Goal: Task Accomplishment & Management: Use online tool/utility

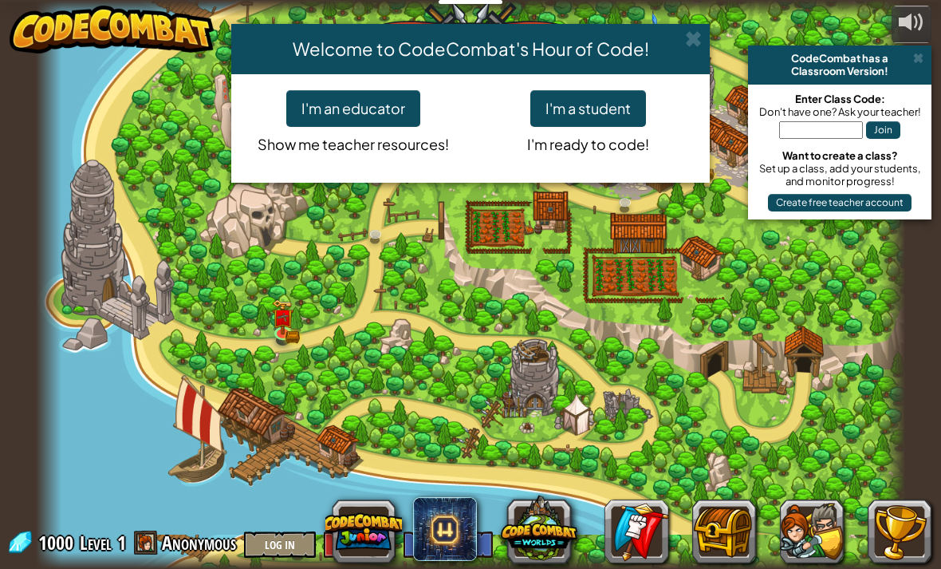
click at [554, 110] on button "I'm a student" at bounding box center [588, 108] width 116 height 37
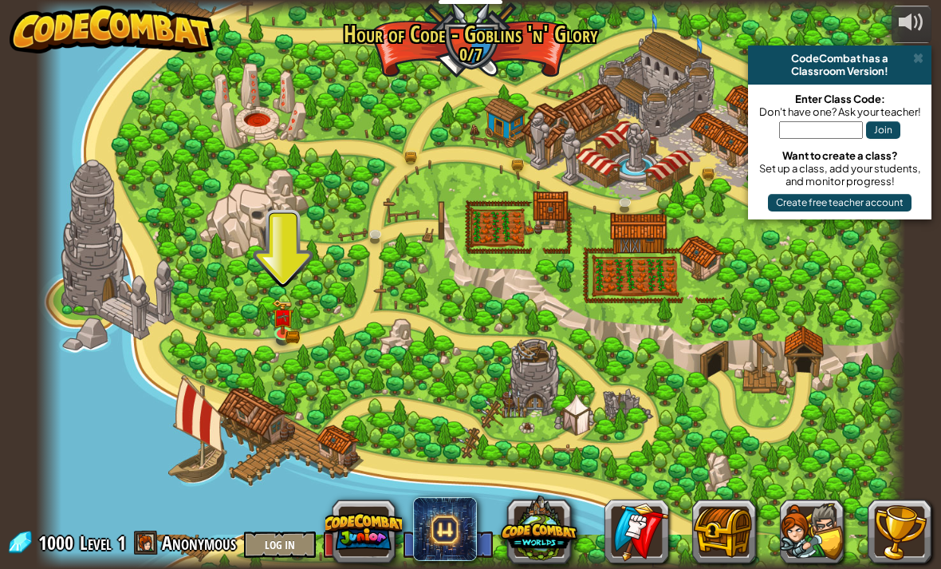
click at [282, 315] on img at bounding box center [283, 318] width 13 height 10
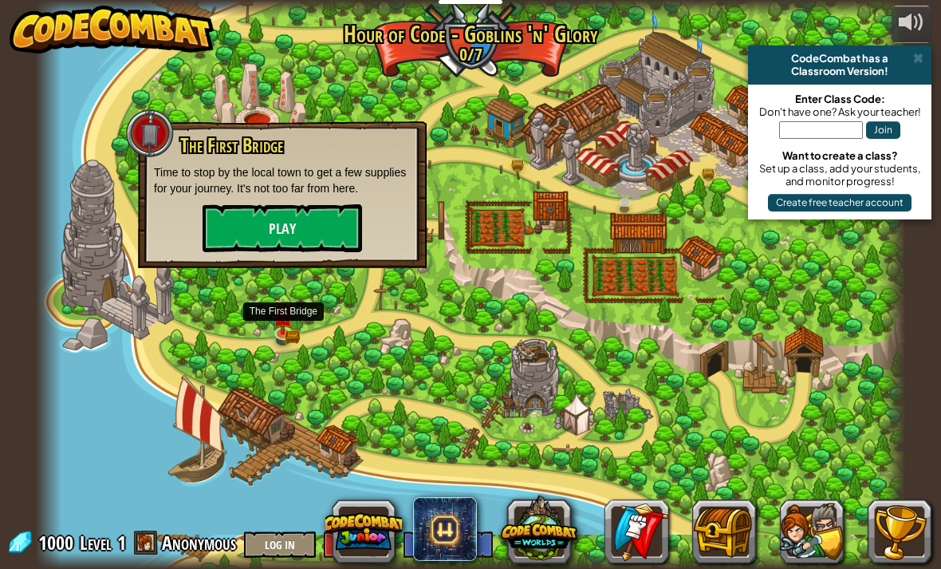
click at [226, 244] on button "Play" at bounding box center [283, 228] width 160 height 48
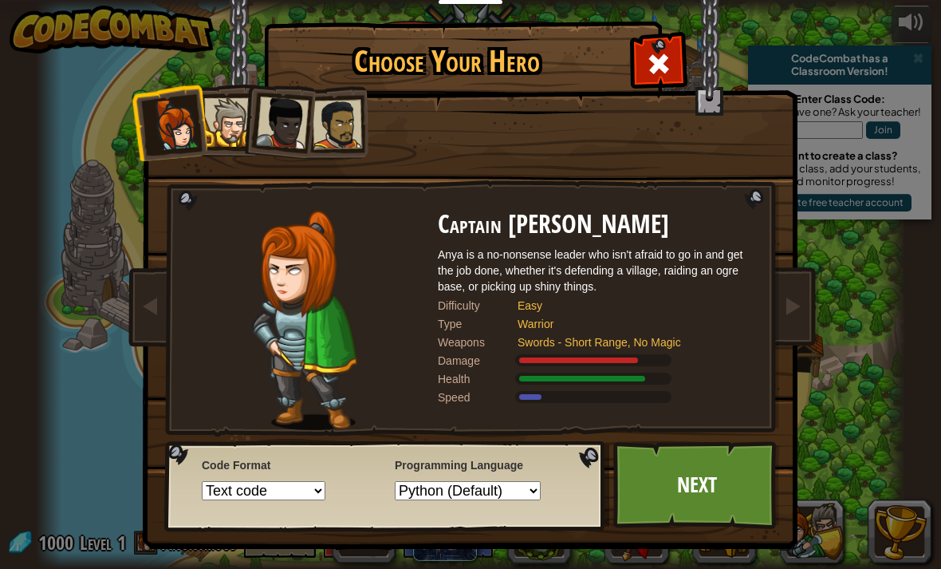
click at [325, 119] on div at bounding box center [337, 124] width 49 height 49
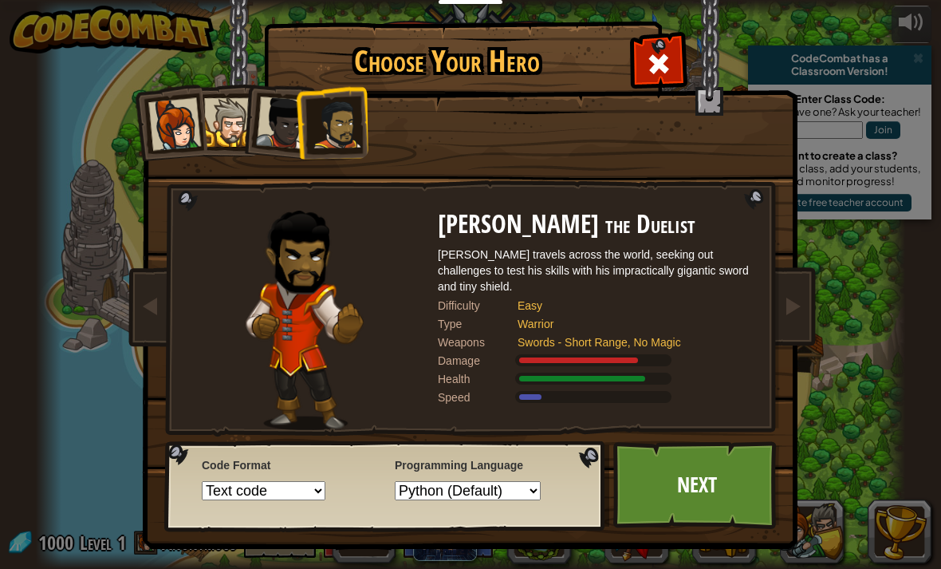
click at [722, 486] on link "Next" at bounding box center [696, 485] width 167 height 88
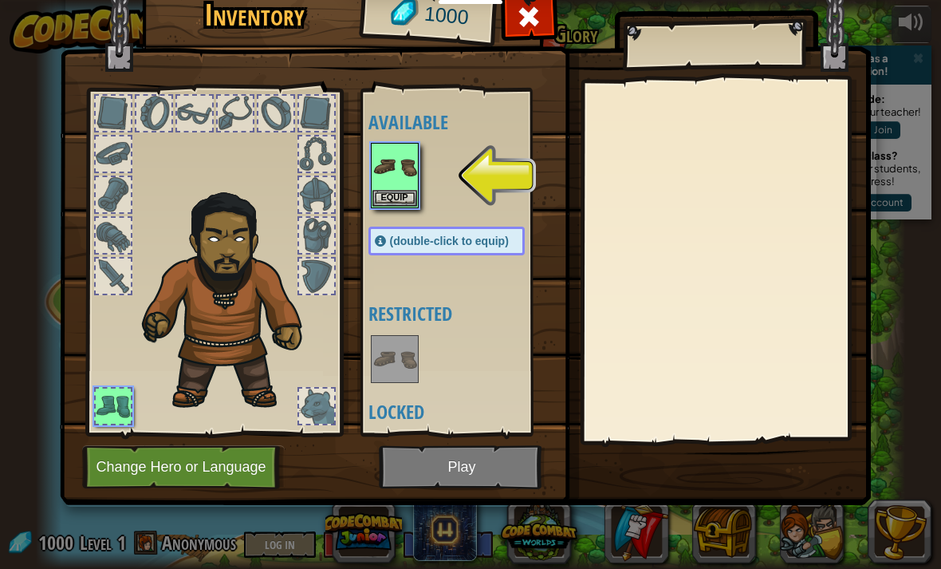
click at [398, 195] on button "Equip" at bounding box center [394, 198] width 45 height 17
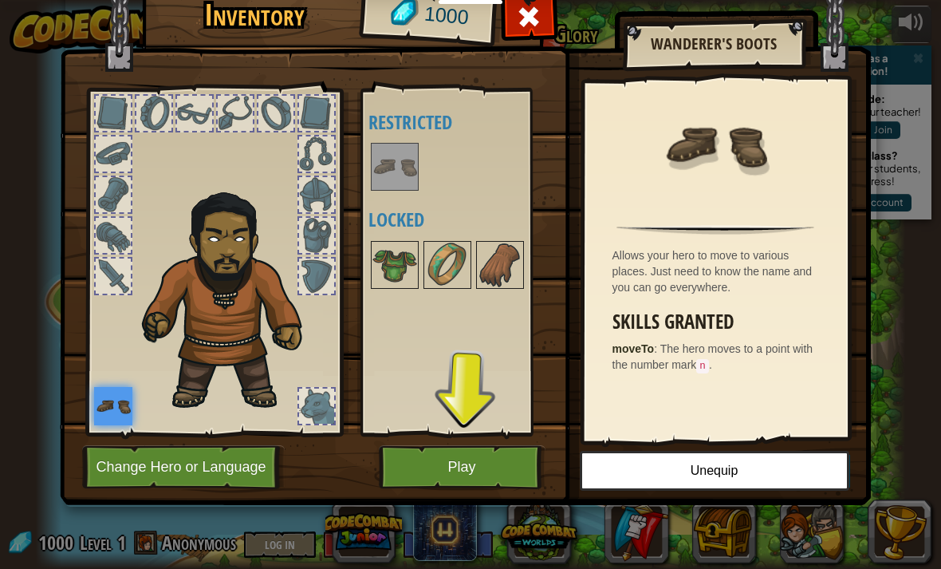
click at [451, 460] on button "Play" at bounding box center [462, 467] width 167 height 44
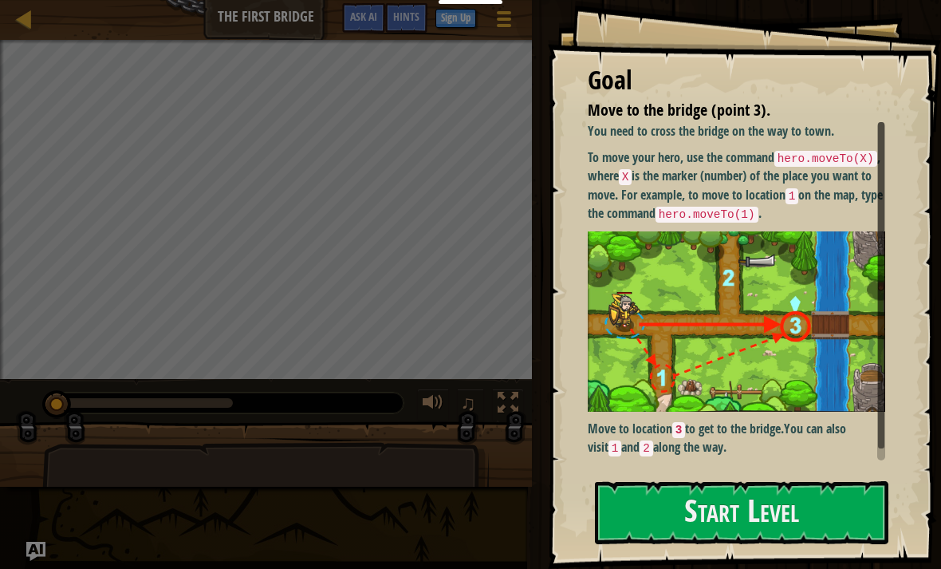
click at [771, 514] on button "Start Level" at bounding box center [742, 512] width 294 height 63
click at [760, 513] on button "Start Level" at bounding box center [742, 512] width 294 height 63
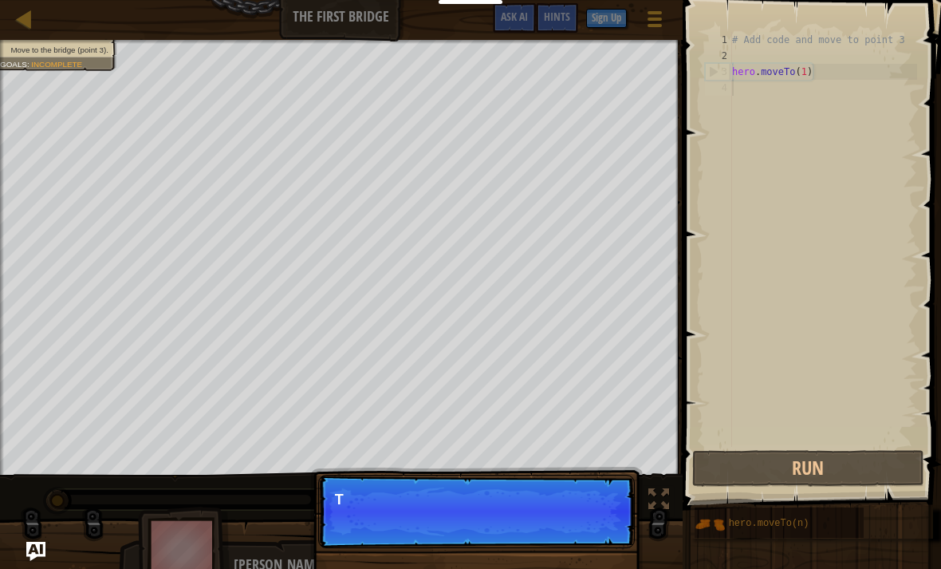
scroll to position [8, 0]
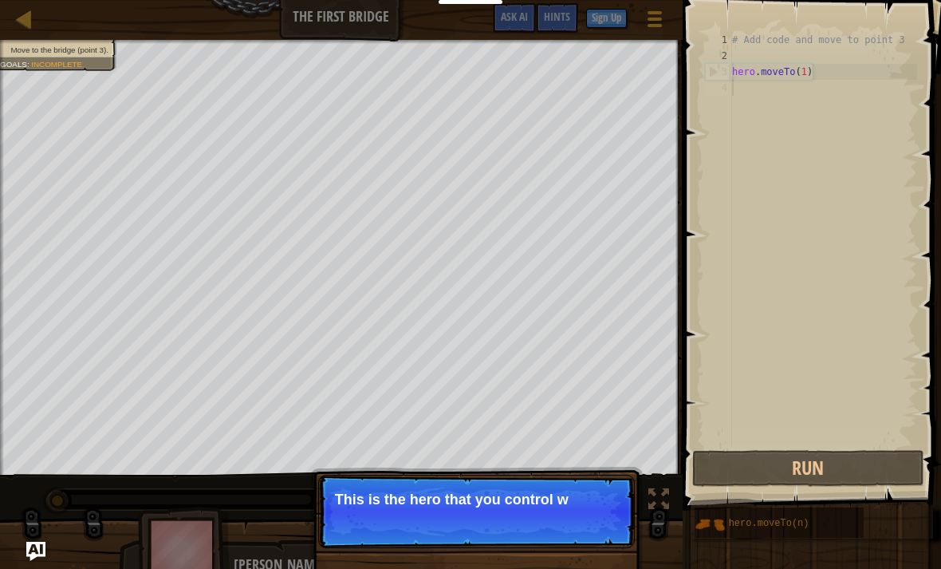
click at [804, 483] on button "Run" at bounding box center [808, 468] width 232 height 37
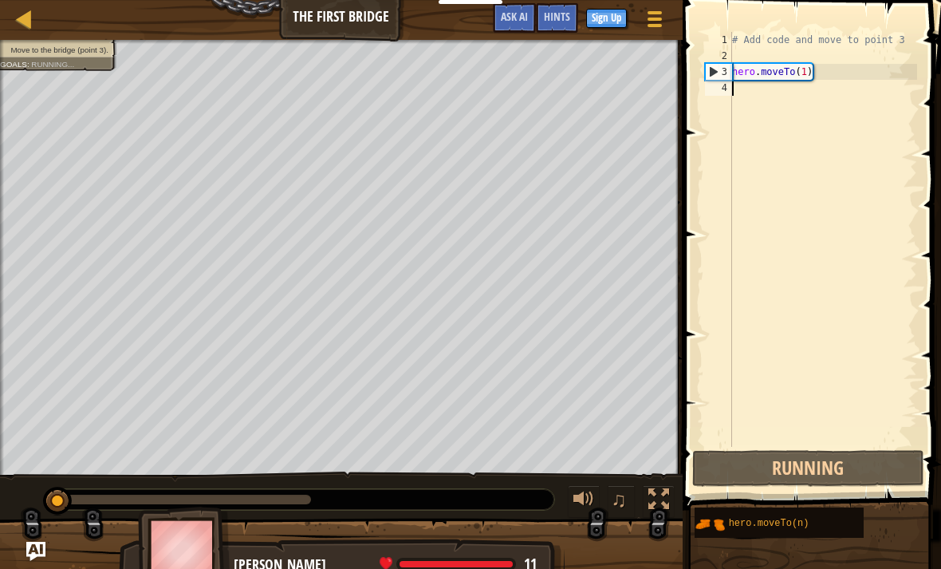
click at [809, 478] on button "Running" at bounding box center [808, 468] width 232 height 37
click at [815, 471] on button "Running" at bounding box center [808, 468] width 232 height 37
click at [830, 470] on button "Run" at bounding box center [808, 468] width 232 height 37
click at [832, 465] on button "Run" at bounding box center [808, 468] width 232 height 37
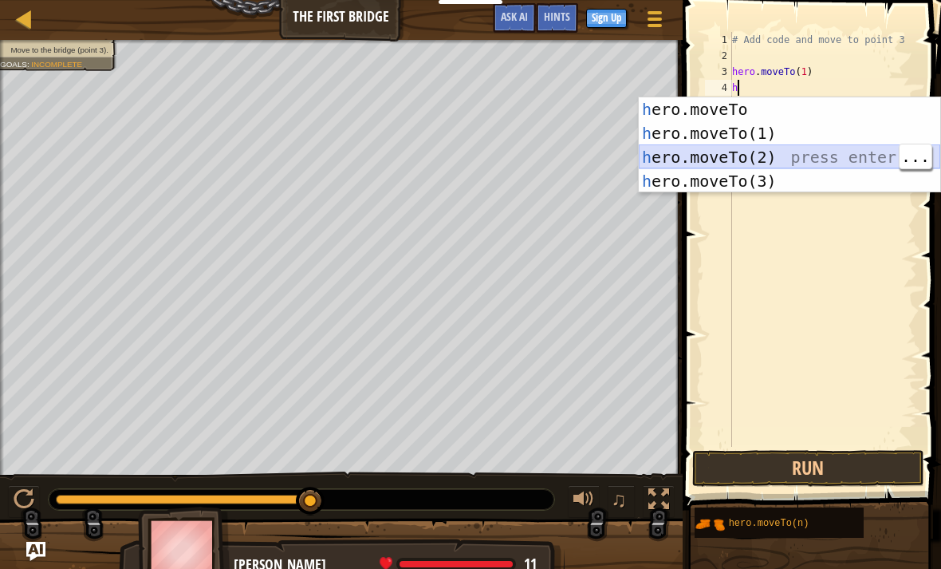
click at [746, 160] on div "h ero.moveTo press enter h ero.moveTo(1) press enter h ero.moveTo(2) press ente…" at bounding box center [789, 169] width 301 height 144
type textarea "hero.moveTo(2)"
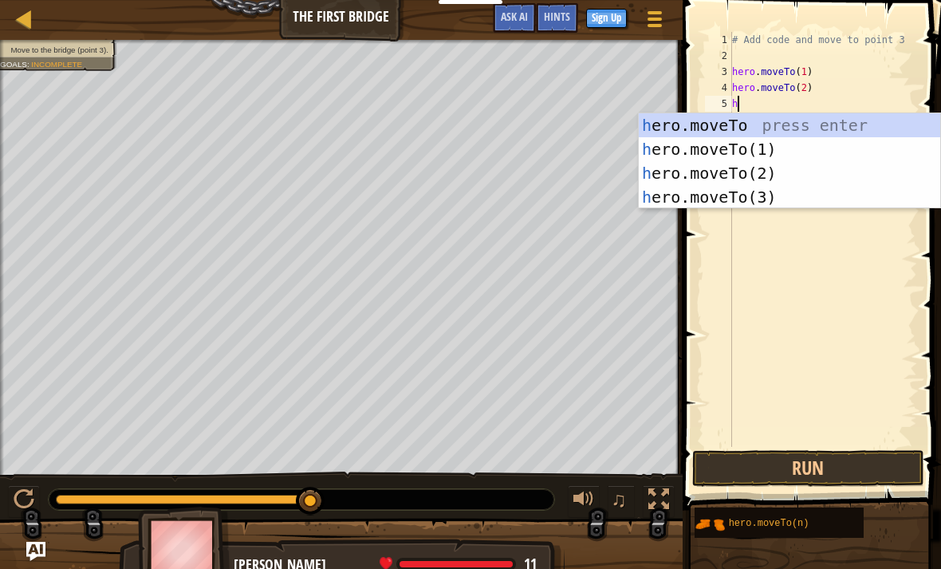
type textarea "hero.moveTo(3)"
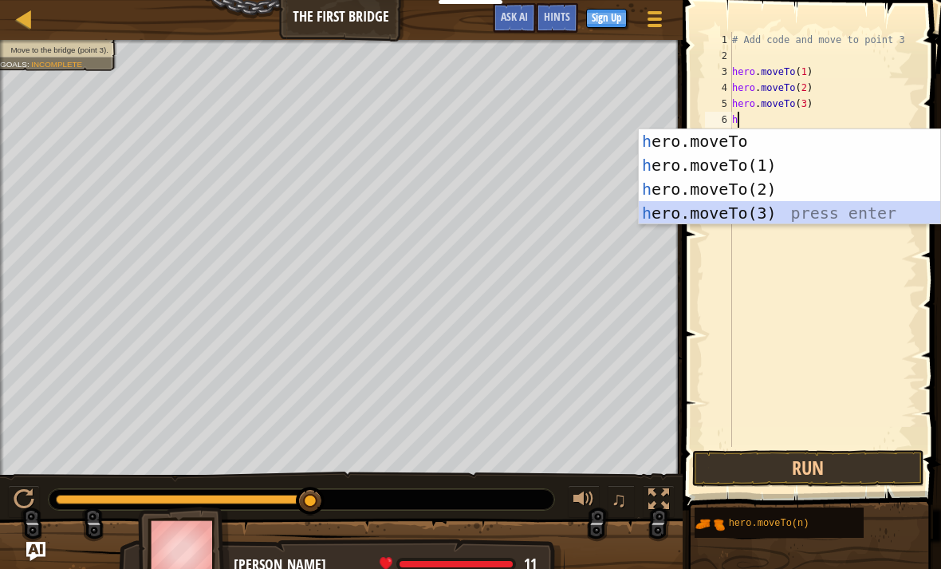
type textarea "hero.moveTo(3)"
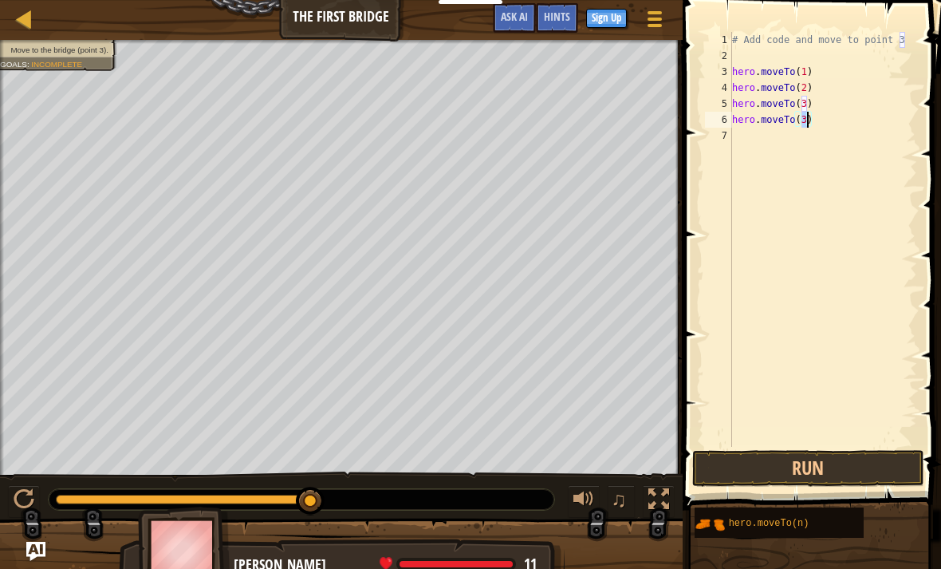
click at [869, 466] on button "Run" at bounding box center [808, 468] width 232 height 37
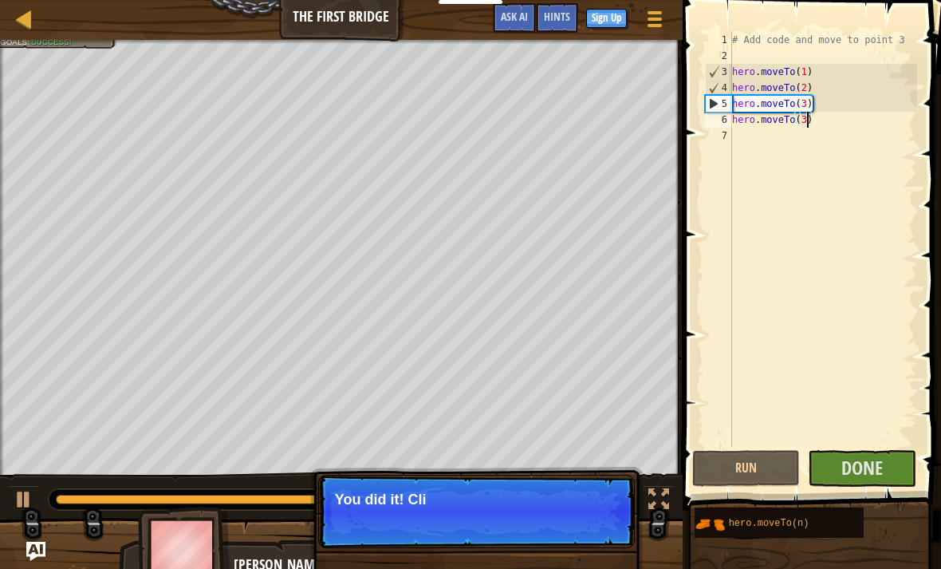
click at [864, 467] on span "Done" at bounding box center [861, 468] width 41 height 26
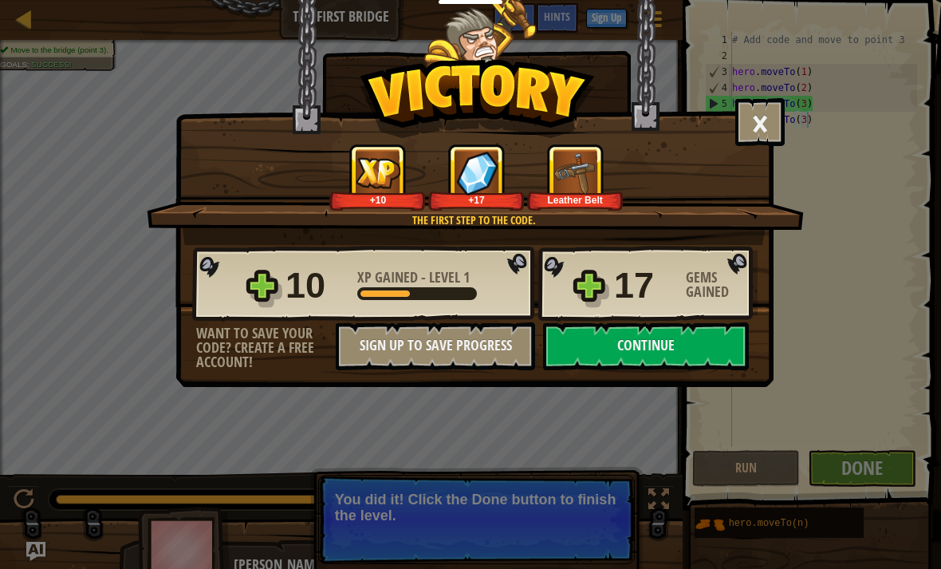
click at [644, 352] on button "Continue" at bounding box center [646, 346] width 206 height 48
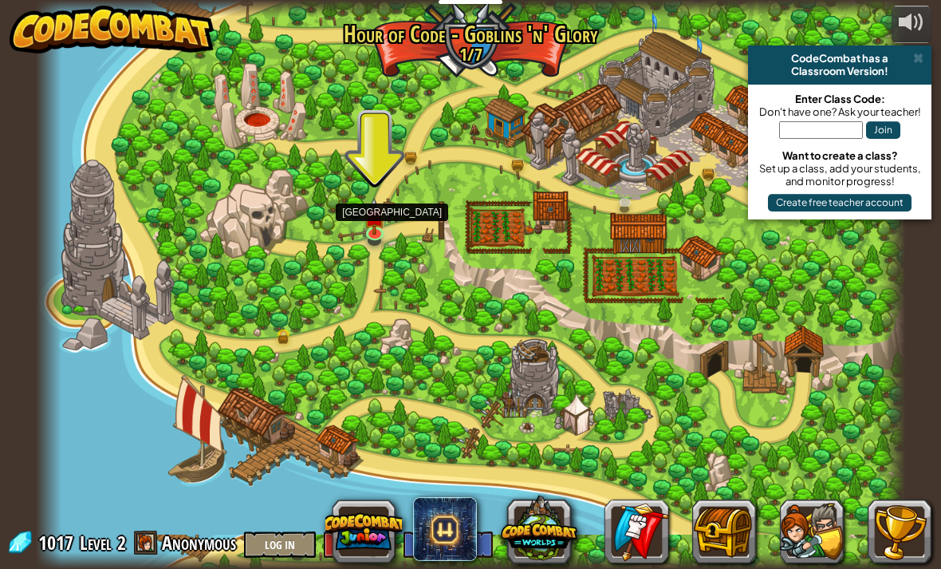
click at [384, 234] on link at bounding box center [377, 235] width 32 height 24
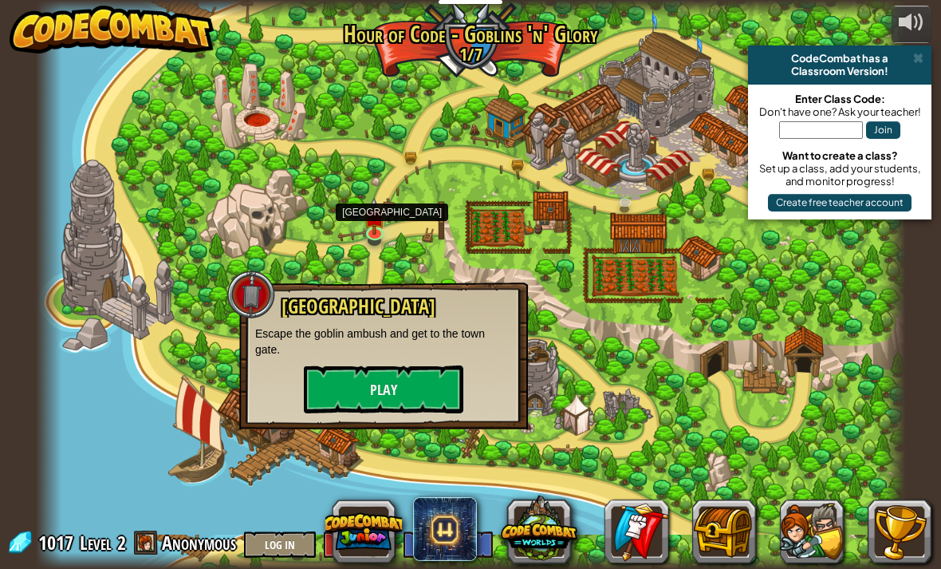
click at [359, 378] on button "Play" at bounding box center [384, 389] width 160 height 48
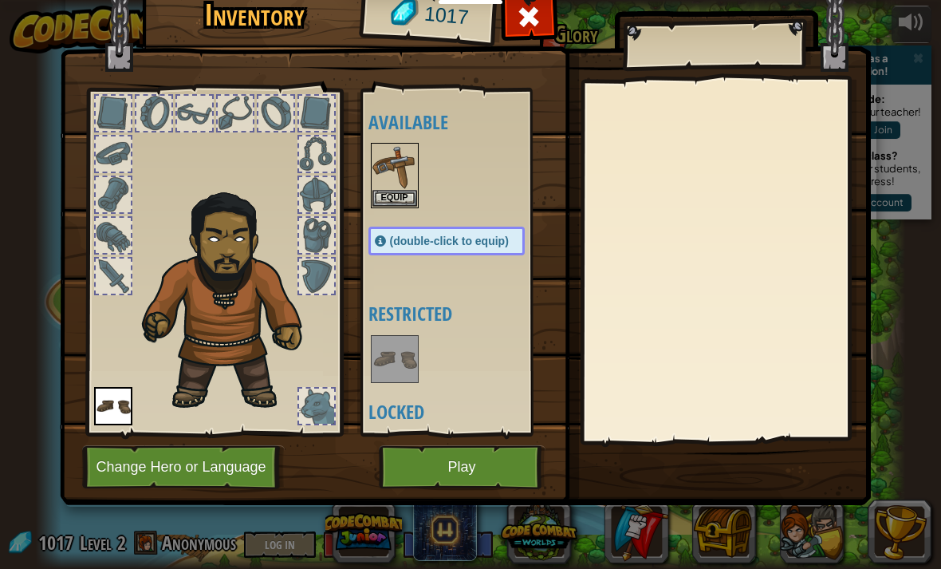
click at [402, 199] on button "Equip" at bounding box center [394, 198] width 45 height 17
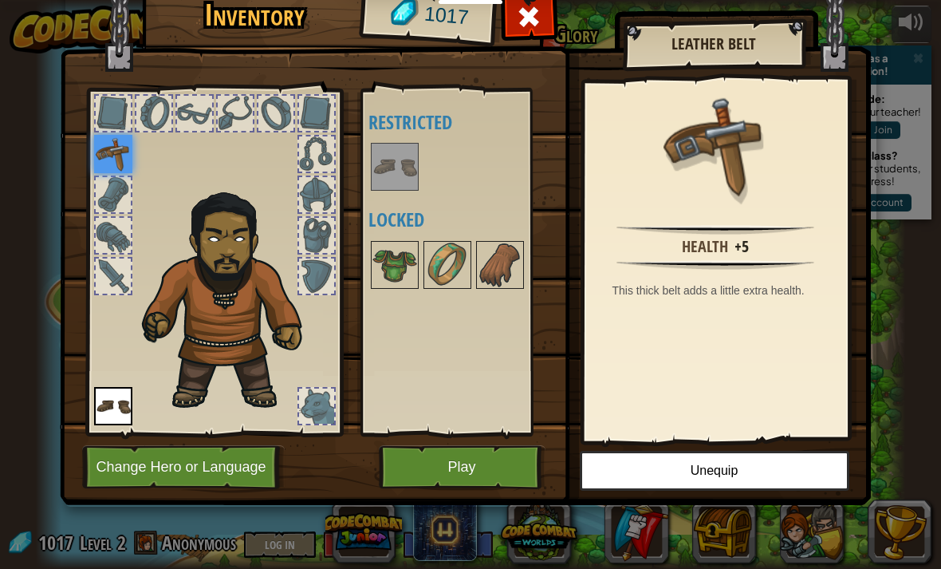
click at [509, 473] on button "Play" at bounding box center [462, 467] width 167 height 44
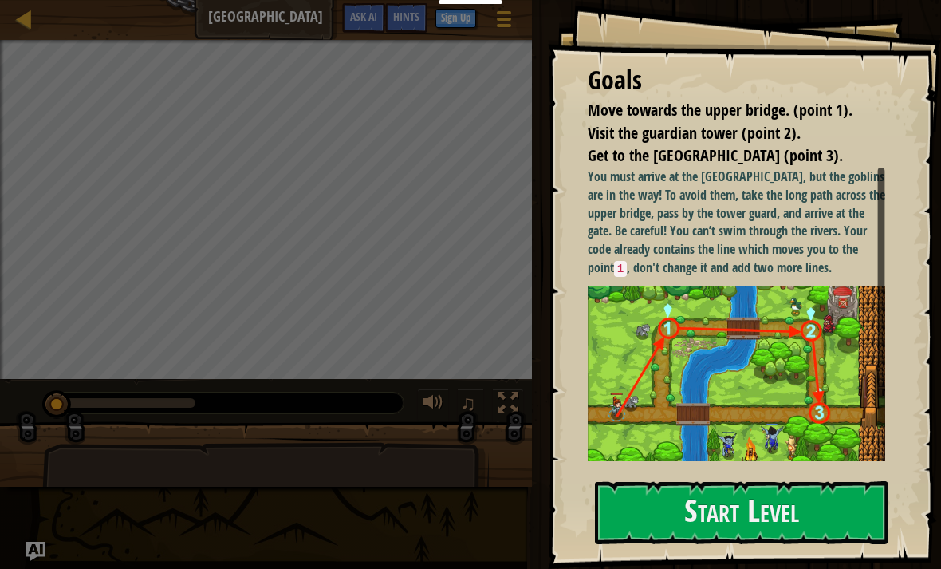
click at [805, 532] on button "Start Level" at bounding box center [742, 512] width 294 height 63
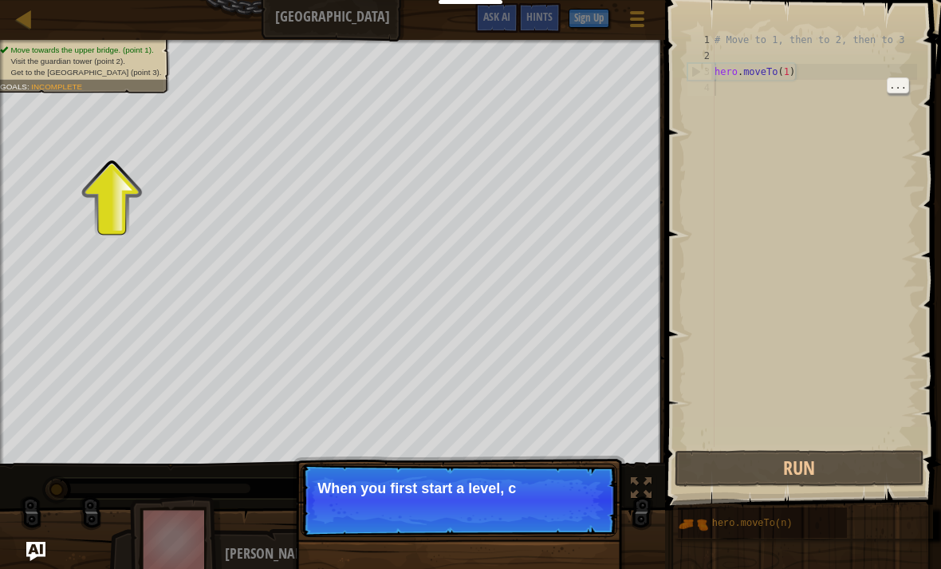
click at [681, 302] on span at bounding box center [804, 232] width 289 height 557
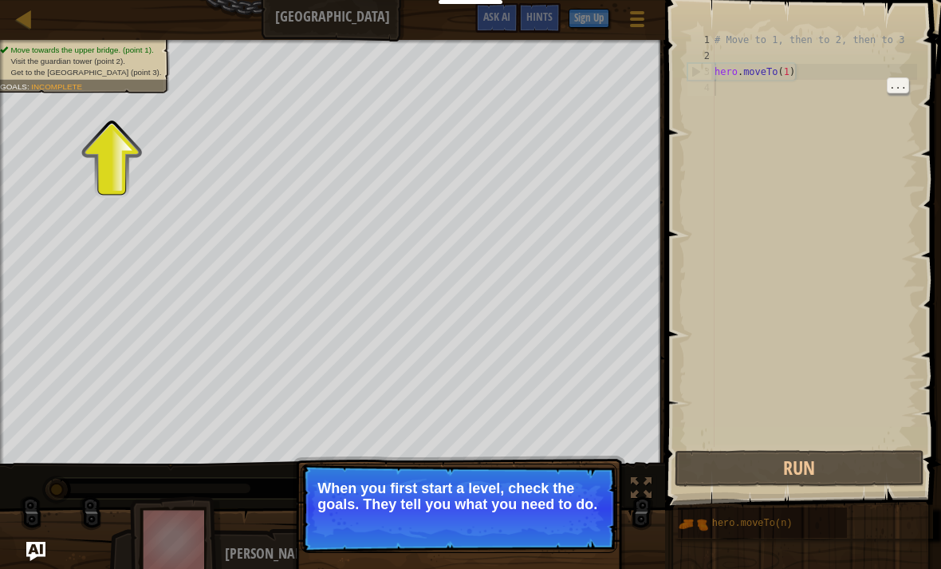
click at [61, 75] on span "Get to the [GEOGRAPHIC_DATA] (point 3)." at bounding box center [85, 72] width 151 height 9
click at [548, 510] on p "When you first start a level, check the goals. They tell you what you need to d…" at bounding box center [458, 496] width 283 height 32
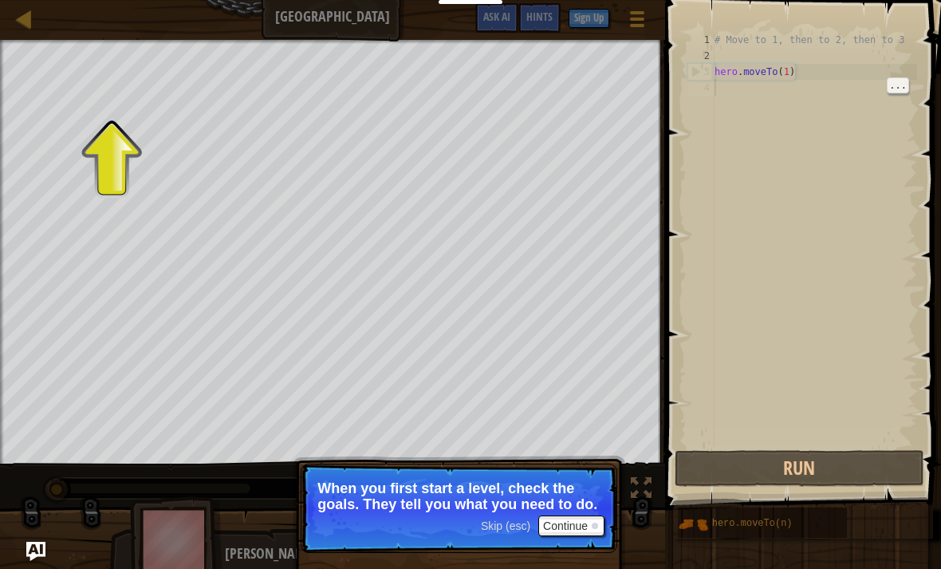
click at [589, 524] on button "Continue" at bounding box center [571, 525] width 66 height 21
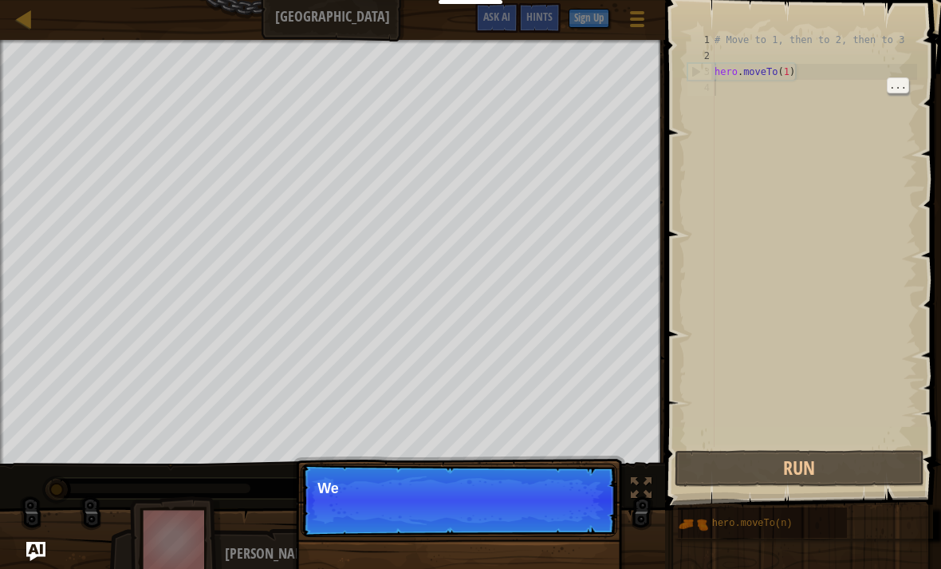
scroll to position [8, 0]
click at [585, 505] on p "Skip (esc) Continue Fir" at bounding box center [459, 499] width 317 height 73
click at [576, 514] on p "Skip (esc) Continue First, the hero moves to poin" at bounding box center [459, 499] width 317 height 73
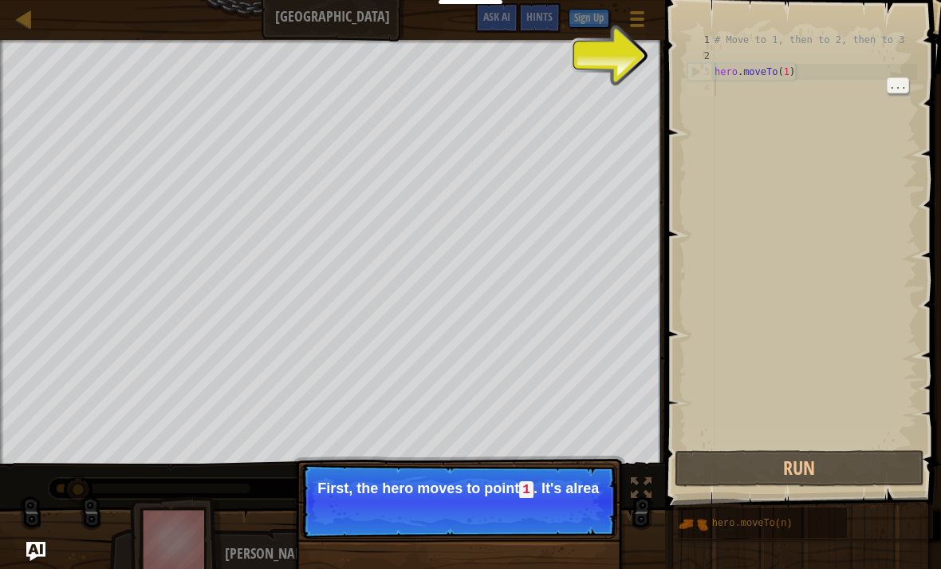
click at [578, 513] on p "Skip (esc) Continue First, the hero moves to point 1 . It's alrea" at bounding box center [459, 500] width 317 height 75
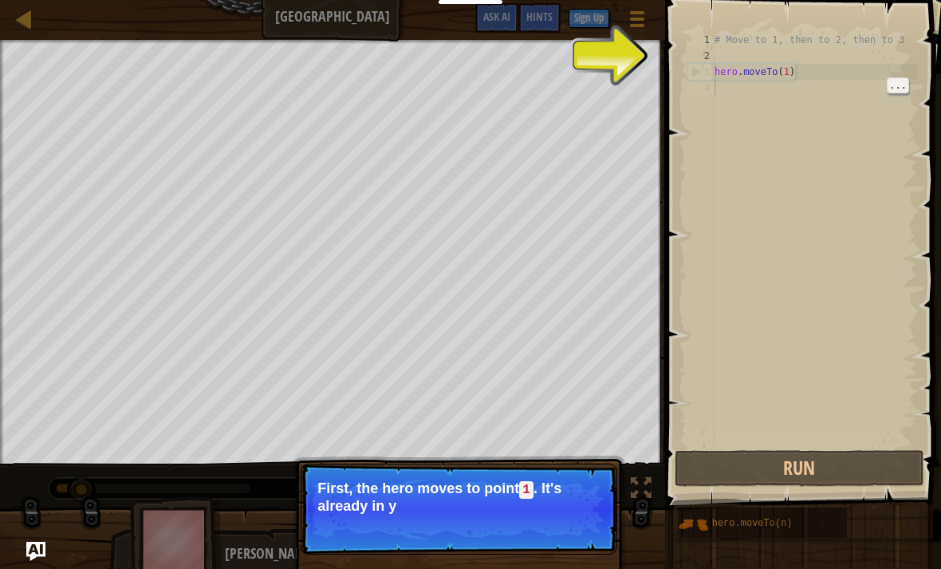
click at [593, 506] on p "First, the hero moves to point 1 . It's already in y" at bounding box center [458, 496] width 283 height 33
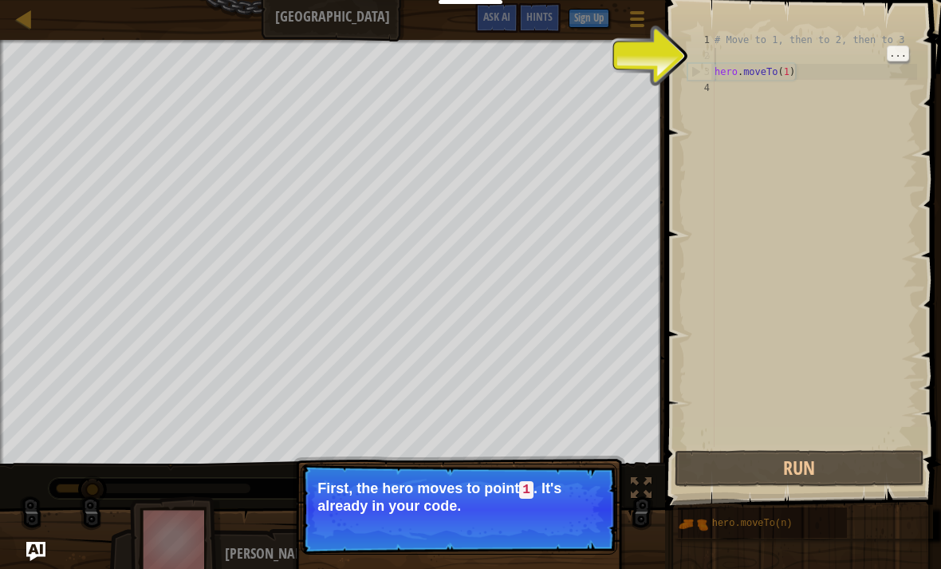
click at [764, 57] on div "# Move to 1, then to 2, then to 3 hero . moveTo ( 1 )" at bounding box center [814, 255] width 206 height 447
type textarea "hero.moveTo(1)"
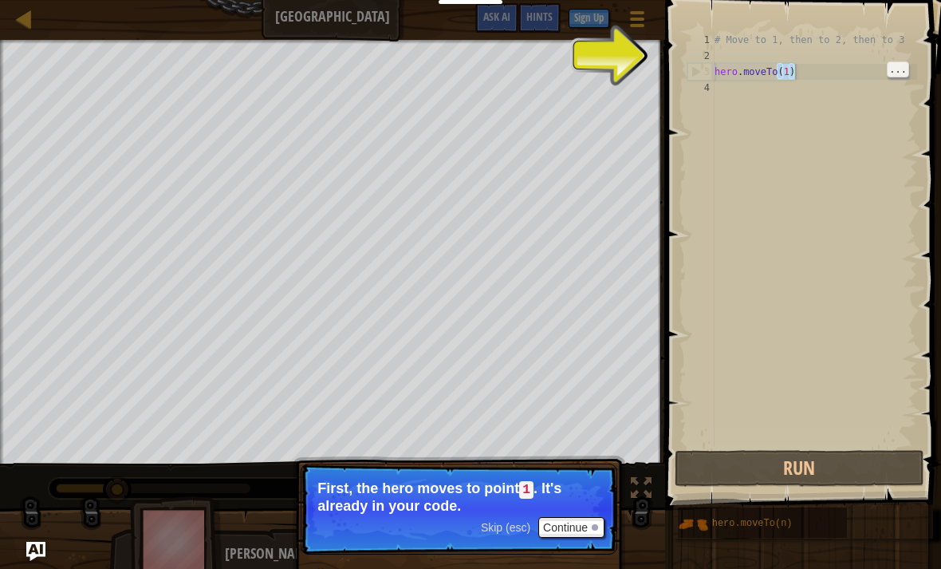
click at [586, 526] on button "Continue" at bounding box center [571, 527] width 66 height 21
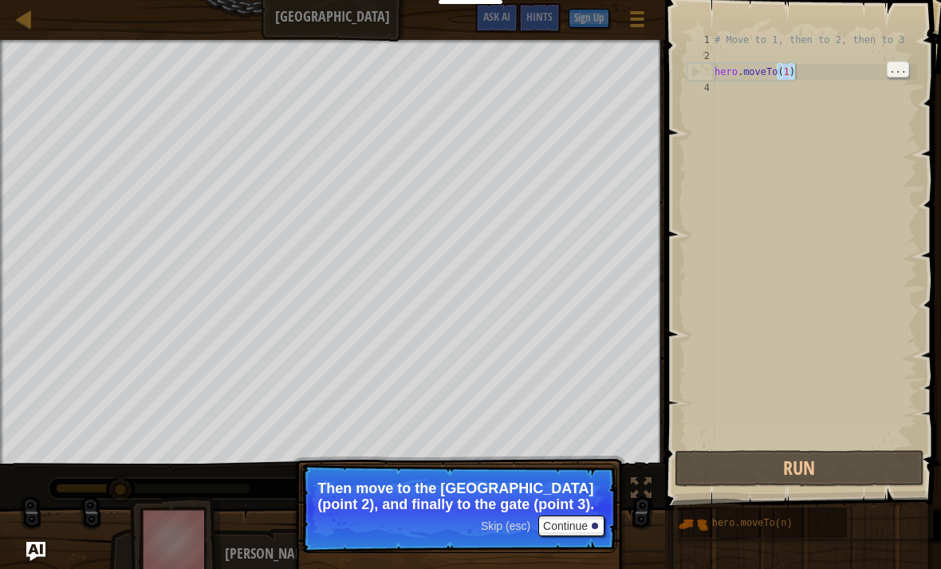
click at [509, 521] on span "Skip (esc)" at bounding box center [505, 525] width 49 height 13
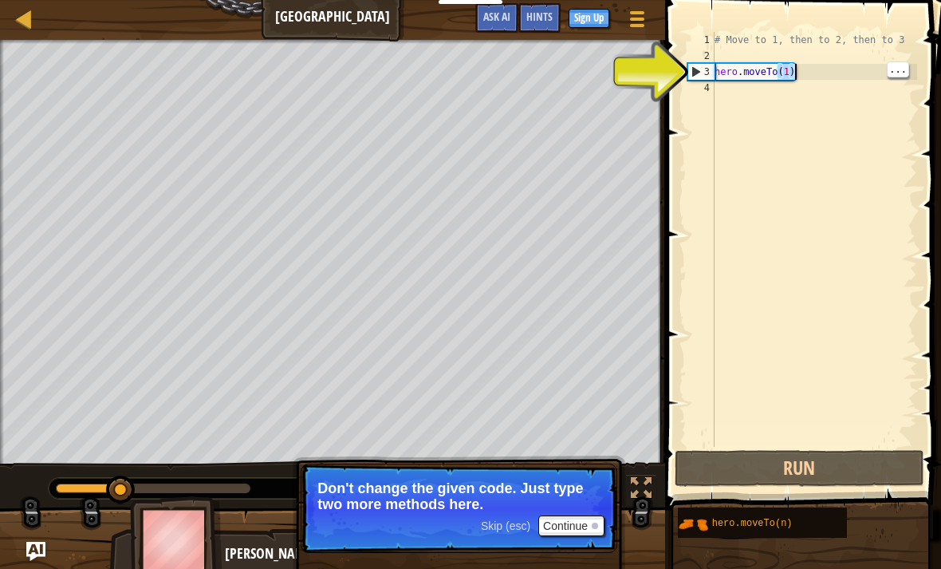
click at [814, 77] on div "# Move to 1, then to 2, then to 3 hero . moveTo ( 1 )" at bounding box center [814, 255] width 206 height 447
click at [771, 91] on div "# Move to 1, then to 2, then to 3 hero . moveTo ( 1 )" at bounding box center [814, 255] width 206 height 447
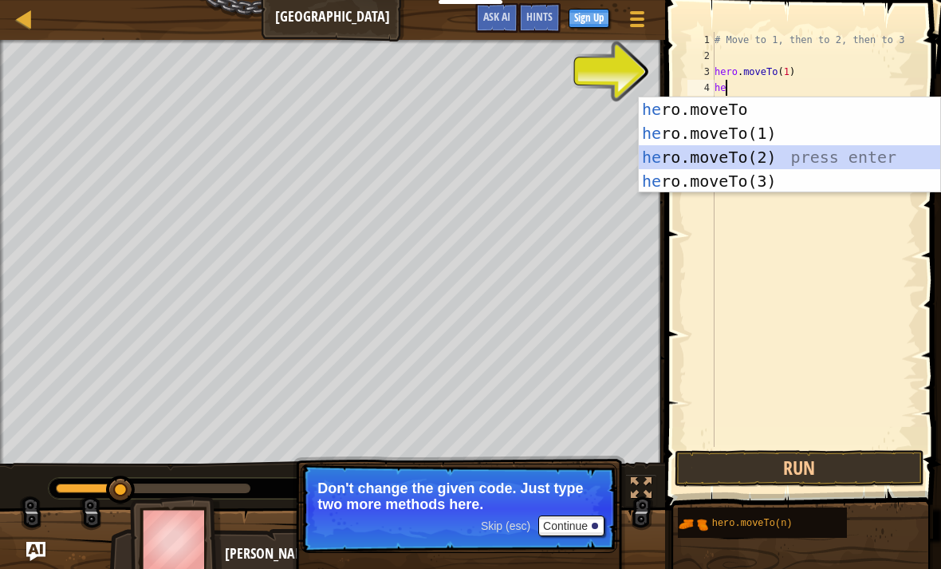
type textarea "hero.moveTo(2)"
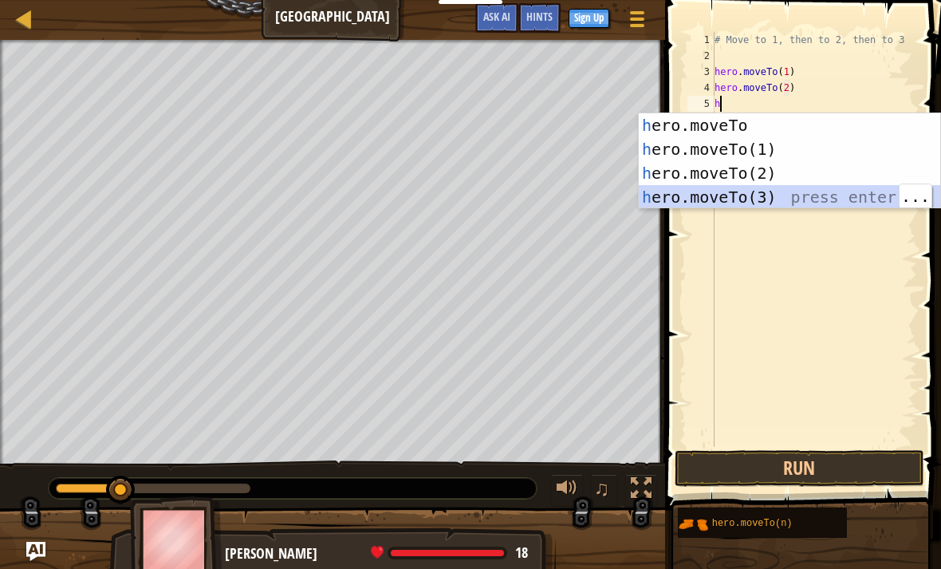
type textarea "hero.moveTo(3)"
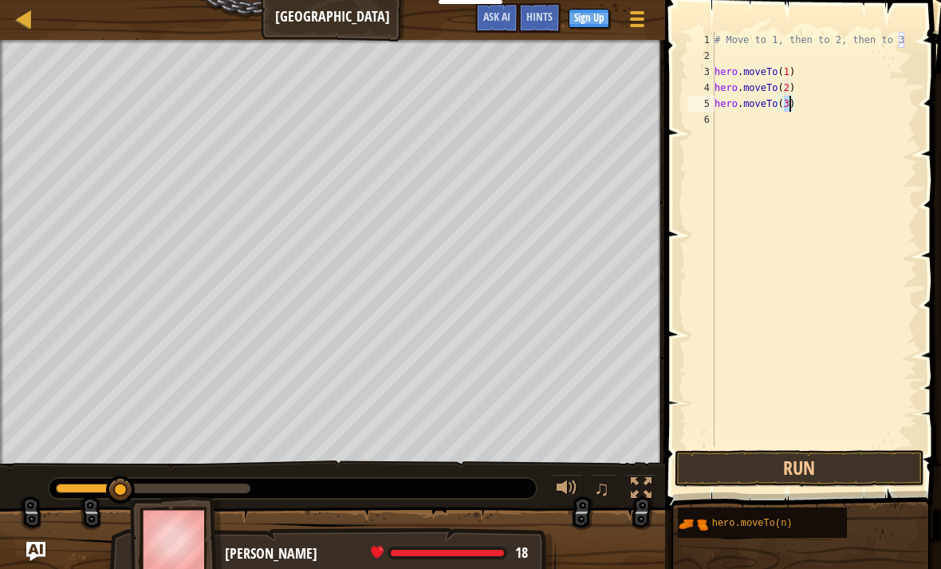
click at [876, 472] on button "Run" at bounding box center [799, 468] width 249 height 37
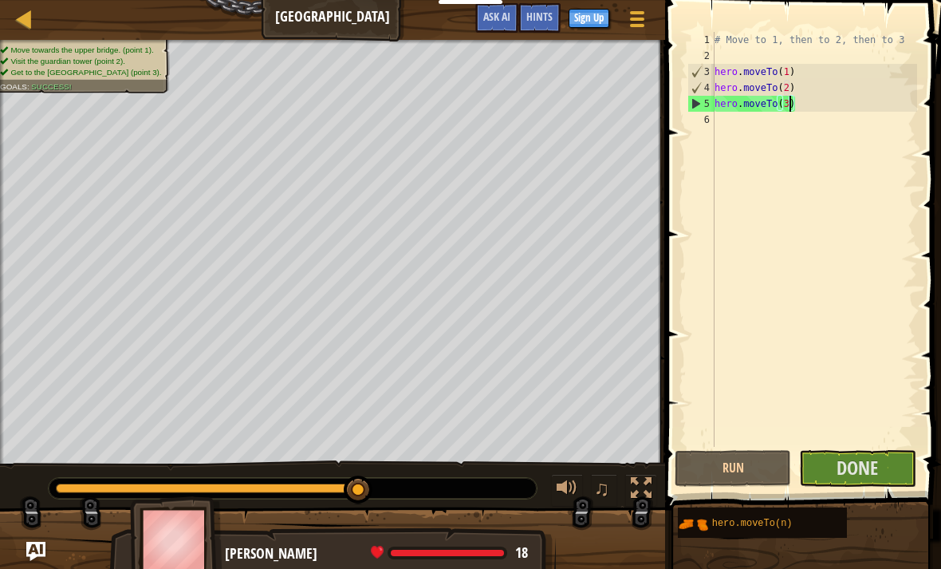
click at [840, 469] on span "Done" at bounding box center [857, 468] width 41 height 26
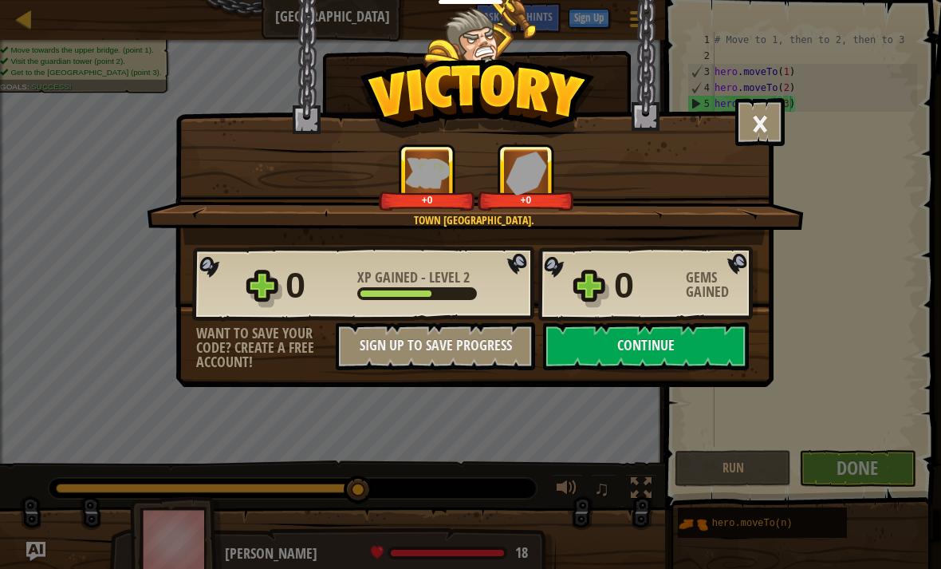
click at [696, 355] on button "Continue" at bounding box center [646, 346] width 206 height 48
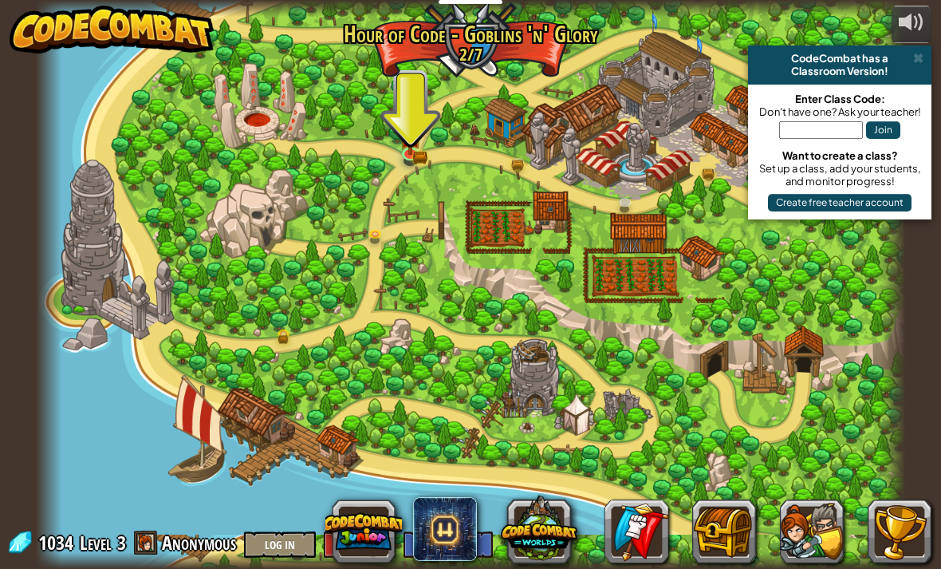
click at [416, 148] on img at bounding box center [411, 137] width 22 height 35
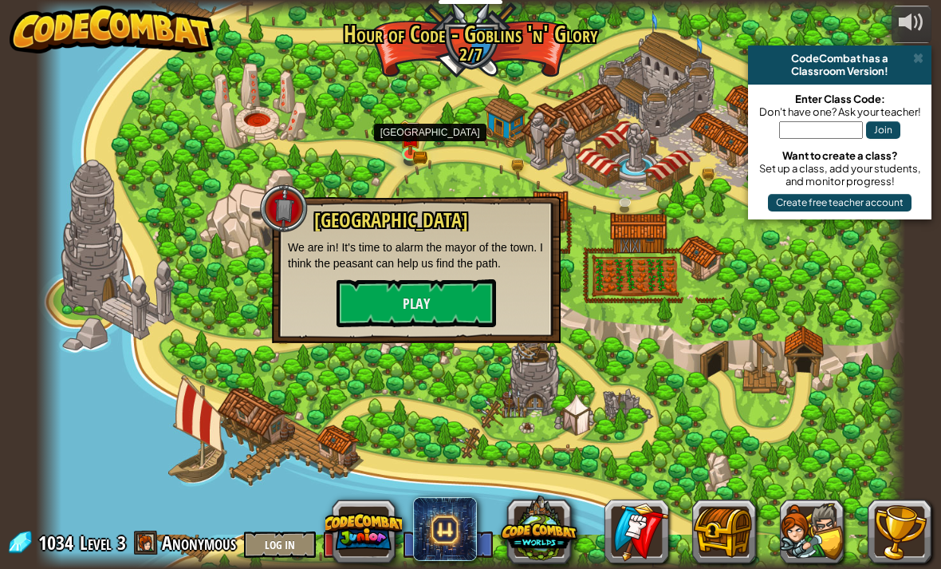
click at [452, 290] on button "Play" at bounding box center [417, 303] width 160 height 48
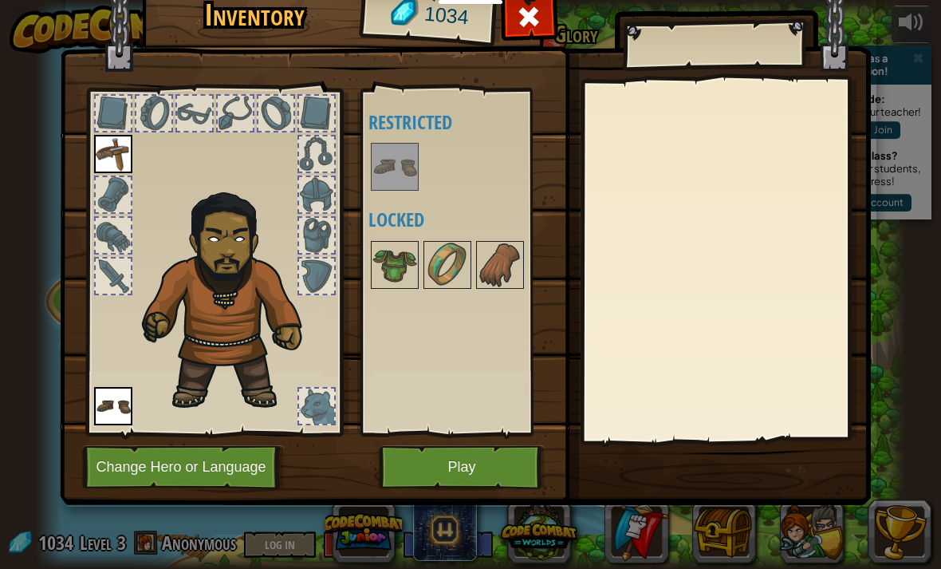
click at [477, 468] on button "Play" at bounding box center [462, 467] width 167 height 44
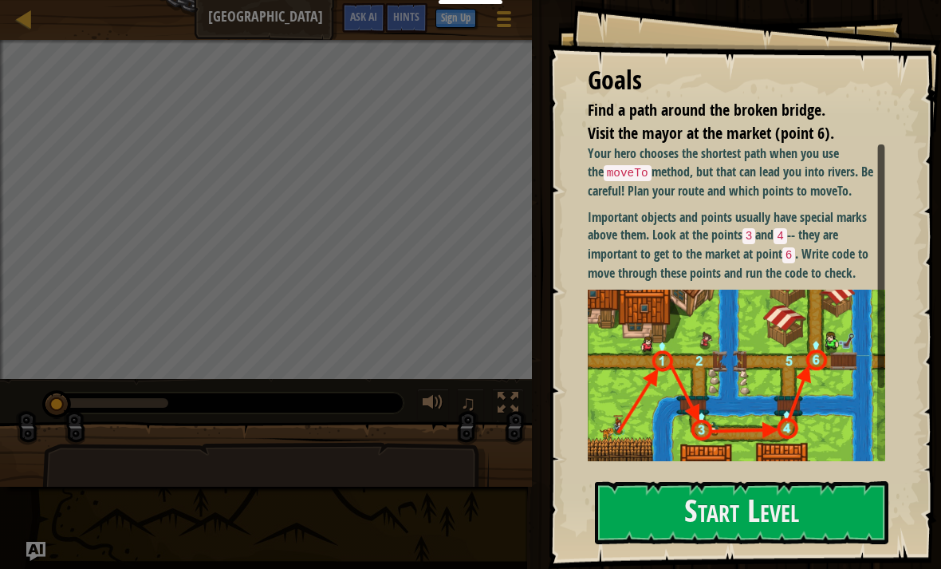
click at [761, 517] on button "Start Level" at bounding box center [742, 512] width 294 height 63
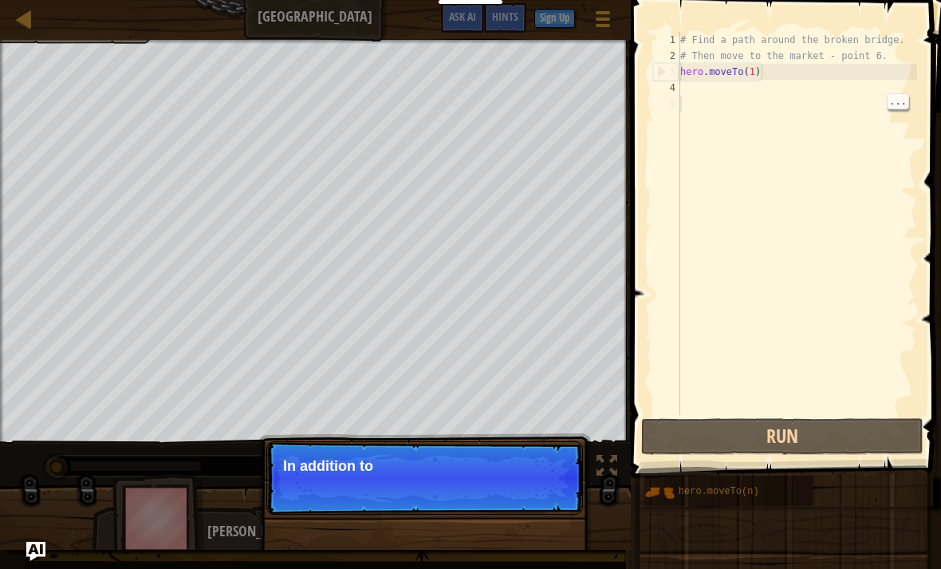
click at [731, 93] on div "# Find a path around the broken bridge. # Then move to the market - point 6. he…" at bounding box center [797, 239] width 240 height 415
click at [729, 93] on div "# Find a path around the broken bridge. # Then move to the market - point 6. he…" at bounding box center [797, 239] width 240 height 415
type textarea "hero.moveTo(1)"
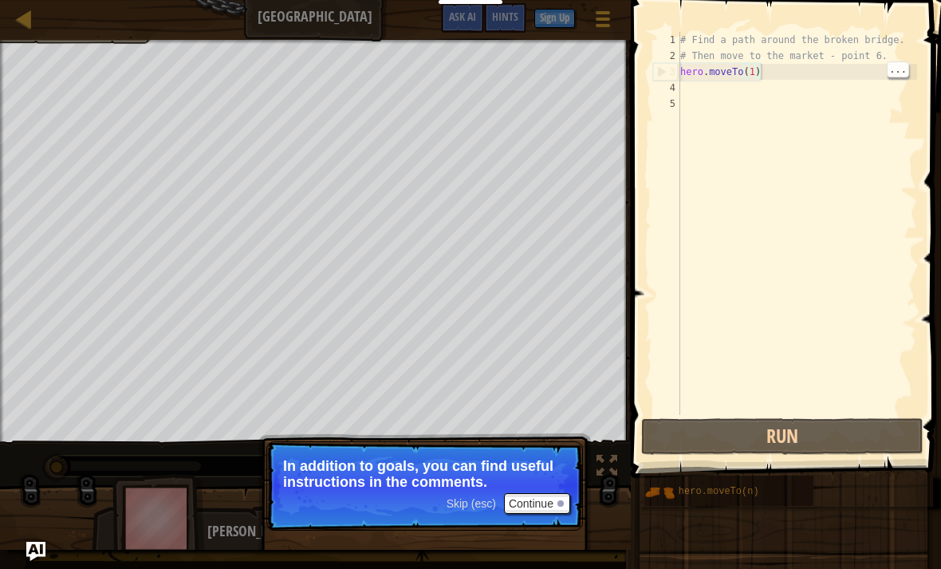
click at [776, 75] on div "# Find a path around the broken bridge. # Then move to the market - point 6. he…" at bounding box center [797, 239] width 240 height 415
type textarea "hero.moveTo(1)"
click at [724, 76] on div "# Find a path around the broken bridge. # Then move to the market - point 6. he…" at bounding box center [797, 239] width 240 height 415
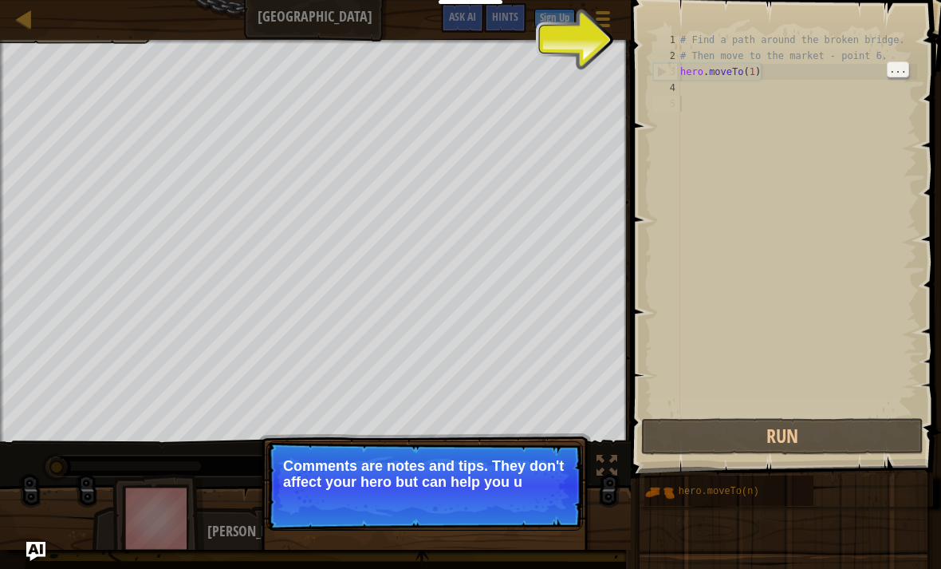
type textarea "hero.moveTo(1)"
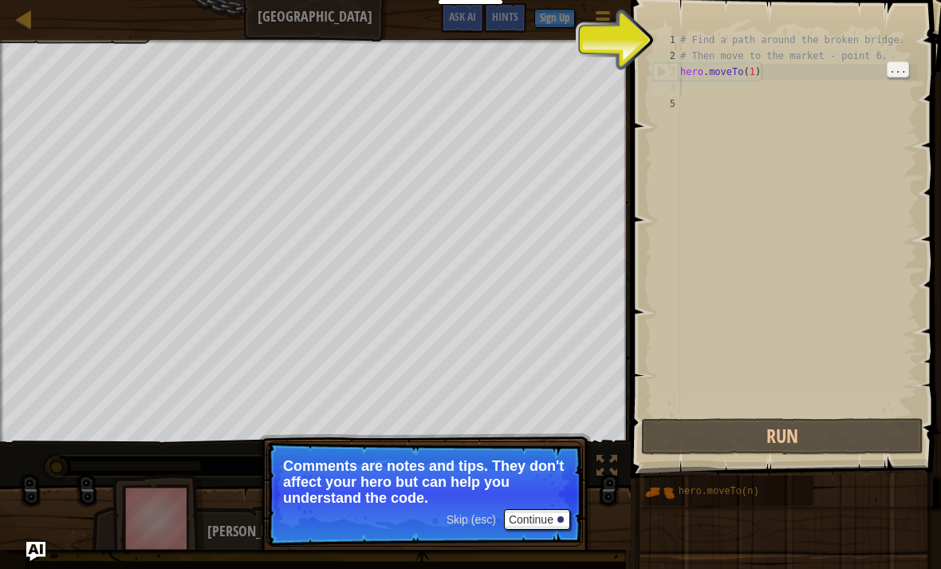
type textarea "hero.moveTo(1)"
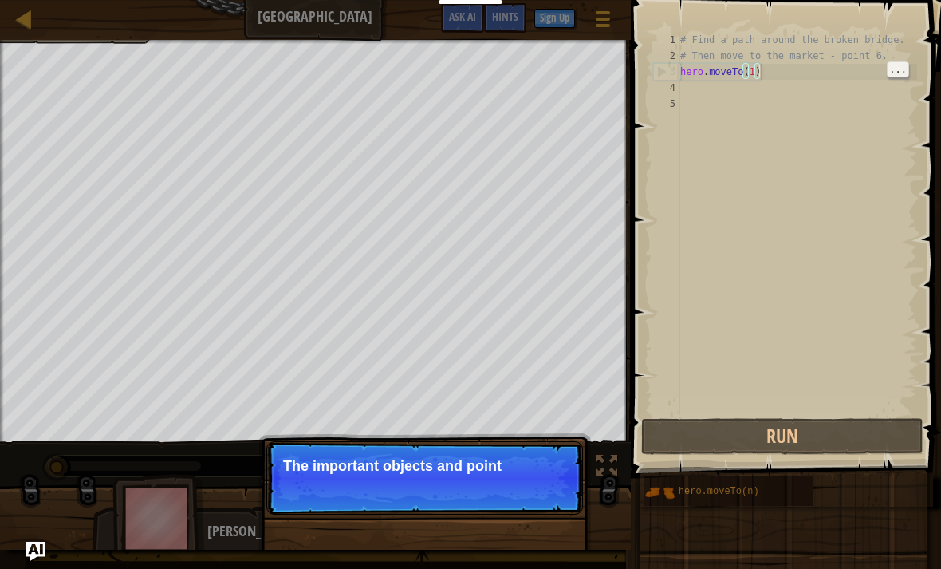
click at [785, 71] on div "# Find a path around the broken bridge. # Then move to the market - point 6. he…" at bounding box center [797, 239] width 240 height 415
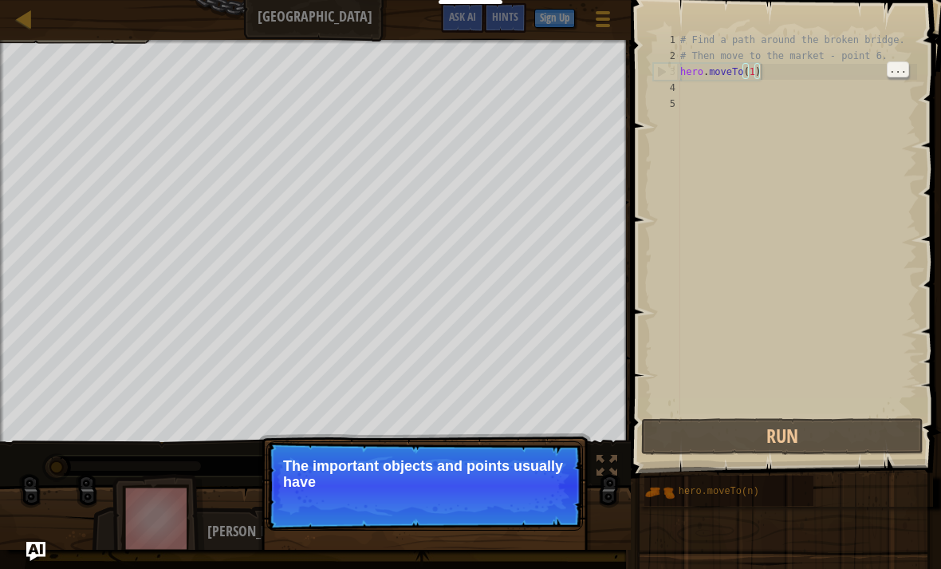
click at [698, 93] on div "# Find a path around the broken bridge. # Then move to the market - point 6. he…" at bounding box center [797, 239] width 240 height 415
click at [470, 509] on span "Skip (esc)" at bounding box center [471, 503] width 49 height 13
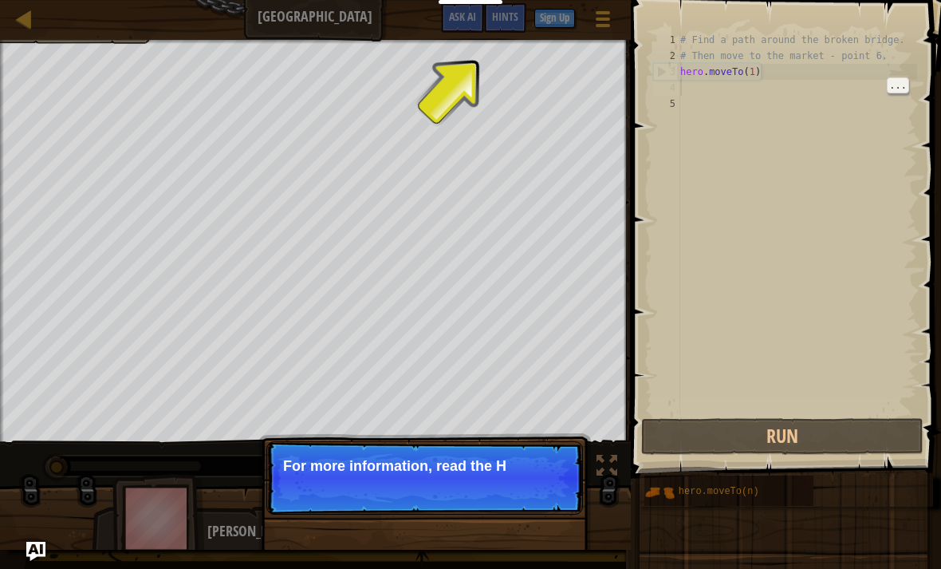
click at [727, 84] on div "# Find a path around the broken bridge. # Then move to the market - point 6. he…" at bounding box center [797, 239] width 240 height 415
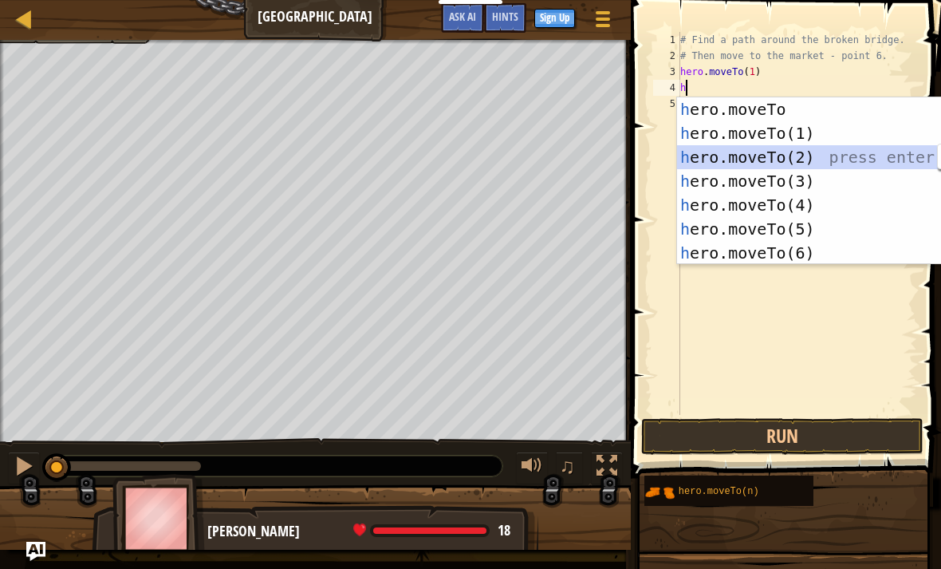
type textarea "hero.moveTo(2)"
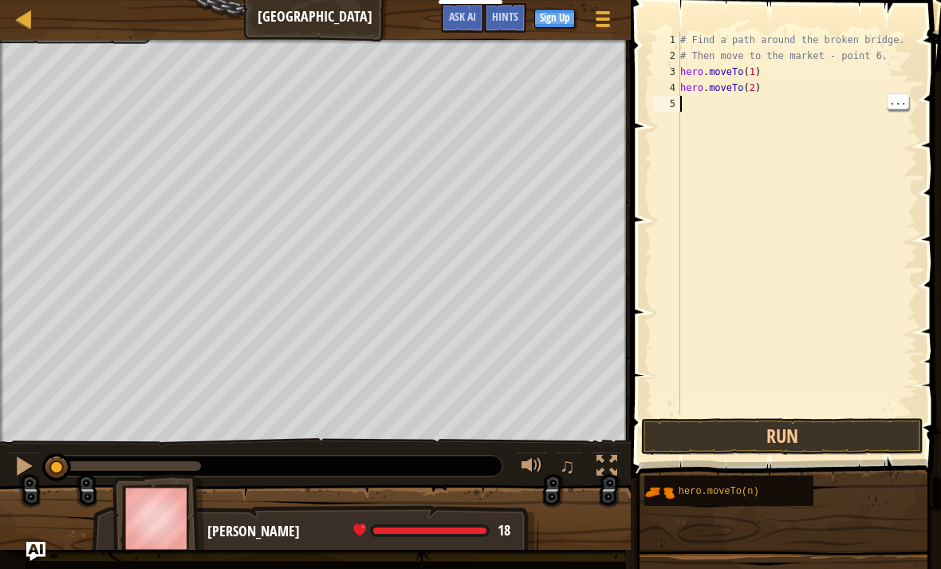
click at [692, 108] on div "# Find a path around the broken bridge. # Then move to the market - point 6. he…" at bounding box center [797, 239] width 240 height 415
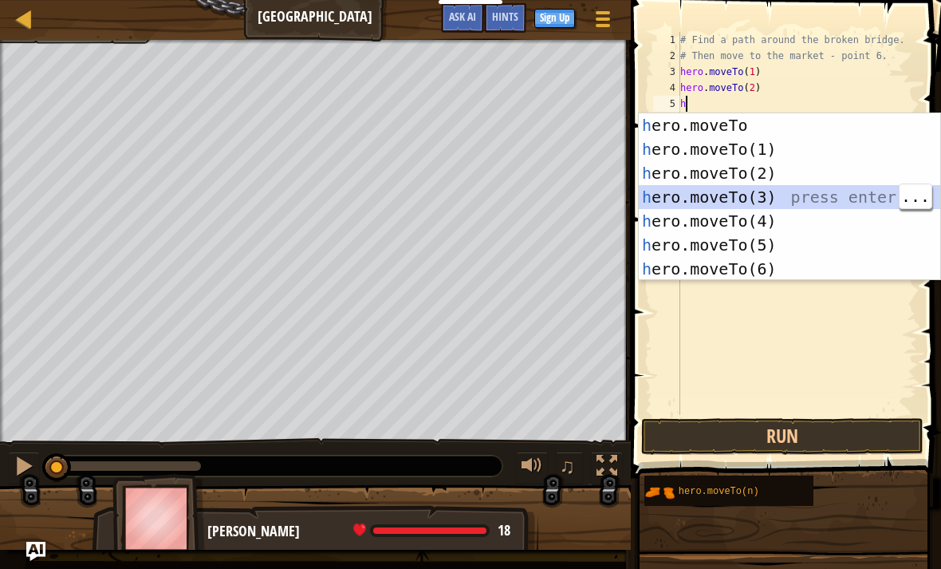
type textarea "hero.moveTo(3)"
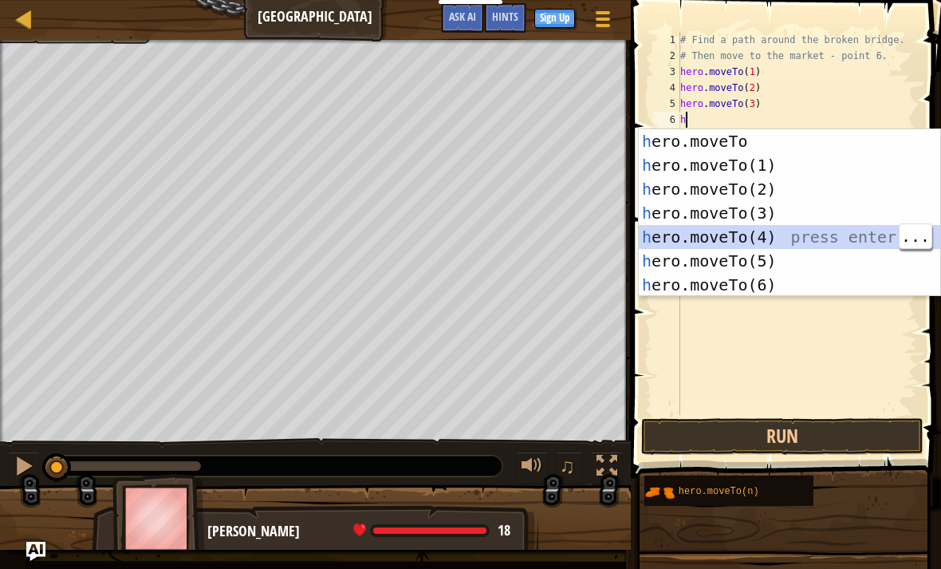
type textarea "hero.moveTo(4)"
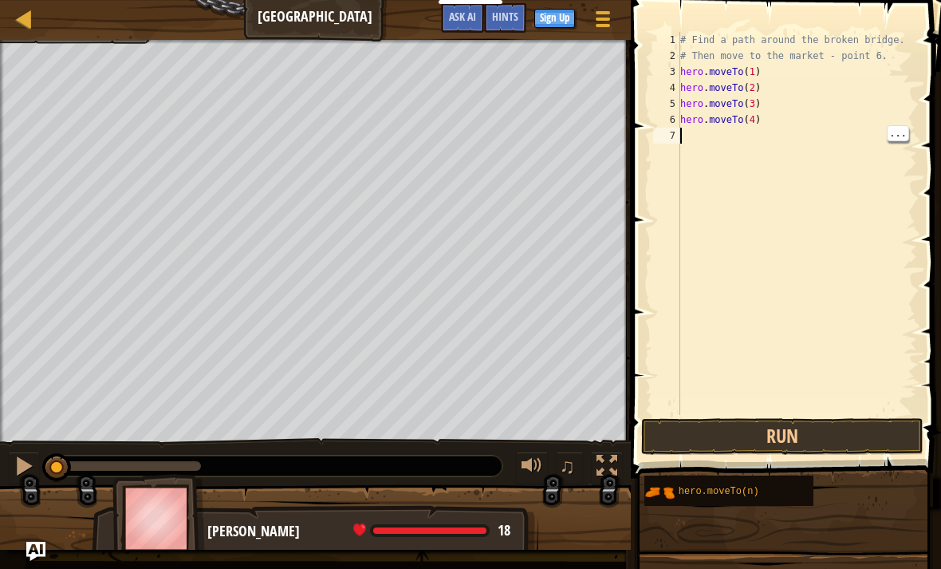
click at [693, 140] on div "# Find a path around the broken bridge. # Then move to the market - point 6. he…" at bounding box center [797, 239] width 240 height 415
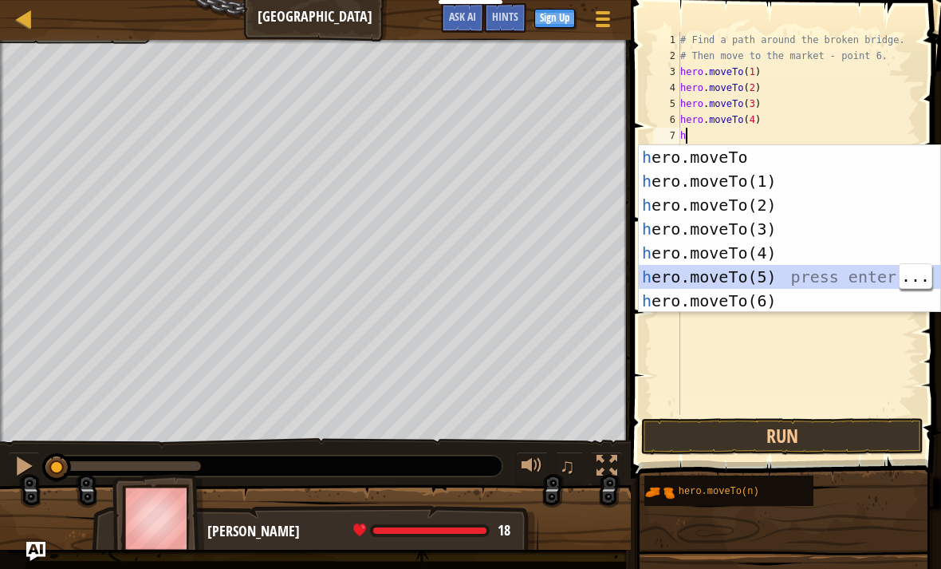
type textarea "hero.moveTo(5)"
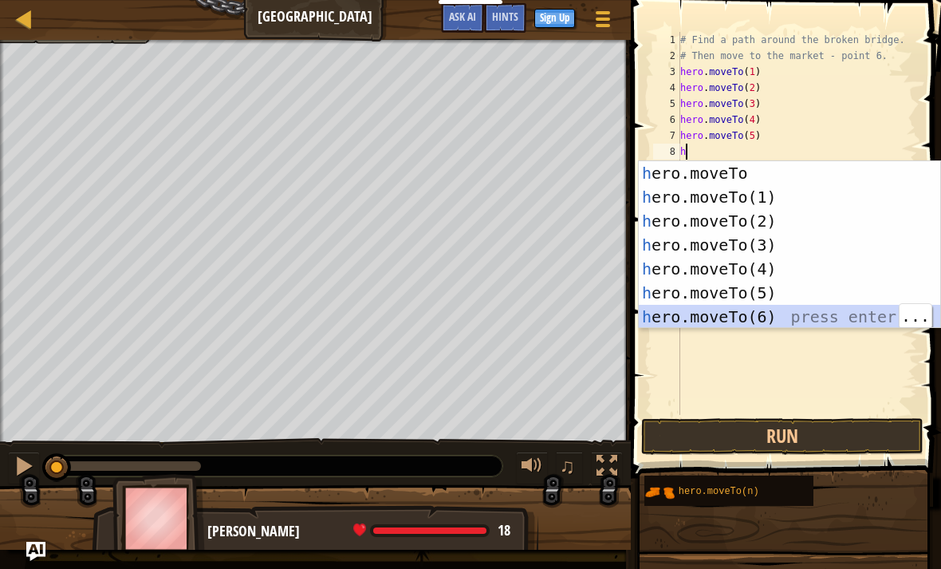
type textarea "hero.moveTo(6)"
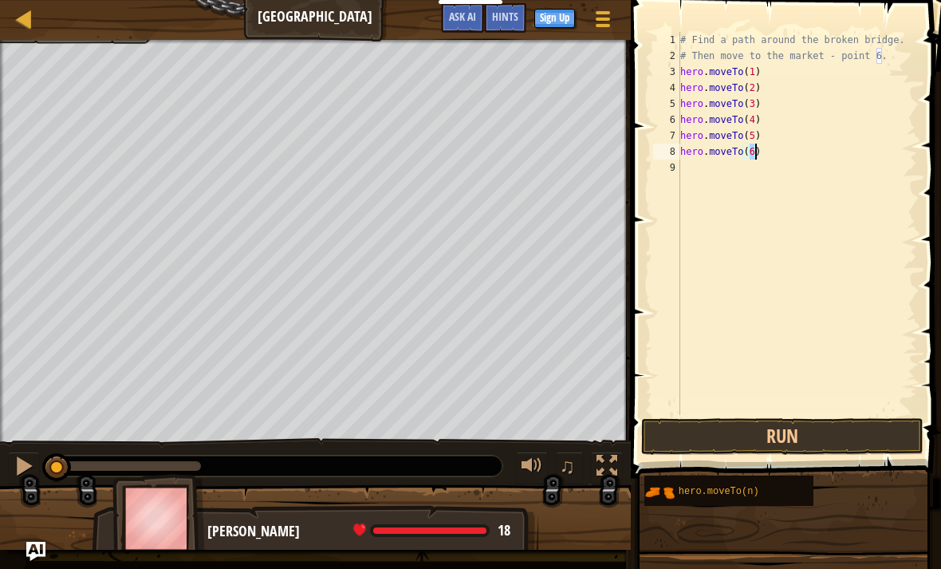
click at [743, 437] on button "Run" at bounding box center [782, 436] width 282 height 37
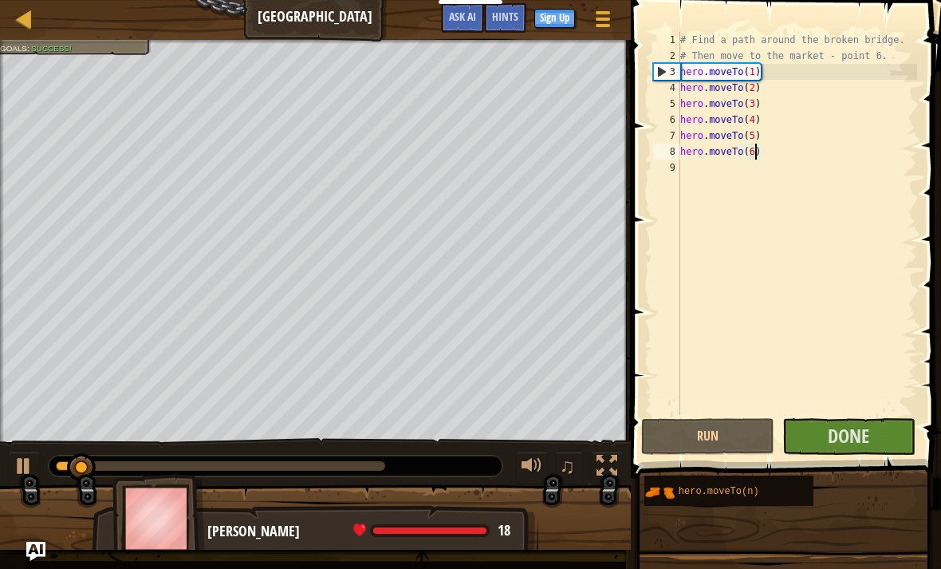
click at [825, 426] on button "Done" at bounding box center [848, 436] width 133 height 37
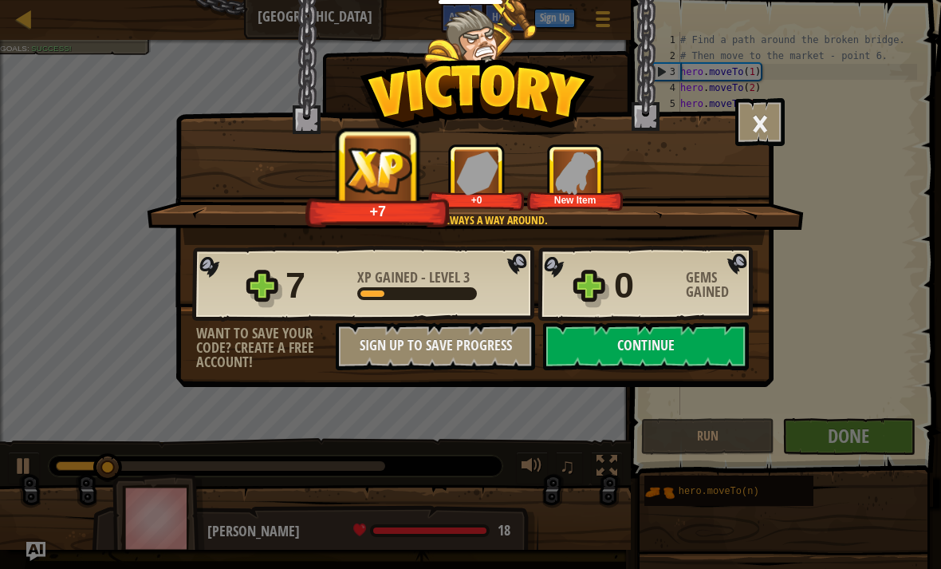
click at [652, 350] on button "Continue" at bounding box center [646, 346] width 206 height 48
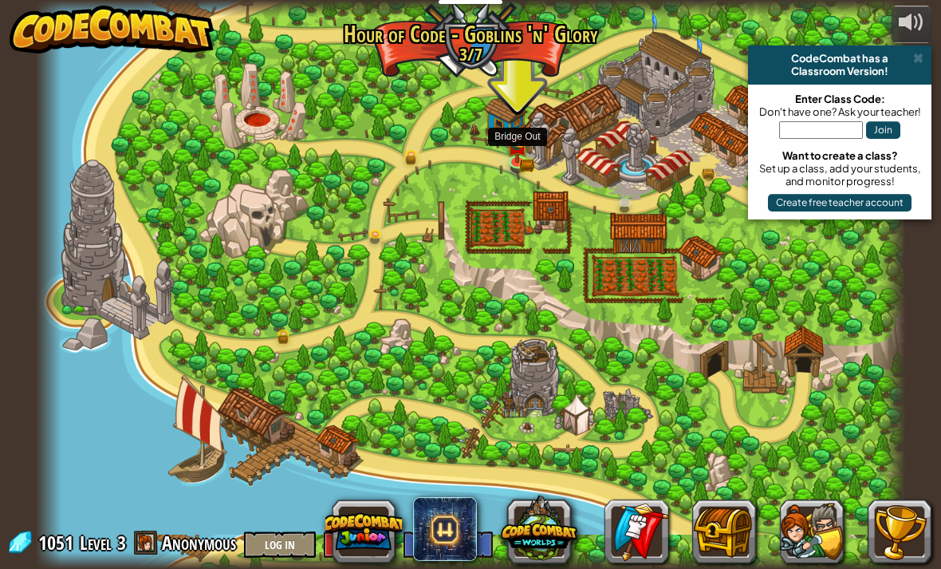
click at [526, 163] on link at bounding box center [519, 163] width 32 height 24
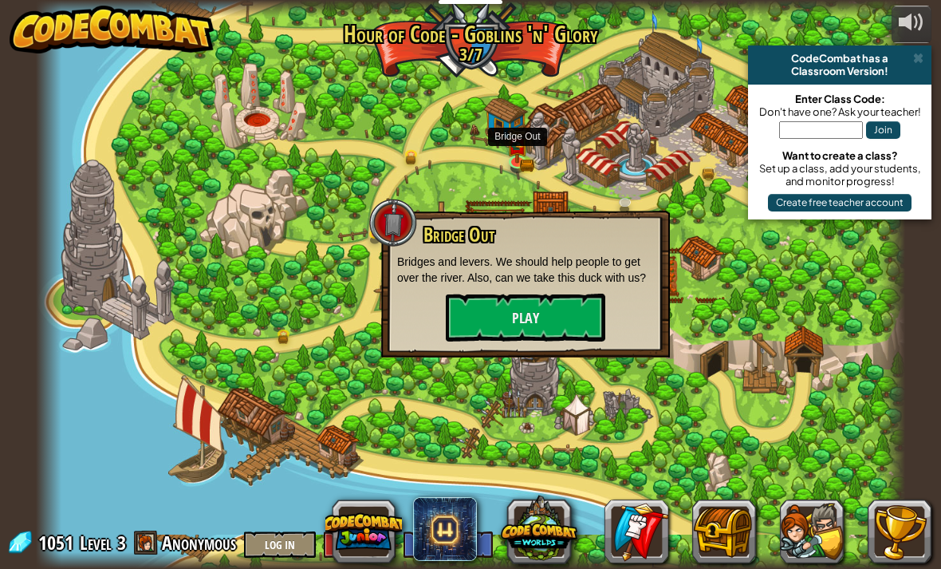
click at [550, 319] on button "Play" at bounding box center [526, 318] width 160 height 48
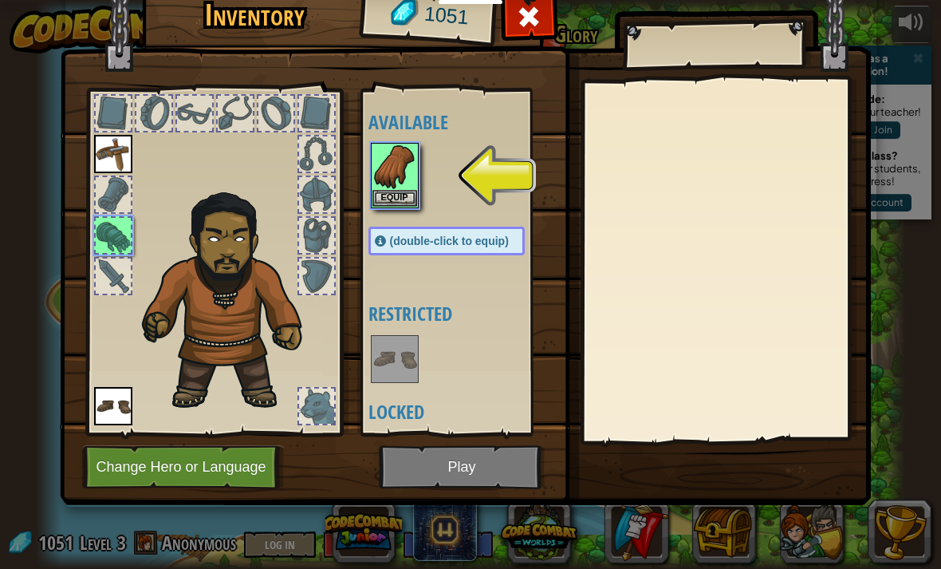
click at [409, 190] on button "Equip" at bounding box center [394, 198] width 45 height 17
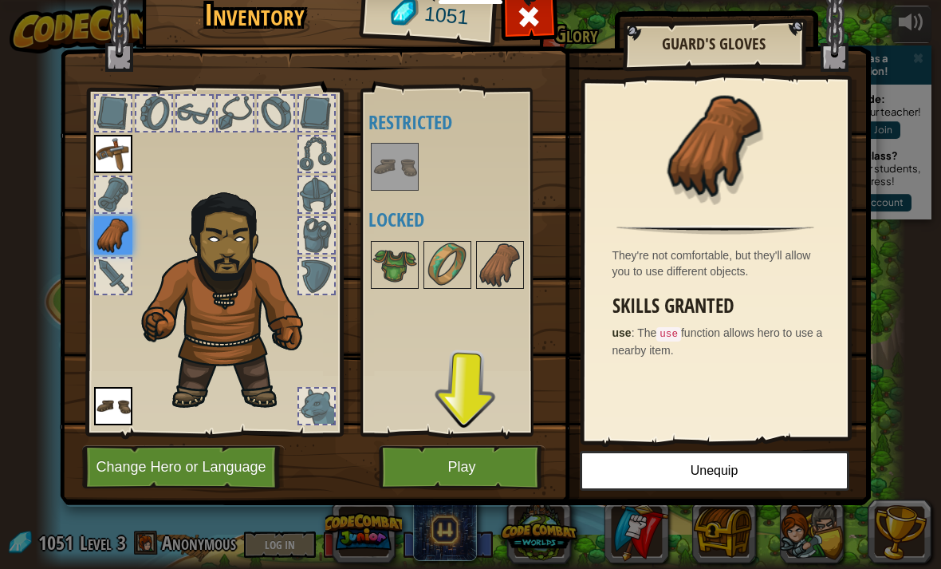
click at [522, 464] on button "Play" at bounding box center [462, 467] width 167 height 44
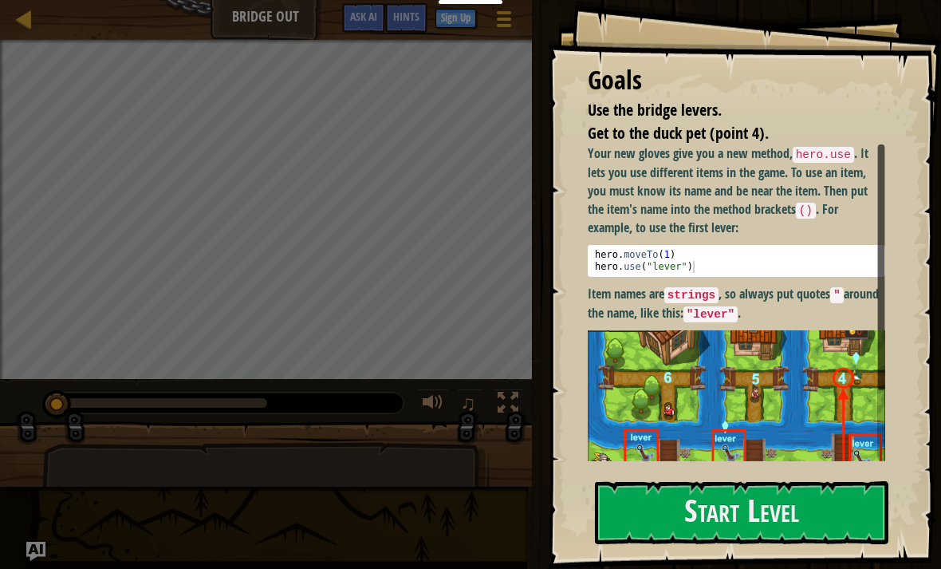
click at [769, 513] on button "Start Level" at bounding box center [742, 512] width 294 height 63
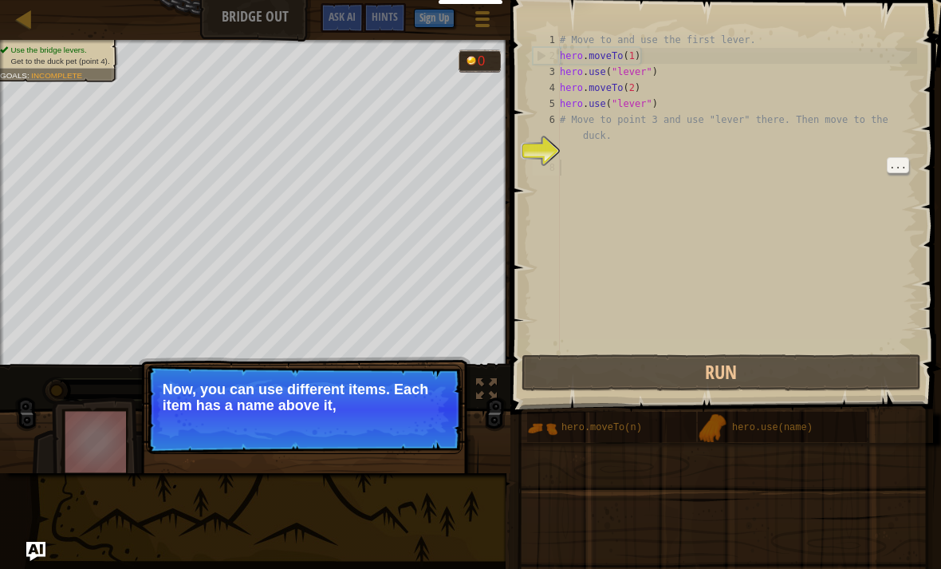
click at [230, 387] on p "Now, you can use different items. Each item has a name above it," at bounding box center [304, 397] width 283 height 32
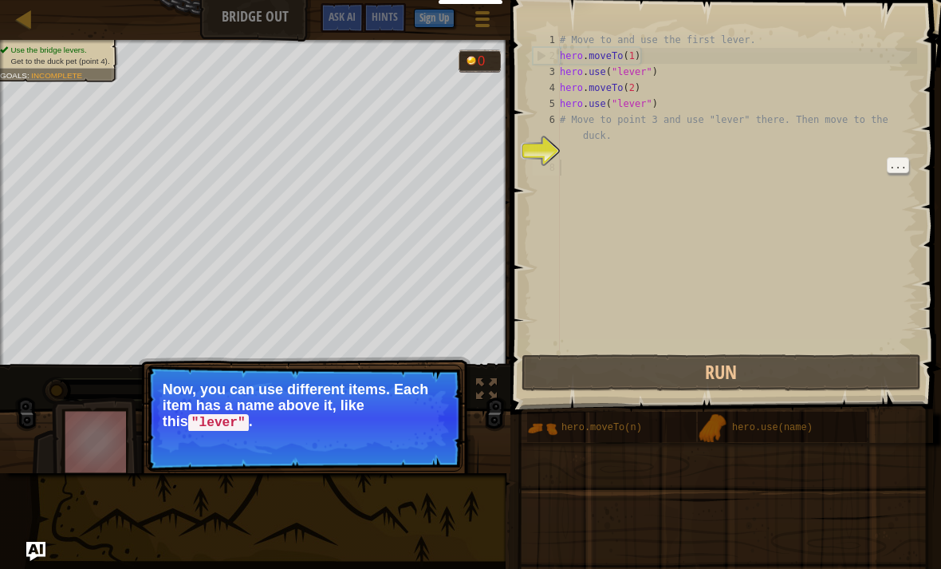
click at [227, 372] on p "Skip (esc) Continue Now, you can use different items. Each item has a name abov…" at bounding box center [304, 418] width 317 height 107
click at [195, 427] on code ""lever"" at bounding box center [218, 423] width 61 height 18
click at [200, 404] on p "Now, you can use different items. Each item has a name above it, like this "lev…" at bounding box center [304, 405] width 283 height 49
click at [201, 385] on p "Now, you can use different items. Each item has a name above it, like this "lev…" at bounding box center [304, 405] width 283 height 49
click at [199, 399] on p "Now, you can use different items. Each item has a name above it, like this "lev…" at bounding box center [304, 405] width 283 height 49
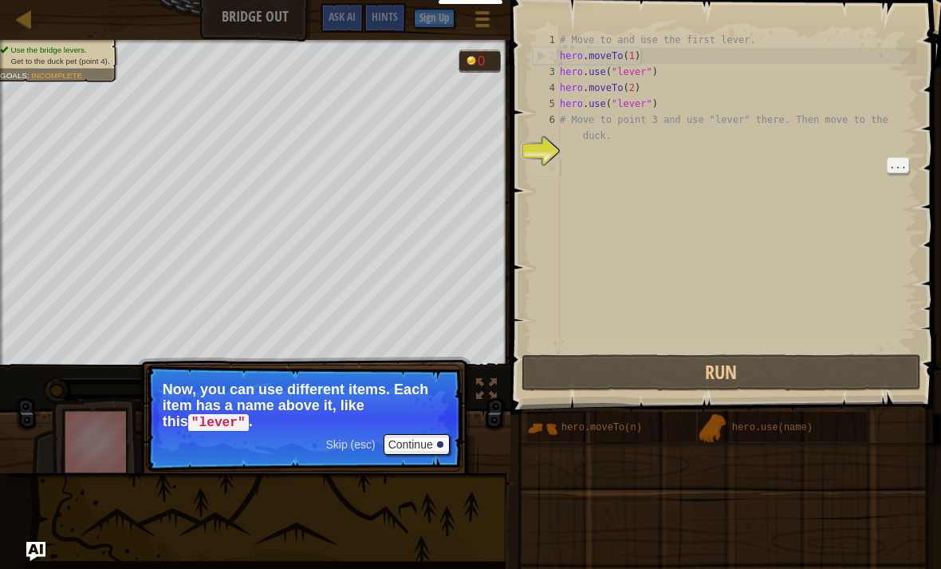
click at [204, 397] on p "Now, you can use different items. Each item has a name above it, like this "lev…" at bounding box center [304, 405] width 283 height 49
click at [205, 383] on p "Now, you can use different items. Each item has a name above it, like this "lev…" at bounding box center [304, 405] width 283 height 49
click at [208, 395] on p "Skip (esc) Continue Now, you can use different items. Each item has a name abov…" at bounding box center [304, 418] width 317 height 107
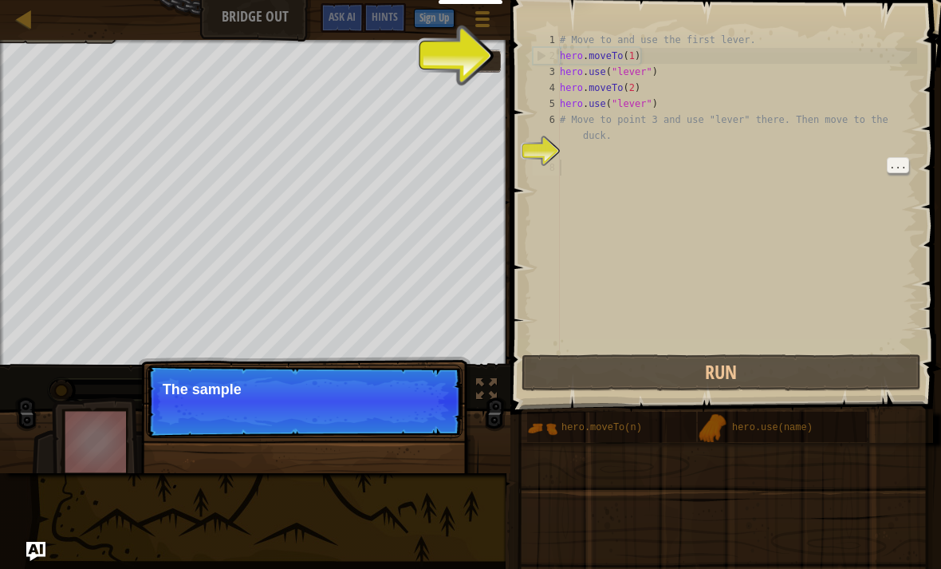
click at [199, 383] on p "The sample" at bounding box center [304, 389] width 283 height 16
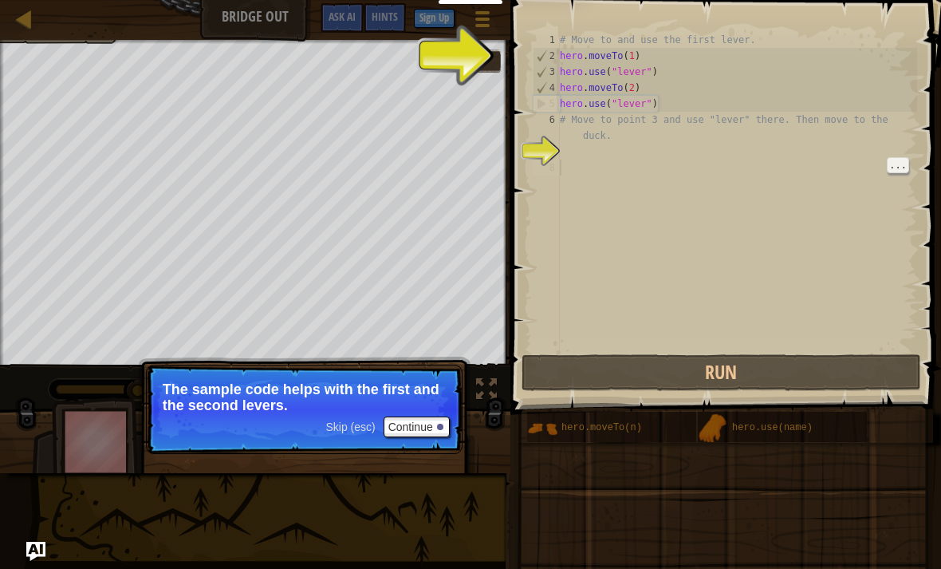
click at [338, 423] on p "Skip (esc) Continue The sample code helps with the first and the second levers." at bounding box center [304, 409] width 317 height 89
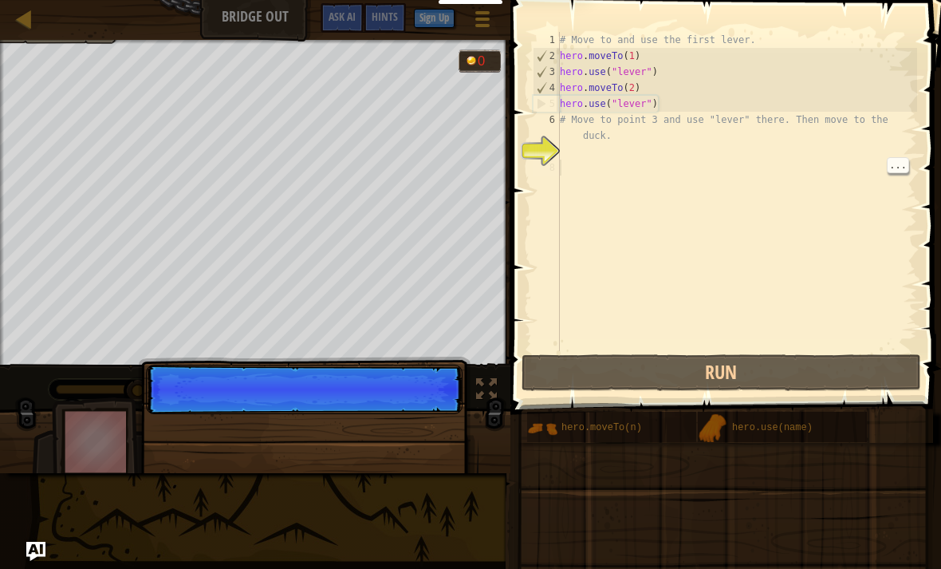
click at [581, 166] on div "# Move to and use the first lever. hero . moveTo ( 1 ) hero . use ( "lever" ) h…" at bounding box center [737, 207] width 361 height 351
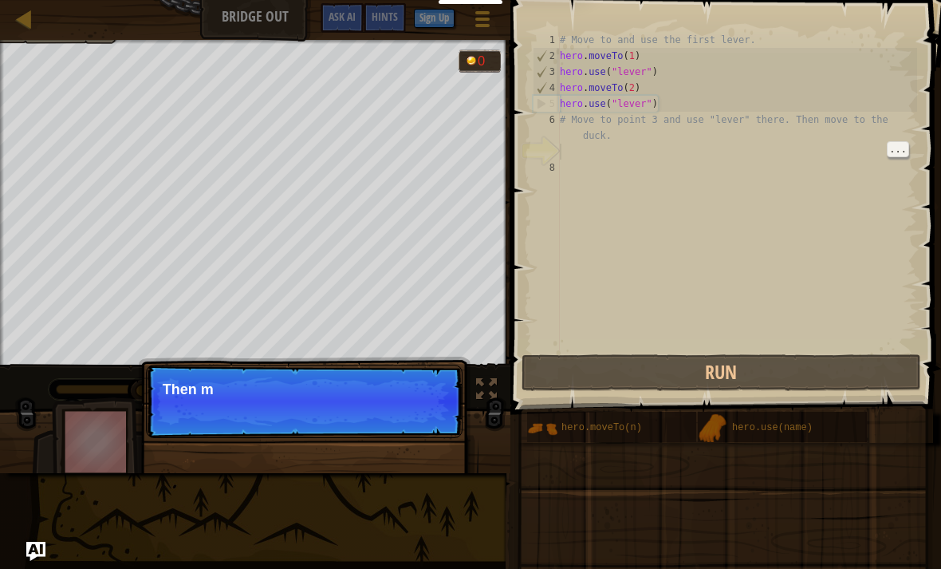
click at [573, 152] on div "# Move to and use the first lever. hero . moveTo ( 1 ) hero . use ( "lever" ) h…" at bounding box center [737, 207] width 361 height 351
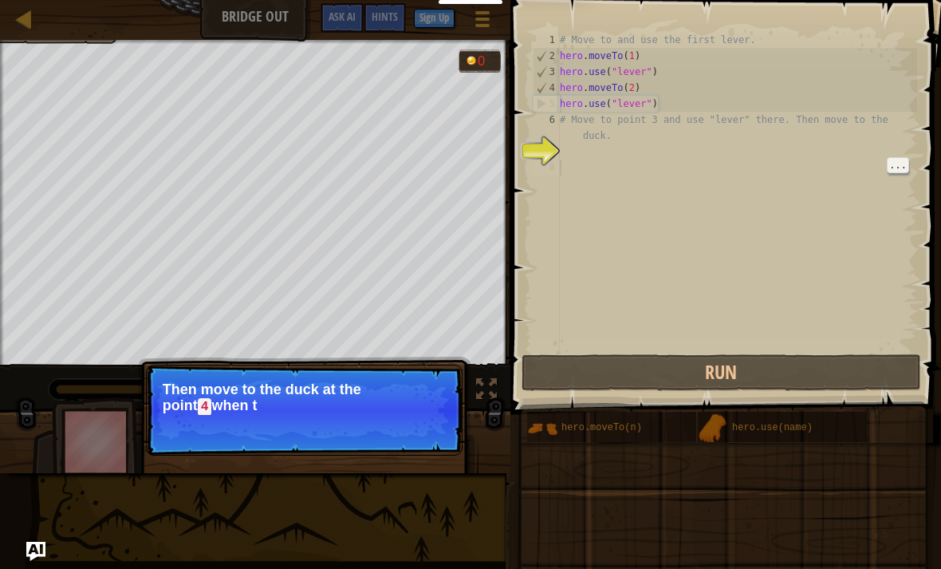
click at [582, 182] on div "# Move to and use the first lever. hero . moveTo ( 1 ) hero . use ( "lever" ) h…" at bounding box center [737, 207] width 361 height 351
click at [417, 435] on button "Continue" at bounding box center [417, 428] width 66 height 21
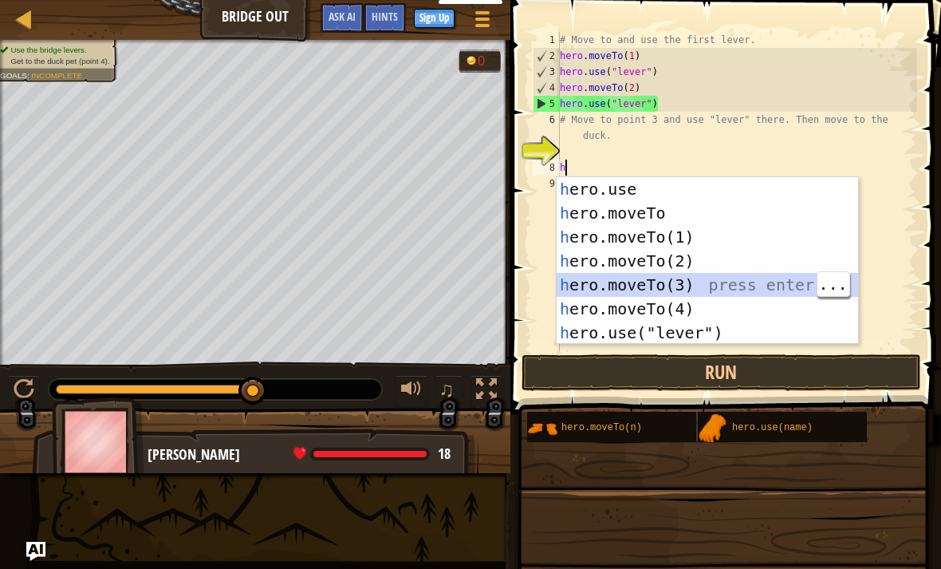
type textarea "hero.moveTo(3)"
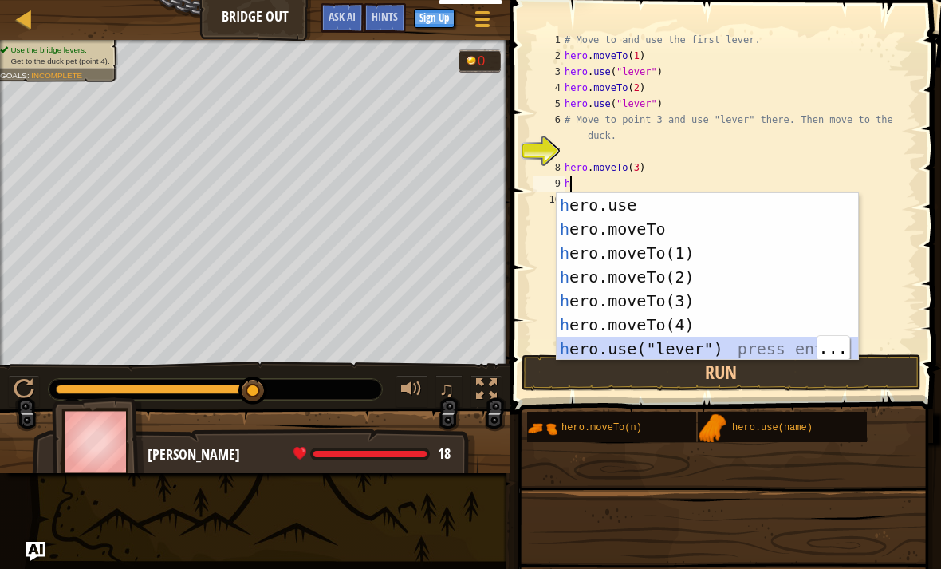
type textarea "hero.use("lever")"
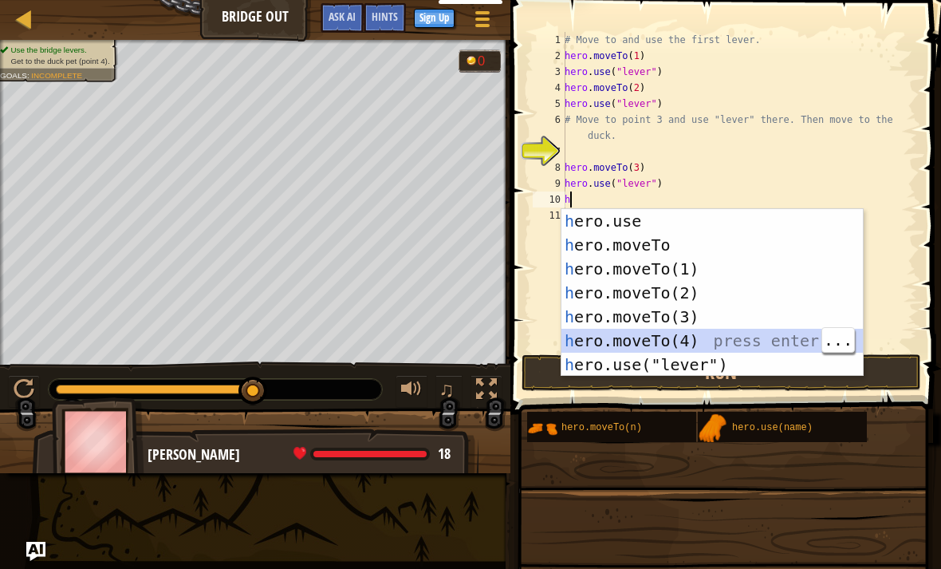
type textarea "hero.moveTo(4)"
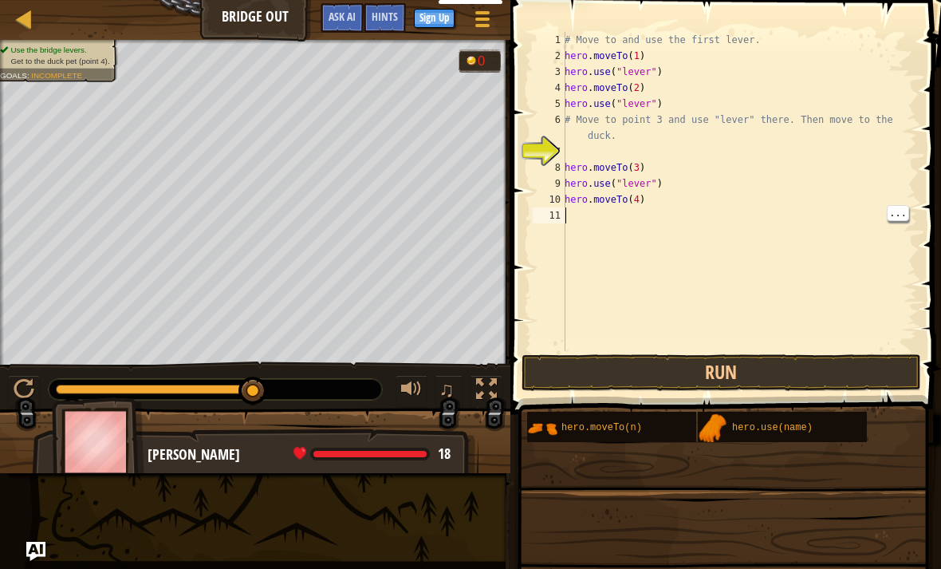
click at [567, 215] on div "# Move to and use the first lever. hero . moveTo ( 1 ) hero . use ( "lever" ) h…" at bounding box center [740, 207] width 356 height 351
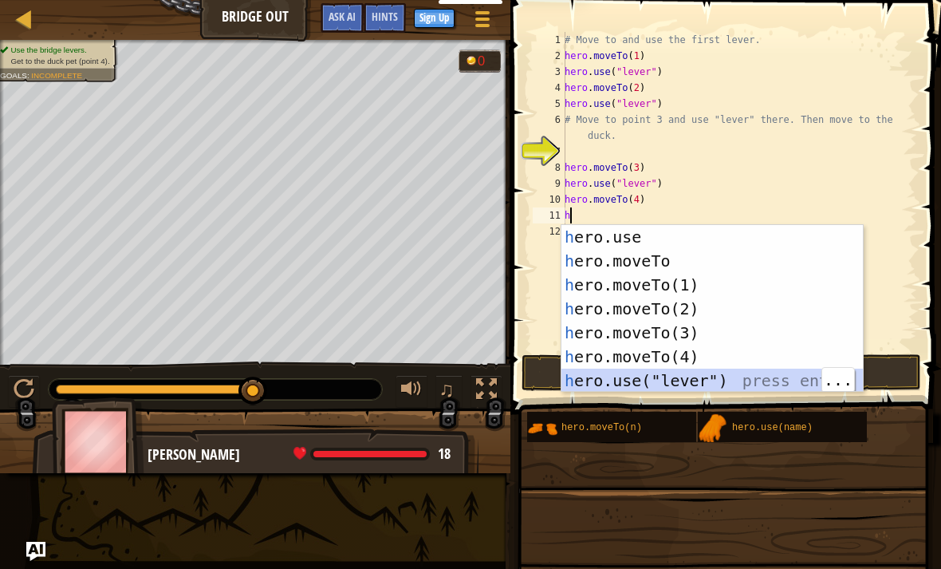
type textarea "hero.use("lever")"
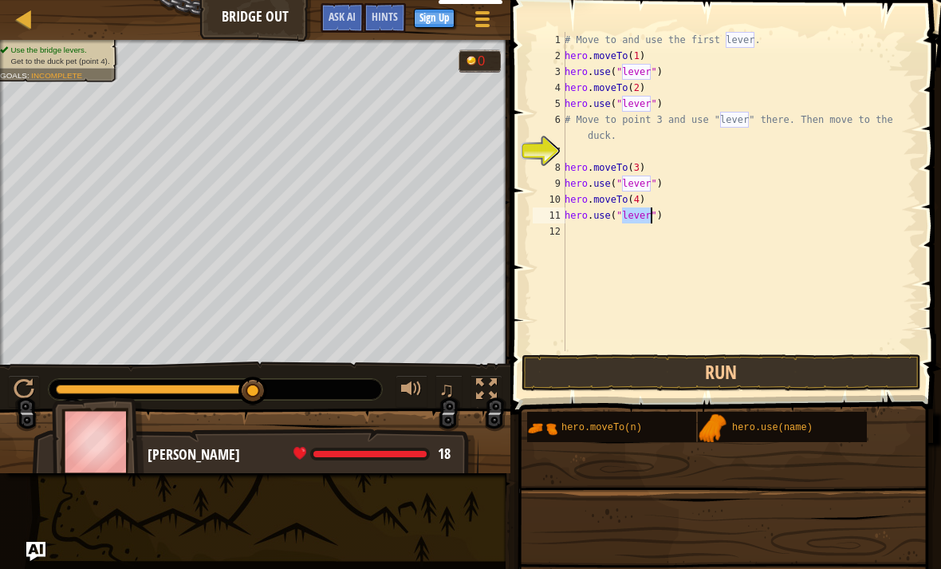
click at [601, 372] on button "Run" at bounding box center [722, 372] width 400 height 37
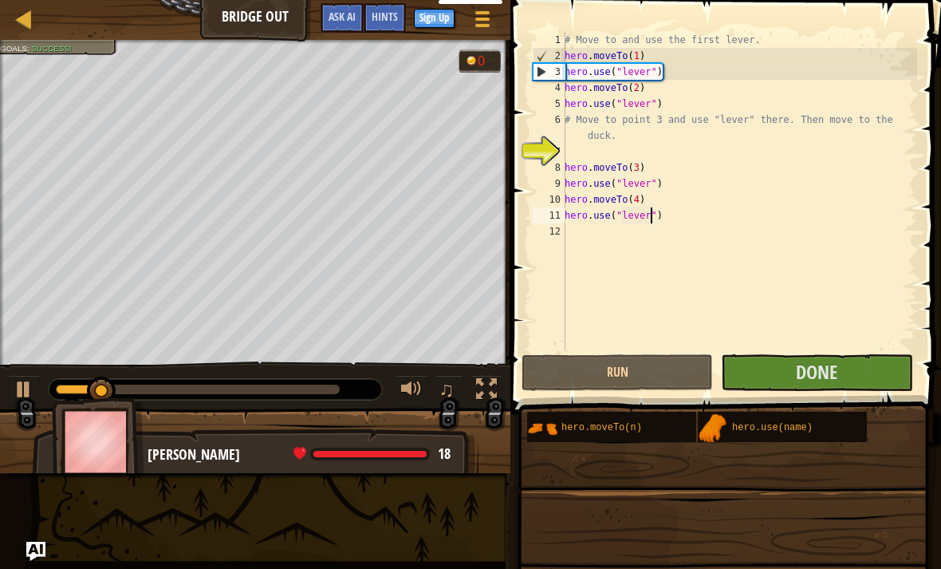
click at [845, 365] on button "Done" at bounding box center [816, 372] width 191 height 37
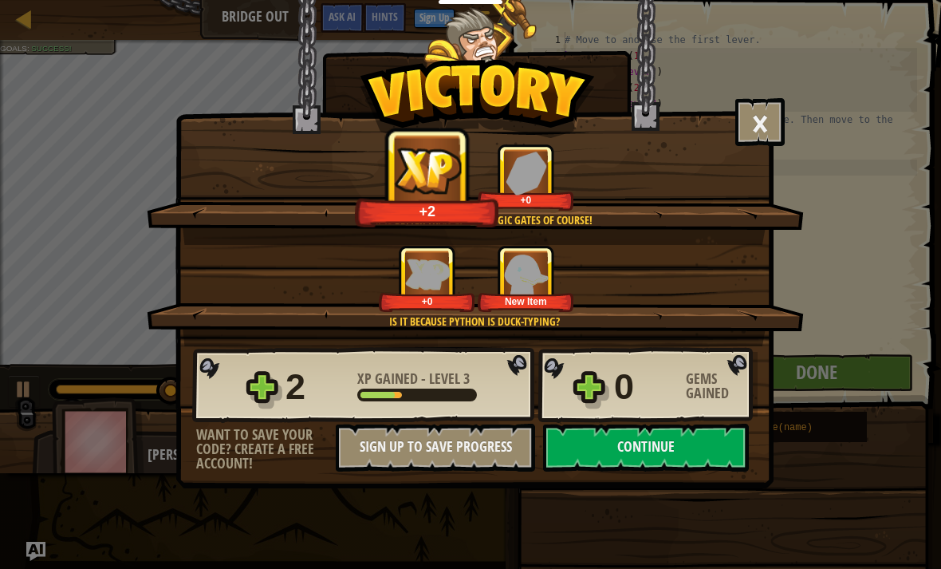
click at [710, 455] on button "Continue" at bounding box center [646, 448] width 206 height 48
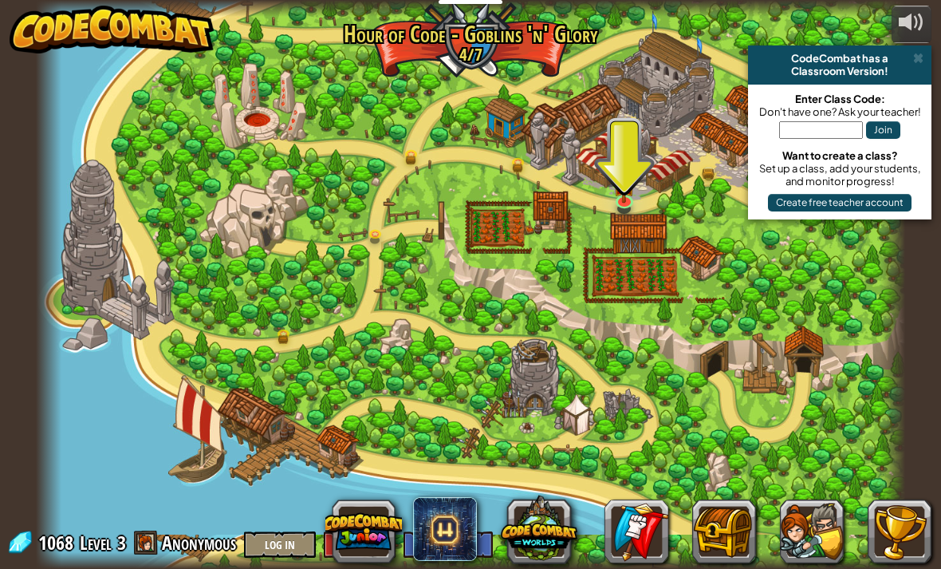
click at [618, 203] on link at bounding box center [626, 203] width 32 height 24
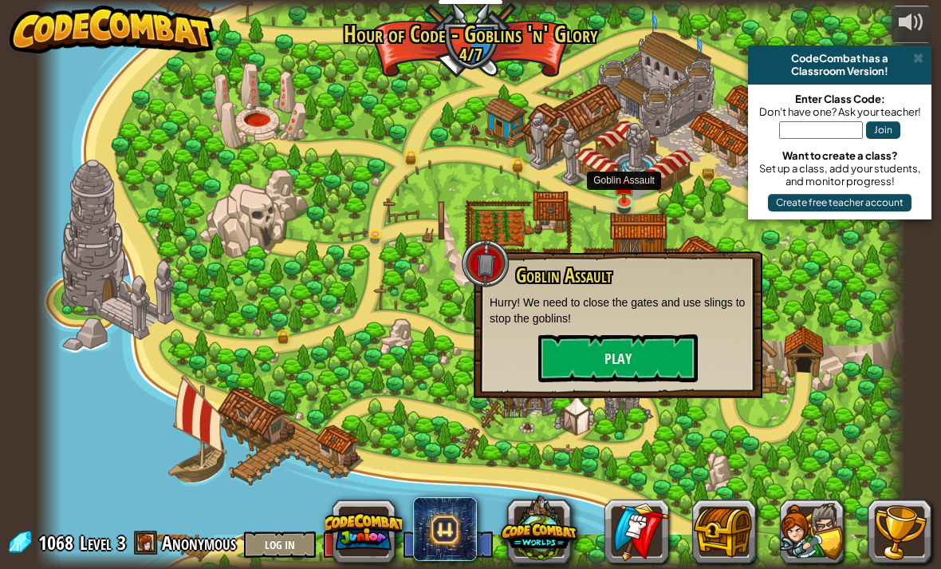
click at [625, 354] on button "Play" at bounding box center [618, 358] width 160 height 48
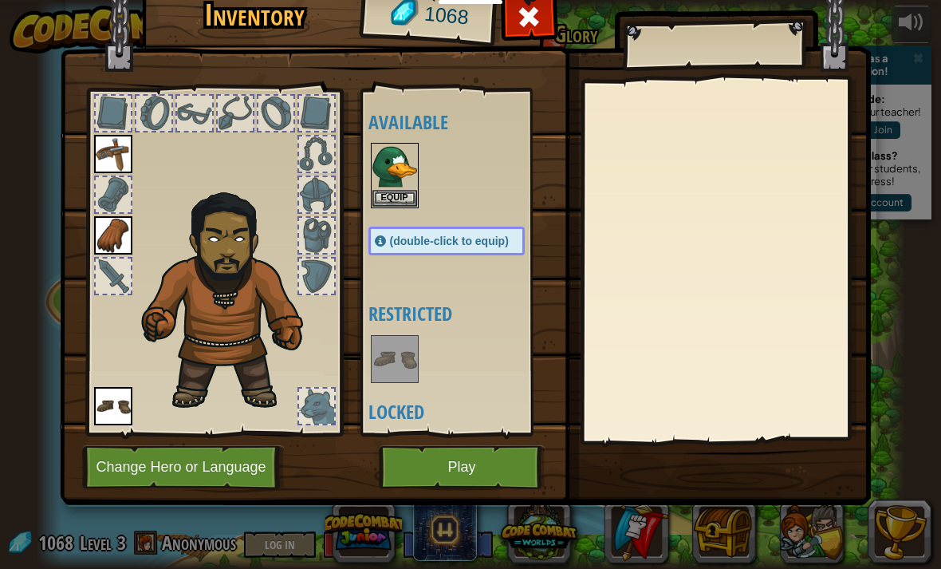
click at [405, 191] on button "Equip" at bounding box center [394, 198] width 45 height 17
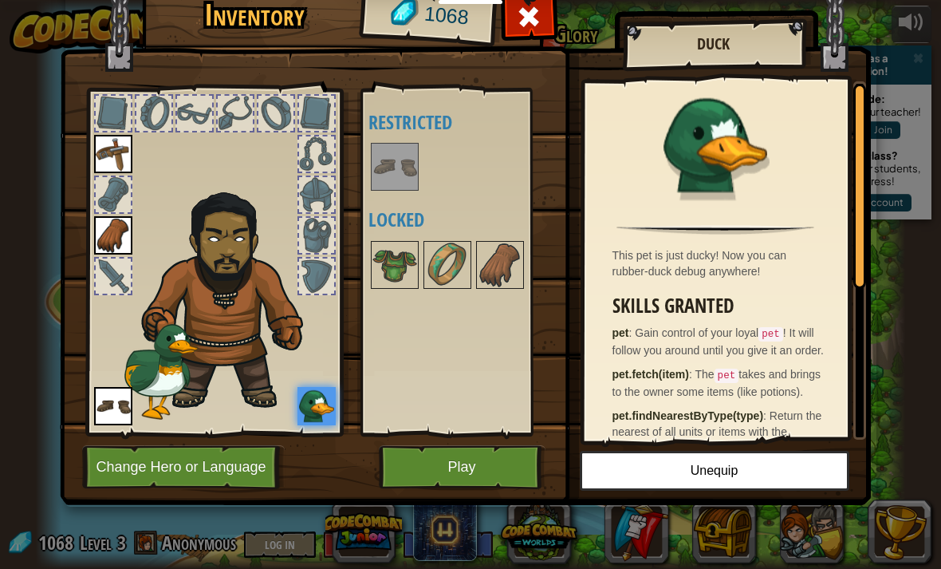
click at [483, 457] on button "Play" at bounding box center [462, 467] width 167 height 44
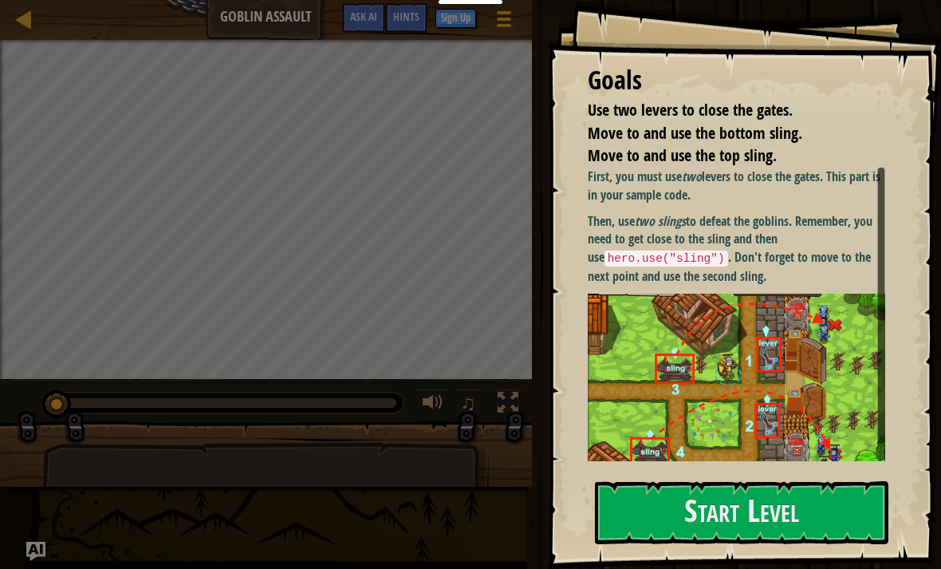
click at [666, 511] on button "Start Level" at bounding box center [742, 512] width 294 height 63
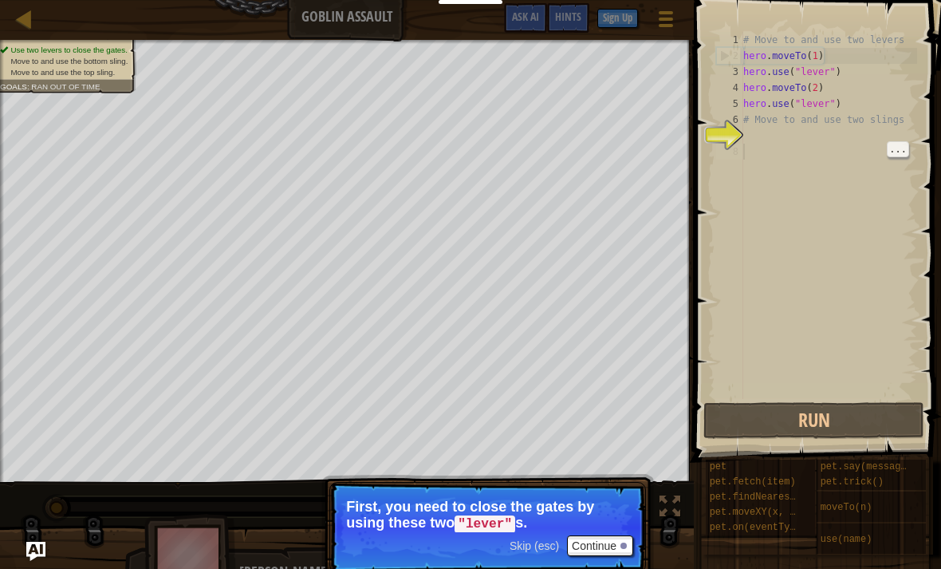
click at [776, 151] on div "# Move to and use two levers hero . moveTo ( 1 ) hero . use ( "lever" ) hero . …" at bounding box center [828, 231] width 177 height 399
click at [758, 162] on div "# Move to and use two levers hero . moveTo ( 1 ) hero . use ( "lever" ) hero . …" at bounding box center [828, 231] width 177 height 399
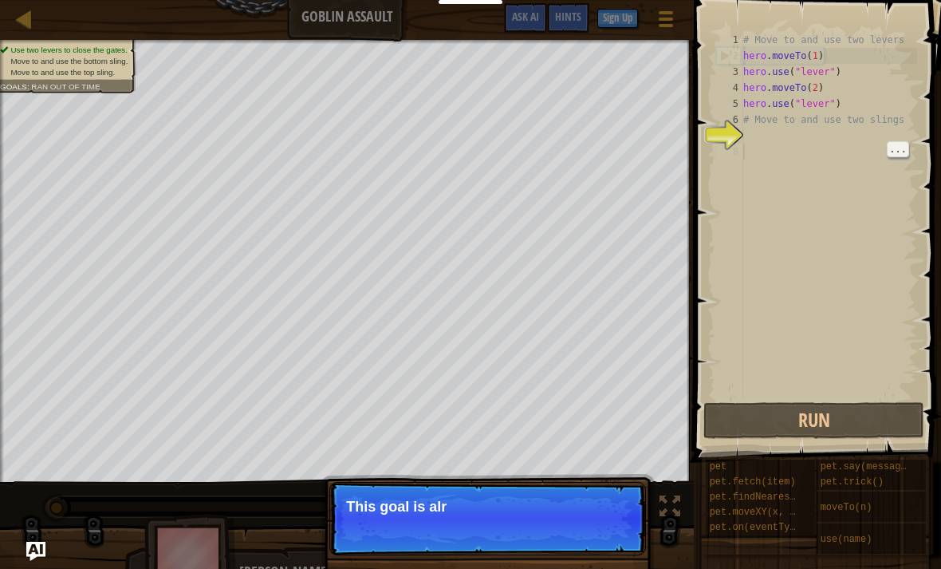
click at [754, 152] on div "# Move to and use two levers hero . moveTo ( 1 ) hero . use ( "lever" ) hero . …" at bounding box center [828, 231] width 177 height 399
click at [743, 152] on div "8" at bounding box center [729, 152] width 27 height 16
click at [743, 156] on div "8" at bounding box center [729, 152] width 27 height 16
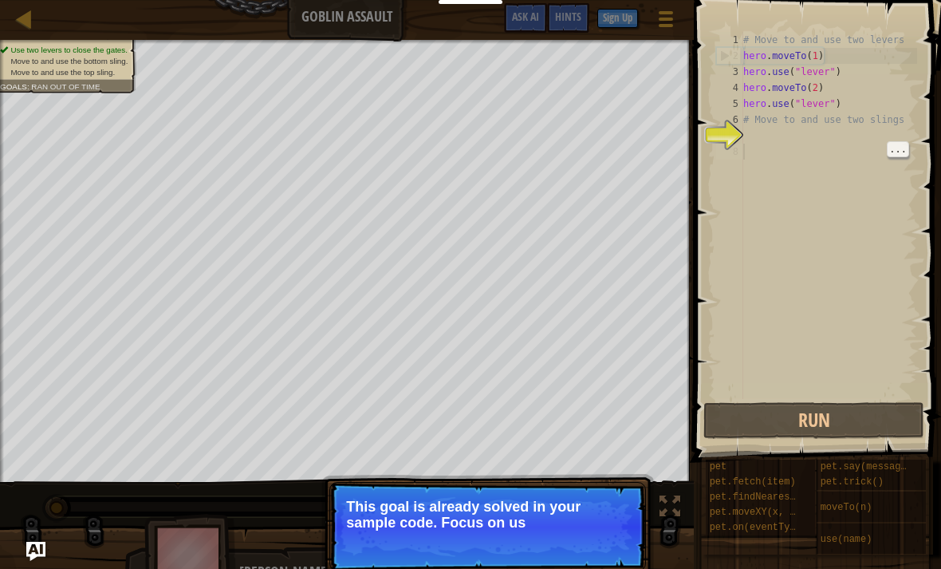
click at [761, 159] on div "# Move to and use two levers hero . moveTo ( 1 ) hero . use ( "lever" ) hero . …" at bounding box center [828, 231] width 177 height 399
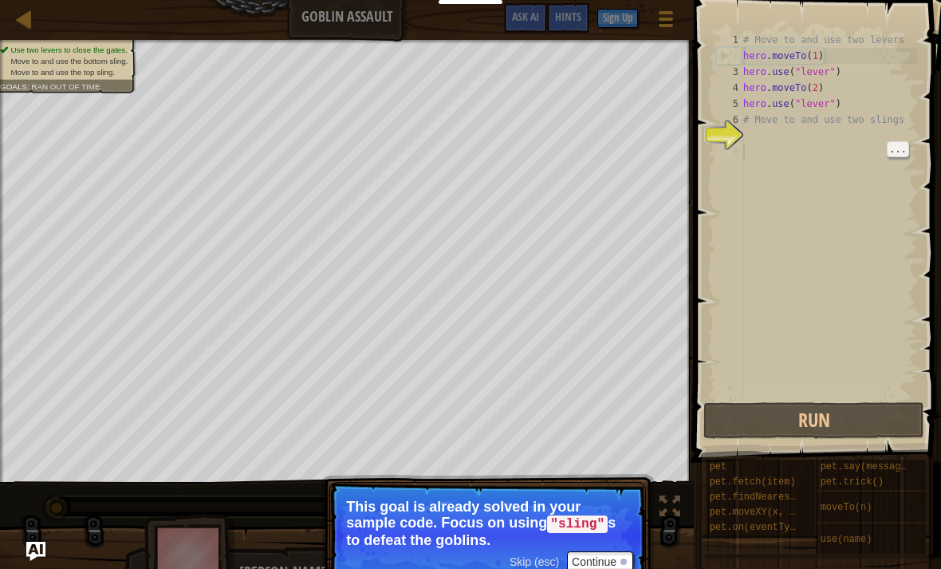
click at [841, 145] on div "# Move to and use two levers hero . moveTo ( 1 ) hero . use ( "lever" ) hero . …" at bounding box center [828, 231] width 177 height 399
click at [810, 415] on button "Run" at bounding box center [813, 420] width 221 height 37
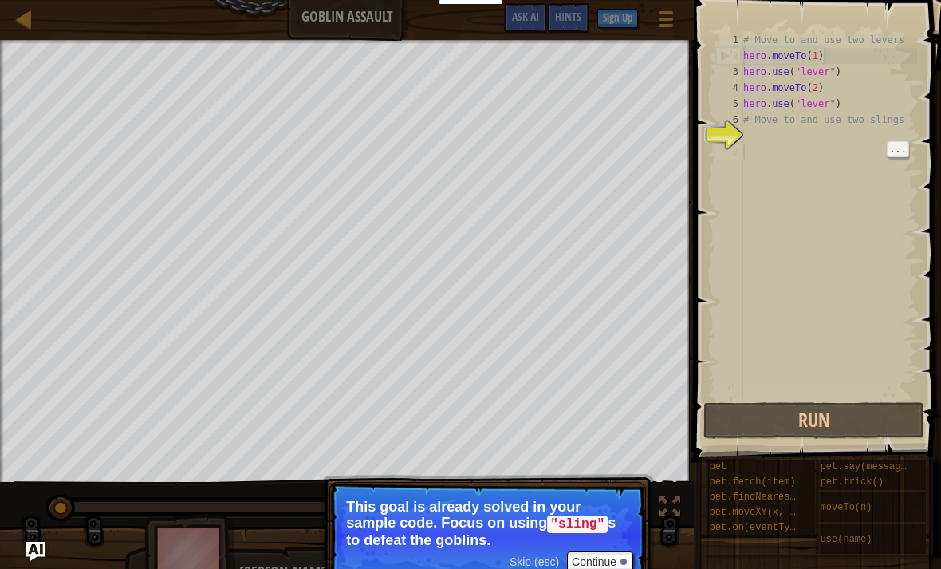
click at [818, 411] on button "Run" at bounding box center [813, 420] width 221 height 37
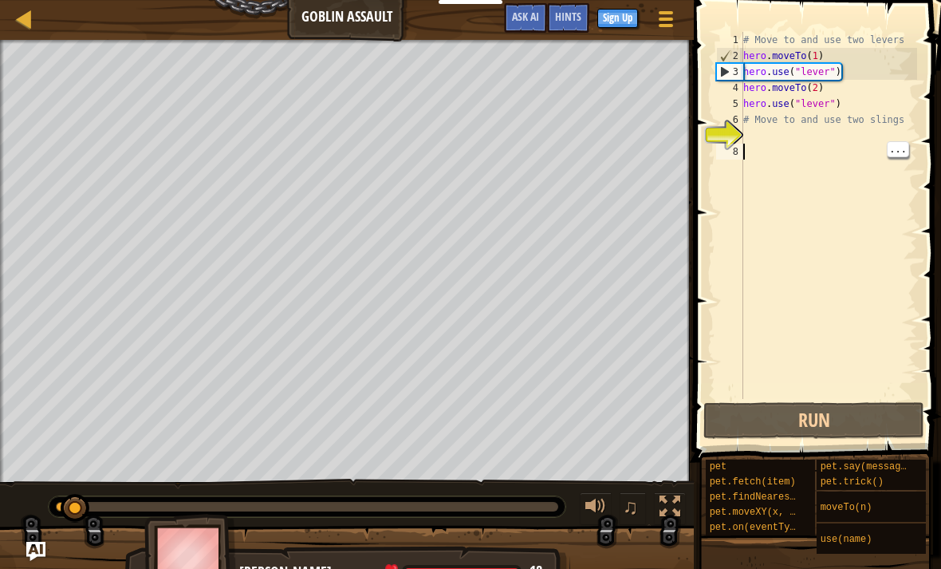
scroll to position [8, 0]
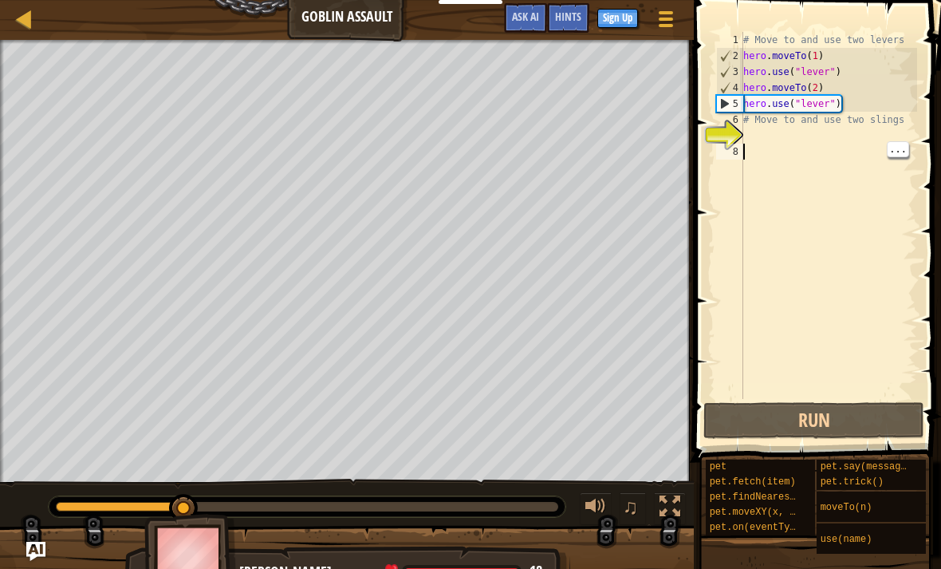
click at [770, 156] on div "# Move to and use two levers hero . moveTo ( 1 ) hero . use ( "lever" ) hero . …" at bounding box center [828, 231] width 177 height 399
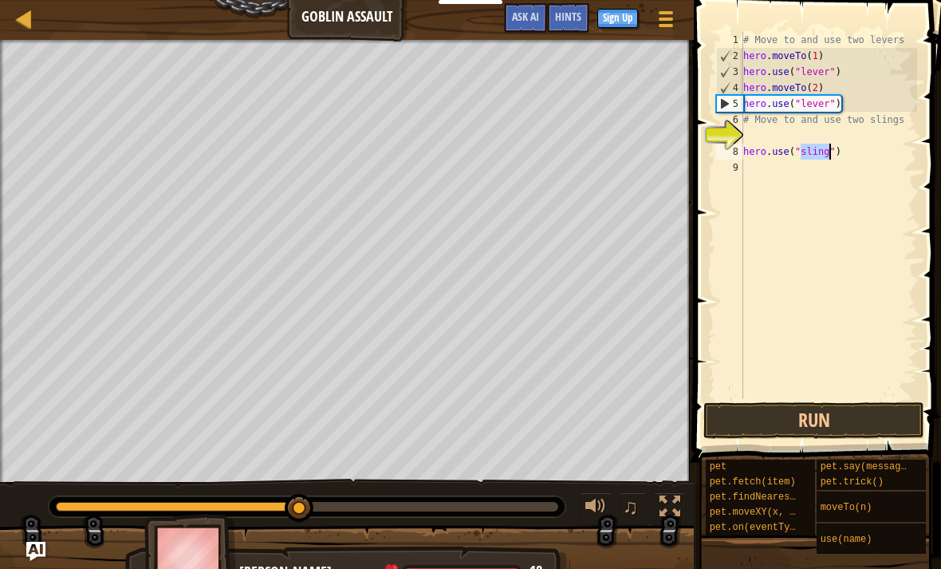
click at [849, 419] on button "Run" at bounding box center [813, 420] width 221 height 37
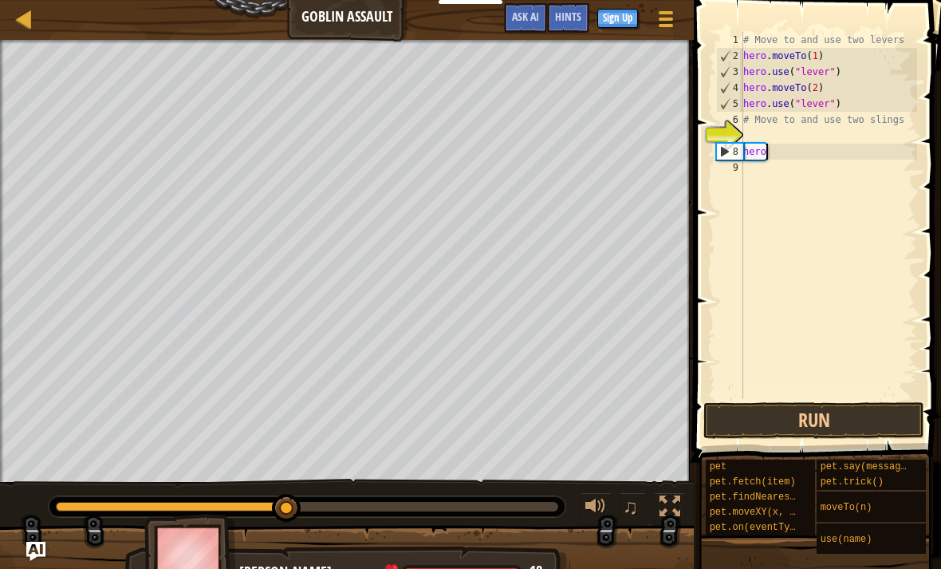
type textarea "h"
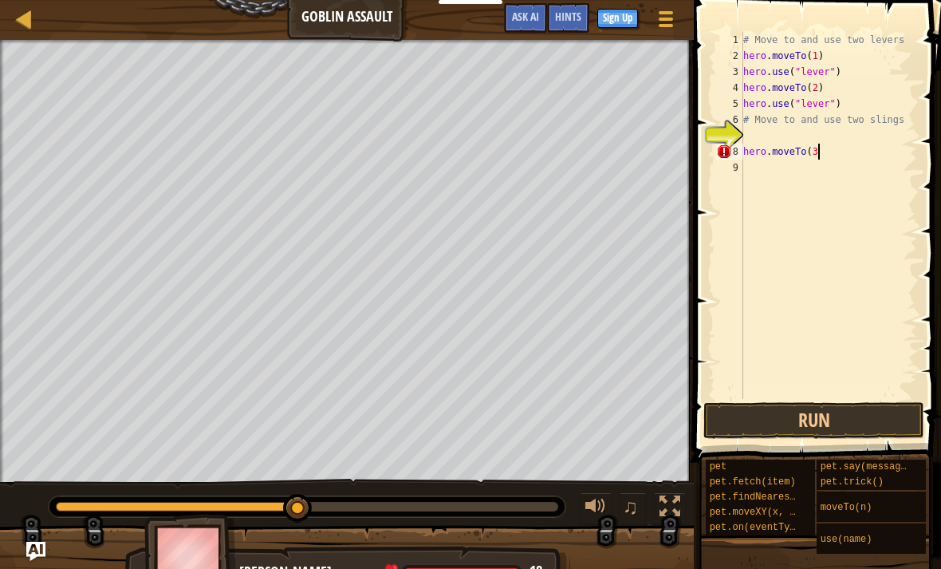
scroll to position [8, 6]
type textarea "hero.moveTo(3)"
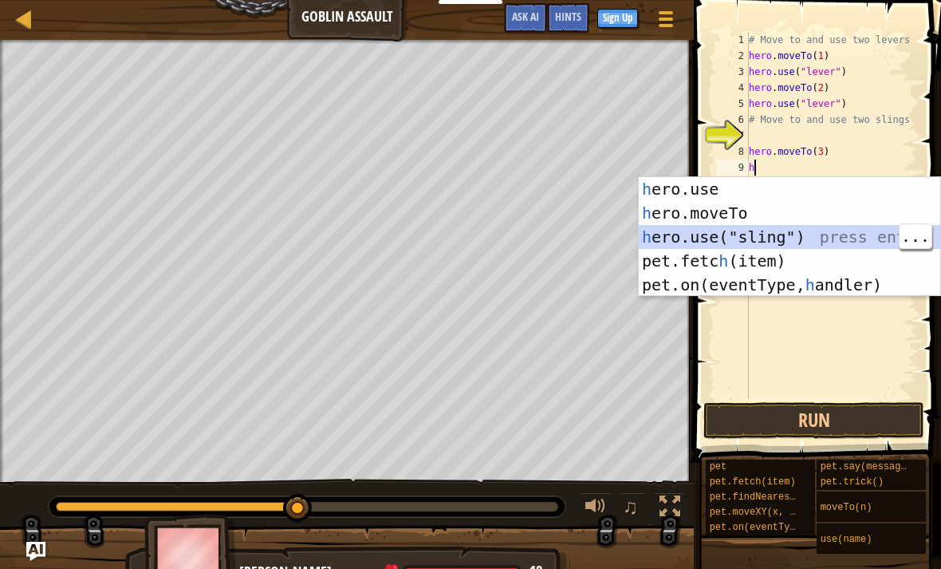
type textarea "hero.use("sling")"
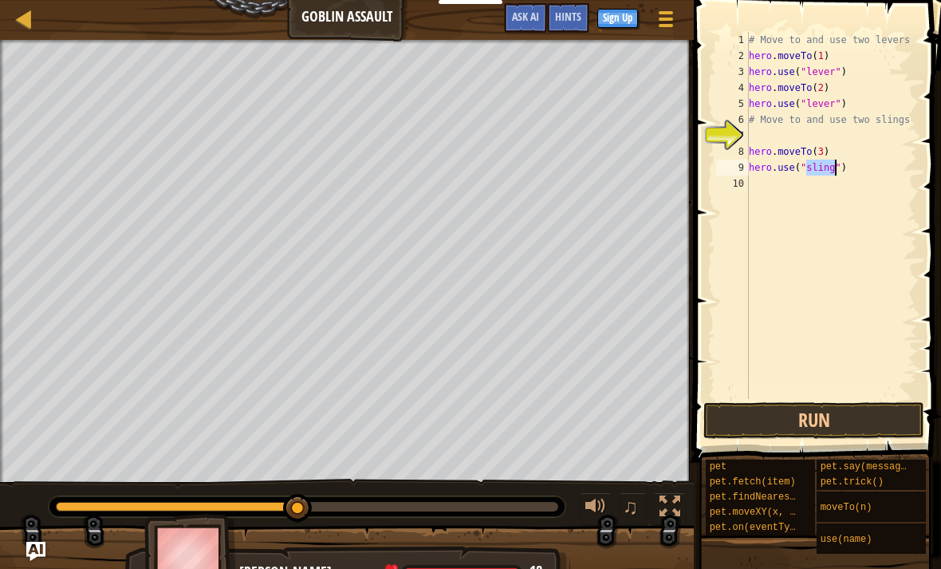
click at [842, 421] on button "Run" at bounding box center [813, 420] width 221 height 37
type textarea "hero.moveTo(4)"
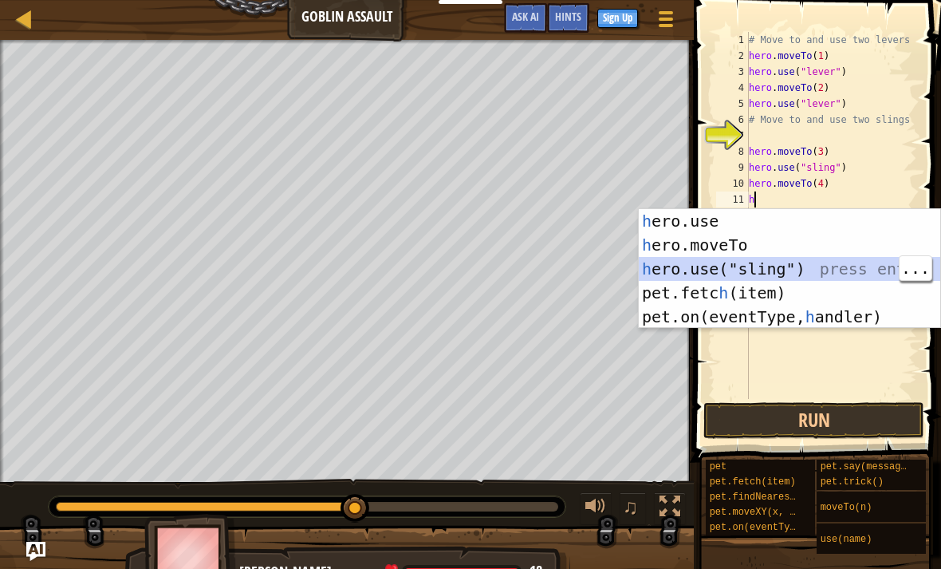
type textarea "hero.use("sling")"
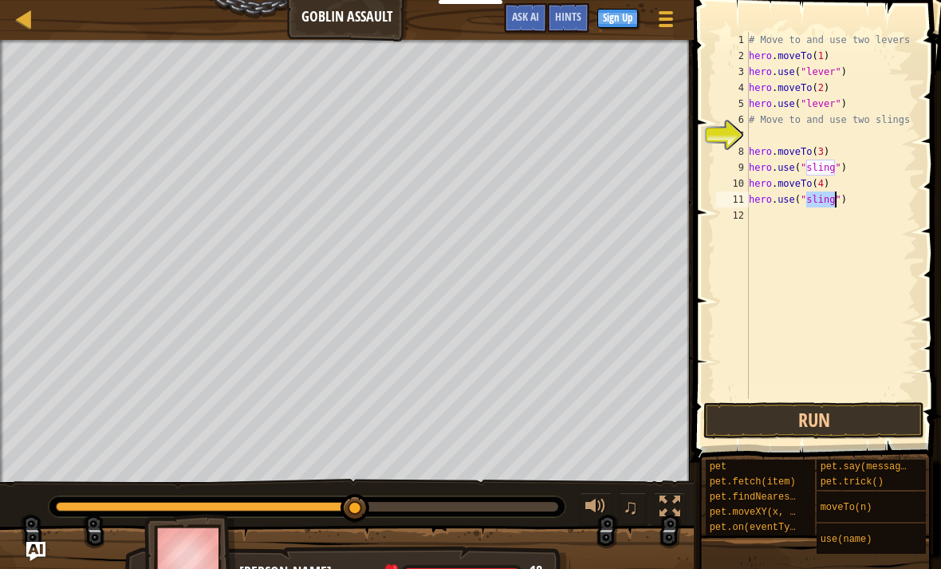
click at [867, 433] on button "Run" at bounding box center [813, 420] width 221 height 37
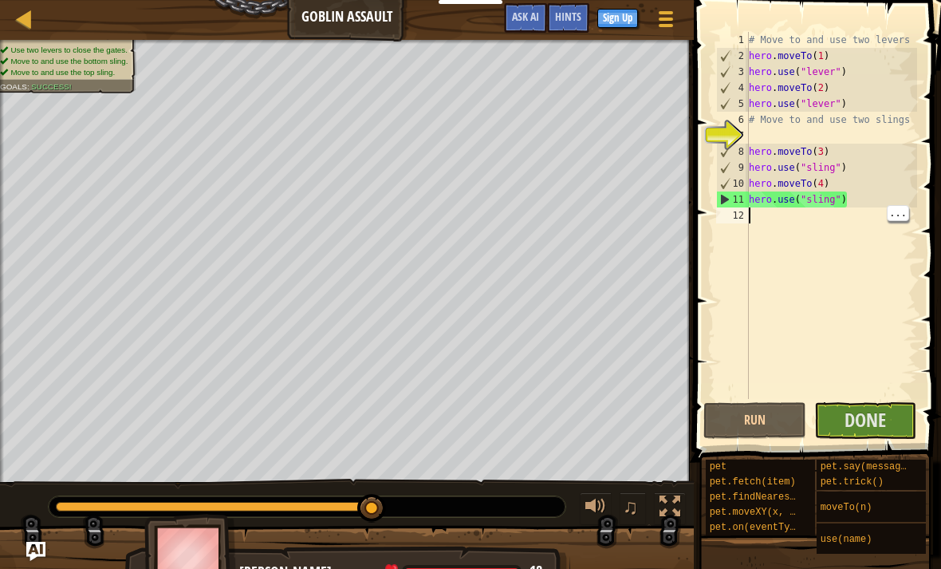
click at [870, 412] on span "Done" at bounding box center [865, 420] width 41 height 26
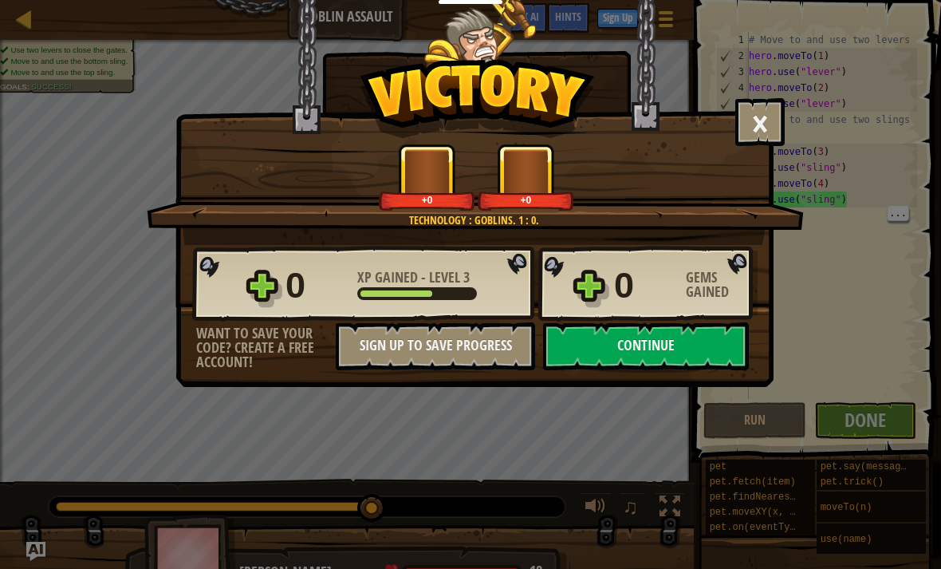
click at [686, 345] on button "Continue" at bounding box center [646, 346] width 206 height 48
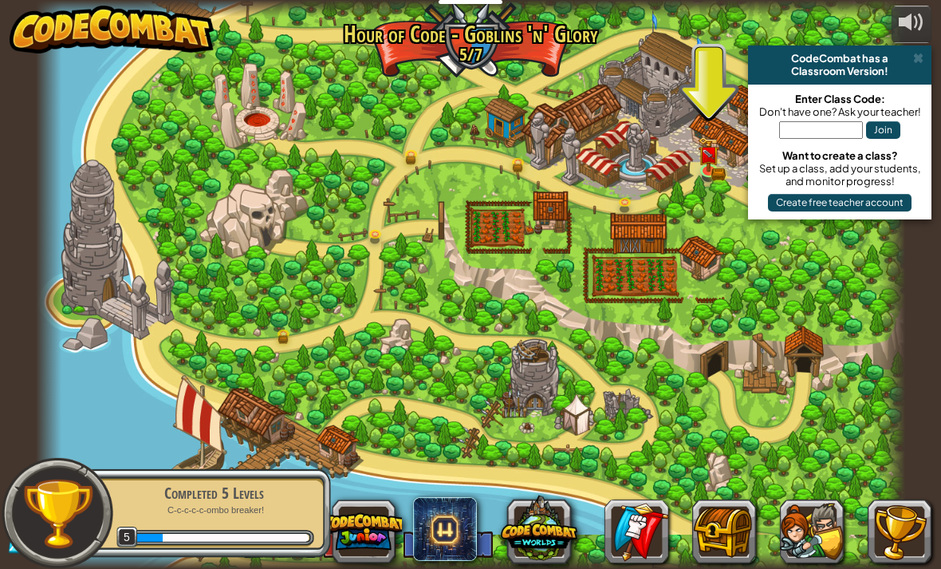
click at [696, 175] on link at bounding box center [711, 172] width 32 height 24
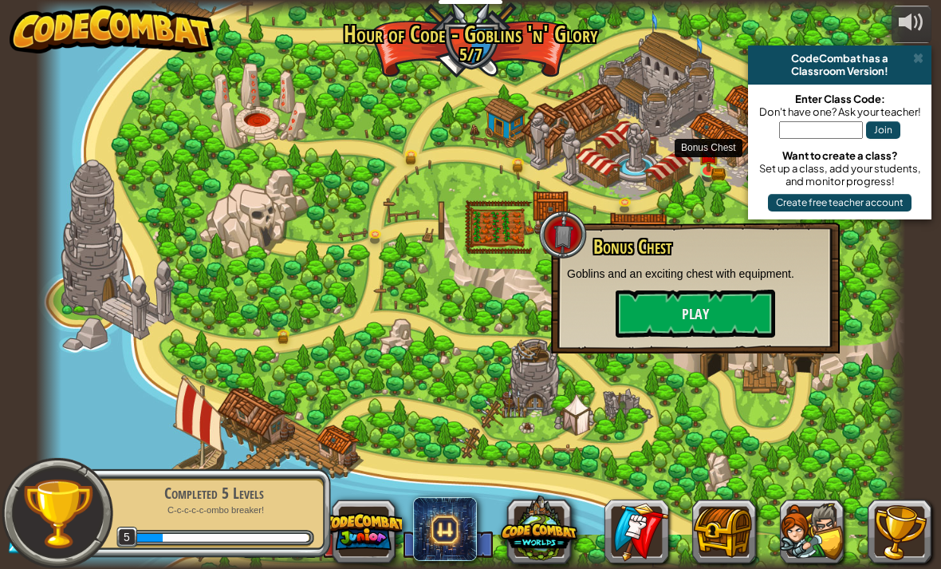
click at [728, 310] on button "Play" at bounding box center [696, 314] width 160 height 48
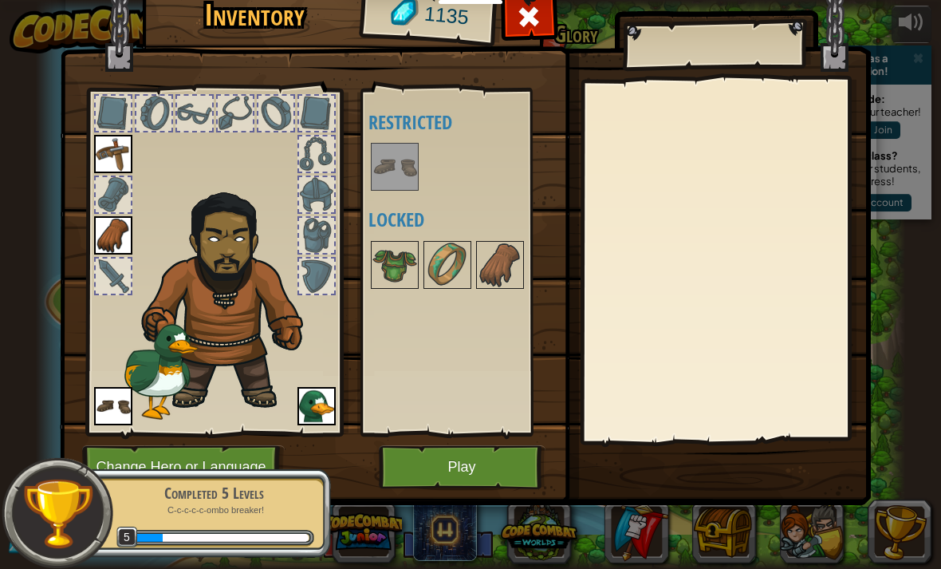
click at [407, 263] on img at bounding box center [394, 264] width 45 height 45
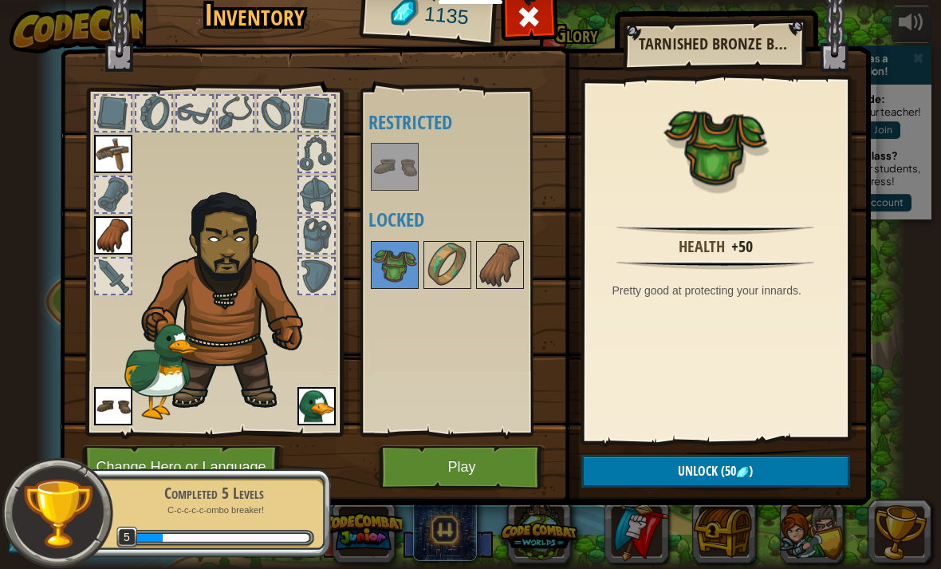
click at [753, 467] on span ")" at bounding box center [751, 471] width 4 height 18
click at [779, 467] on button "Confirm" at bounding box center [715, 471] width 269 height 33
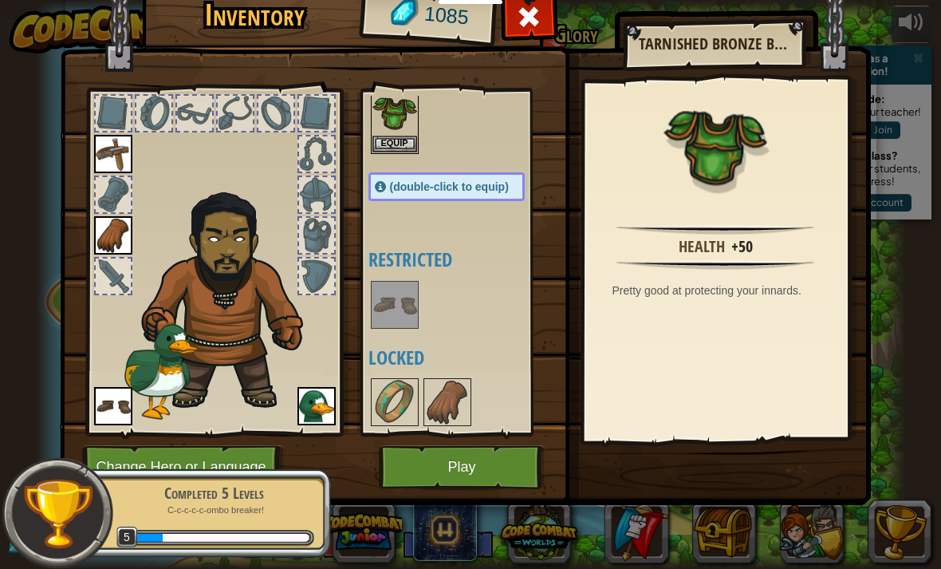
scroll to position [53, 0]
click at [385, 404] on img at bounding box center [394, 402] width 45 height 45
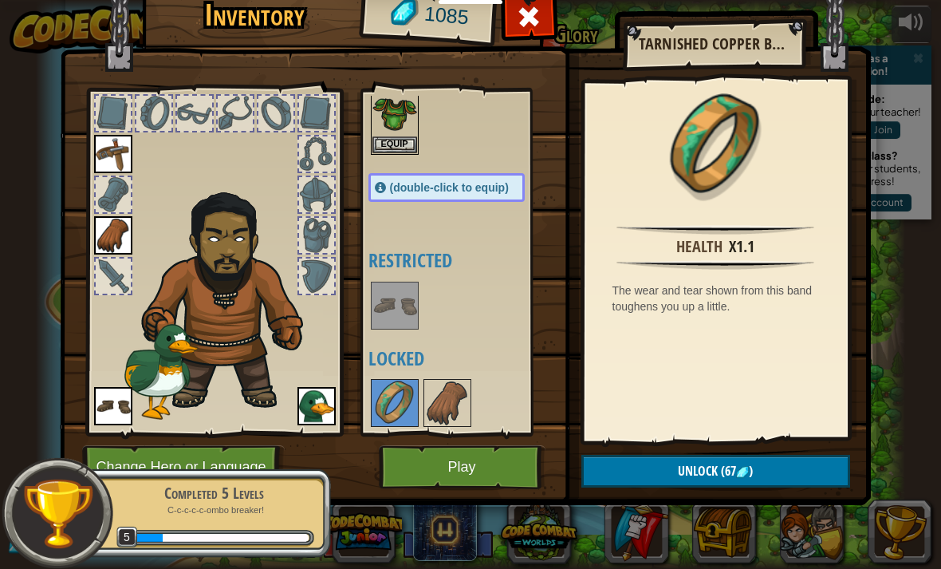
click at [398, 393] on img at bounding box center [394, 402] width 45 height 45
click at [770, 475] on button "Unlock (67 )" at bounding box center [715, 471] width 269 height 33
click at [769, 472] on button "Unlock (67 )" at bounding box center [715, 471] width 269 height 33
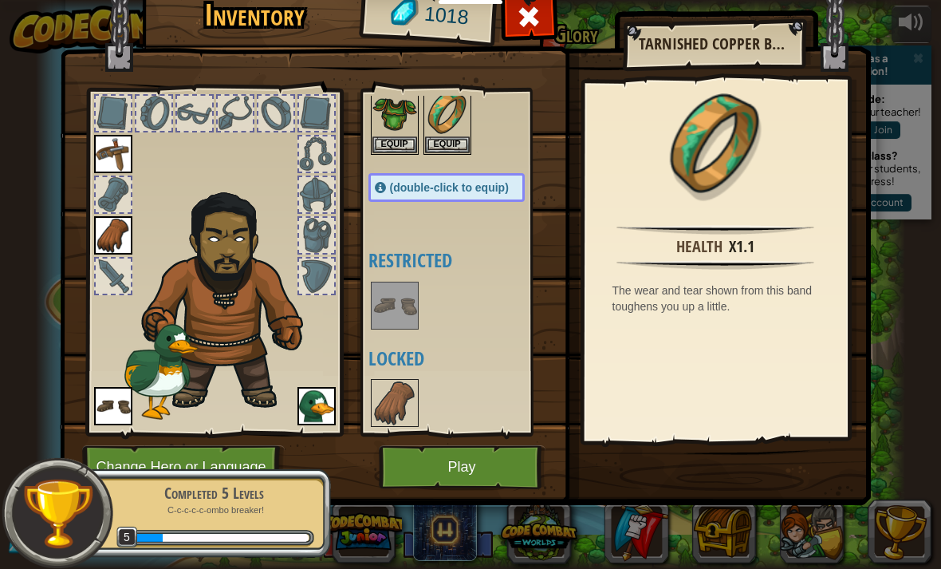
click at [390, 400] on img at bounding box center [394, 402] width 45 height 45
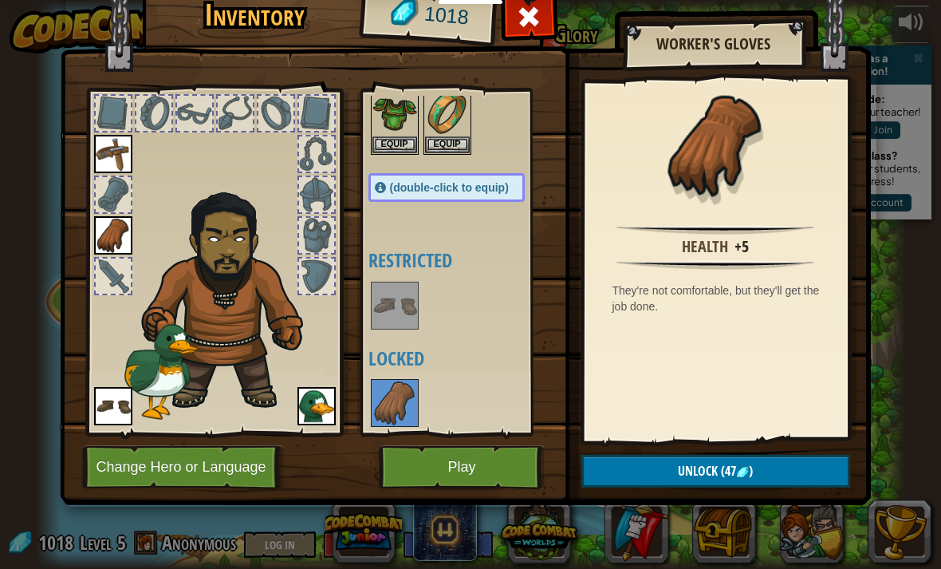
click at [761, 470] on button "Unlock (47 )" at bounding box center [715, 471] width 269 height 33
click at [759, 471] on button "Confirm" at bounding box center [715, 471] width 269 height 33
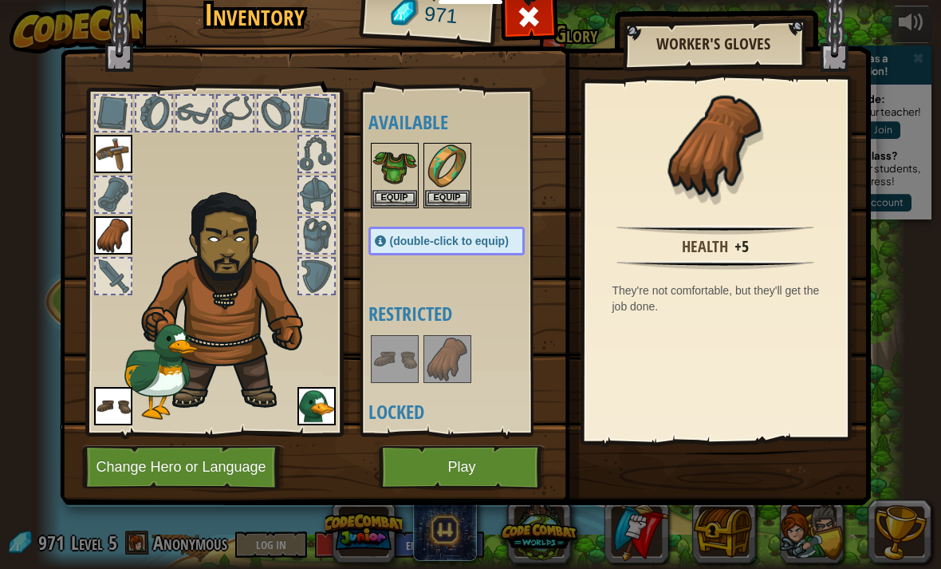
click at [442, 465] on button "Play" at bounding box center [462, 467] width 167 height 44
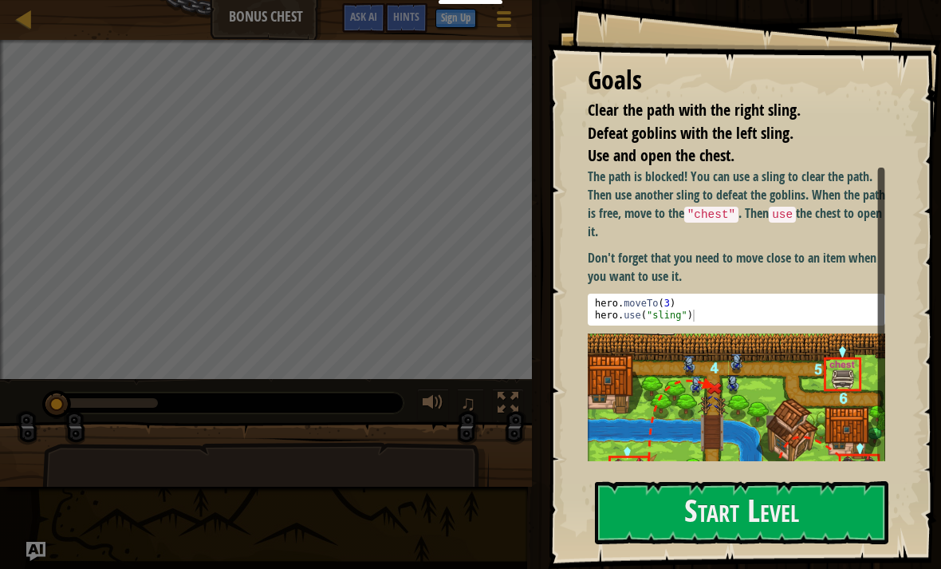
click at [696, 481] on button "Start Level" at bounding box center [742, 512] width 294 height 63
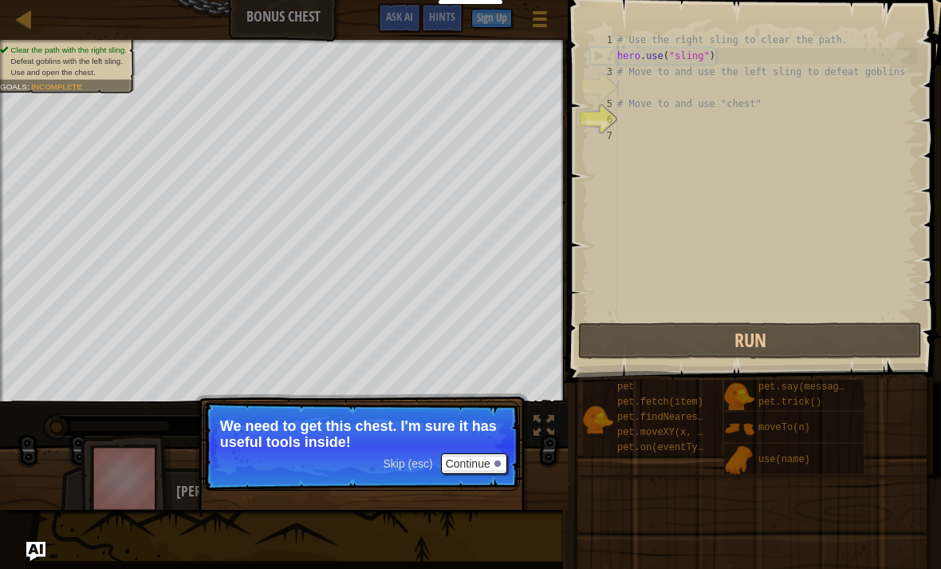
click at [467, 466] on button "Continue" at bounding box center [474, 463] width 66 height 21
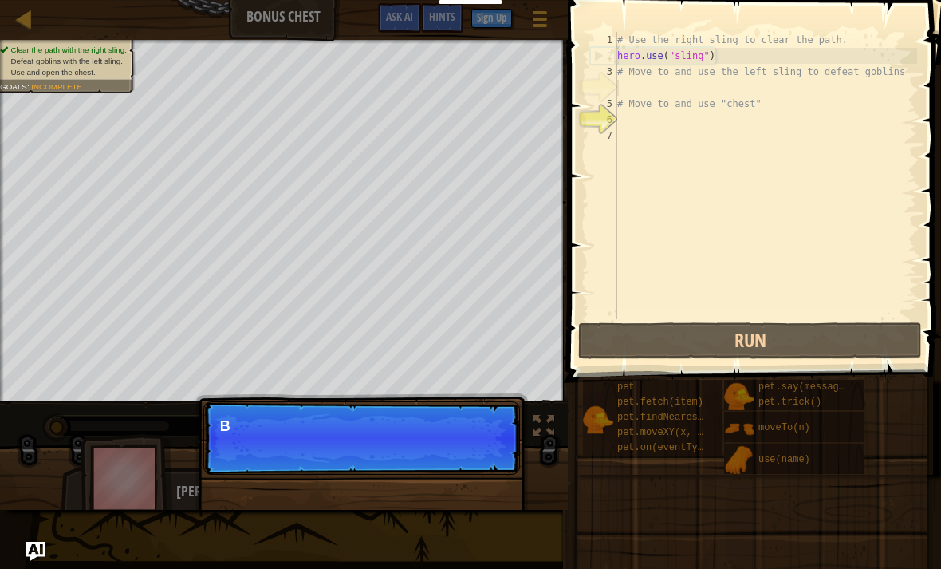
scroll to position [8, 0]
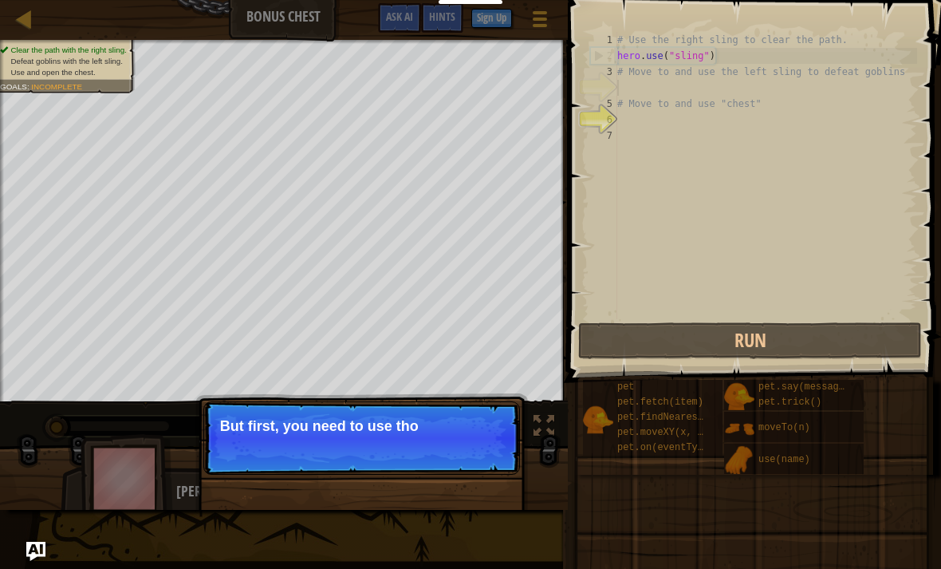
click at [355, 424] on p "But first, you need to use tho" at bounding box center [361, 426] width 283 height 16
click at [361, 427] on p "But first, you need to use those sli" at bounding box center [361, 426] width 283 height 16
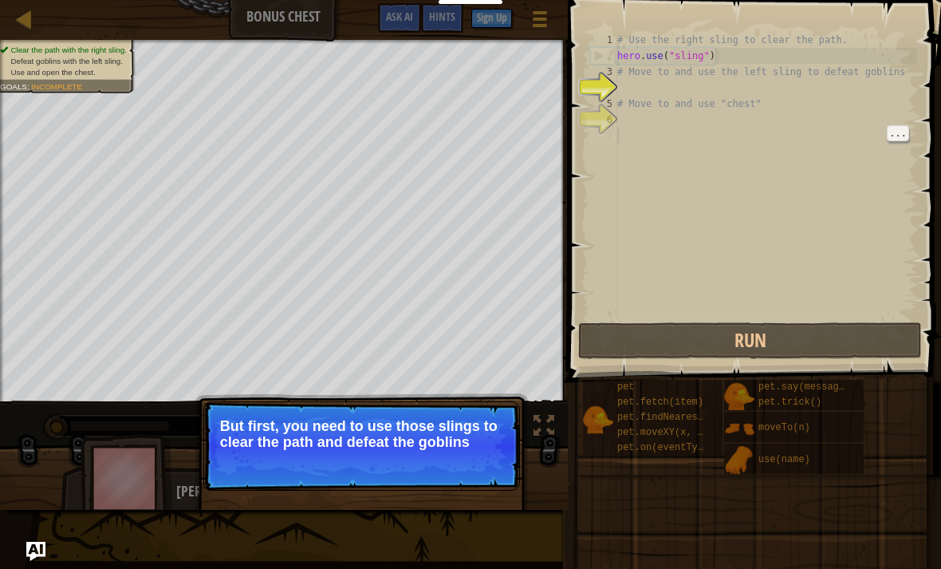
click at [669, 133] on div "# Use the right sling to clear the path. hero . use ( "sling" ) # Move to and u…" at bounding box center [765, 191] width 303 height 319
click at [668, 88] on div "# Use the right sling to clear the path. hero . use ( "sling" ) # Move to and u…" at bounding box center [765, 191] width 303 height 319
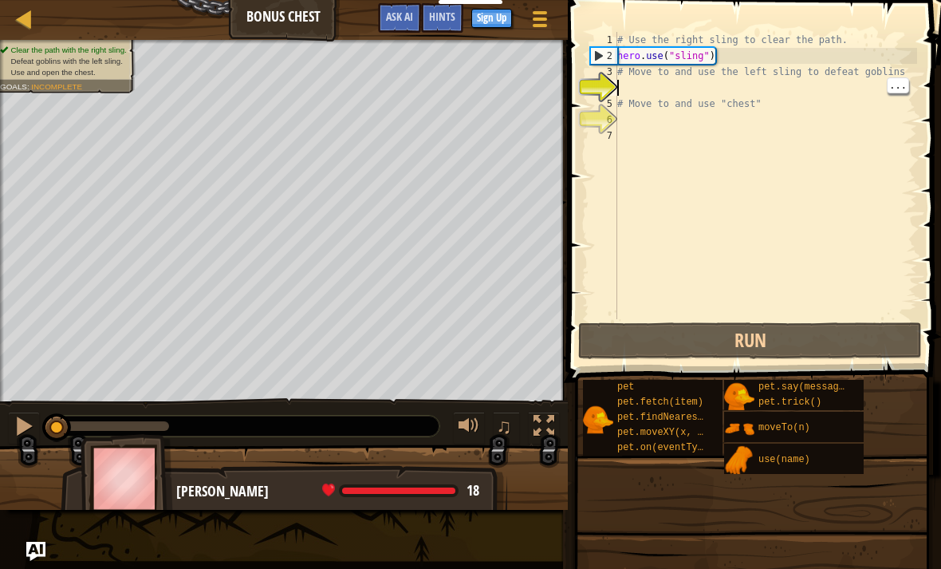
click at [658, 89] on div "# Use the right sling to clear the path. hero . use ( "sling" ) # Move to and u…" at bounding box center [765, 191] width 303 height 319
type textarea "# Move to and use "chest""
click at [705, 126] on div "# Use the right sling to clear the path. hero . use ( "sling" ) # Move to and u…" at bounding box center [765, 191] width 303 height 319
click at [676, 85] on div "# Use the right sling to clear the path. hero . use ( "sling" ) # Move to and u…" at bounding box center [765, 191] width 303 height 319
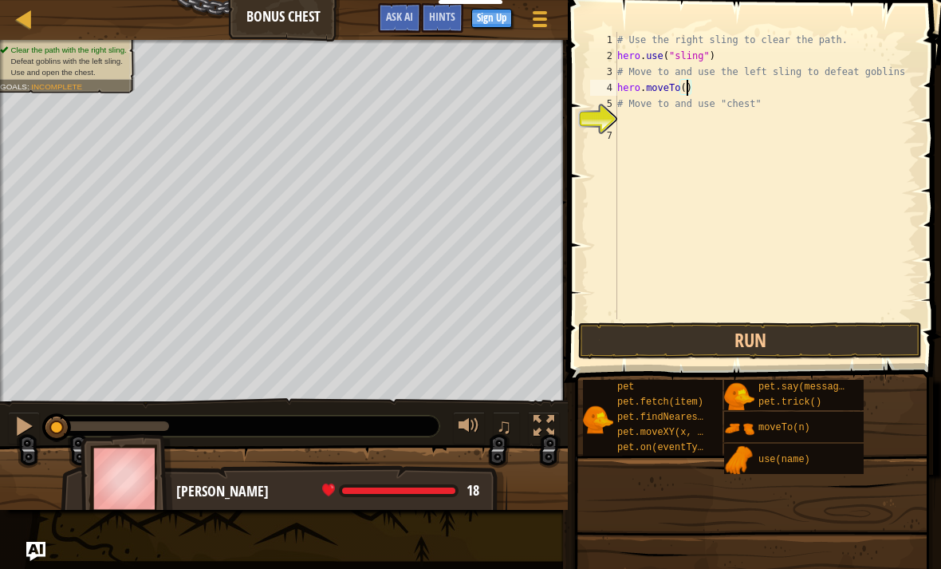
type textarea "hero.moveTo(4)"
click at [813, 323] on button "Run" at bounding box center [750, 340] width 344 height 37
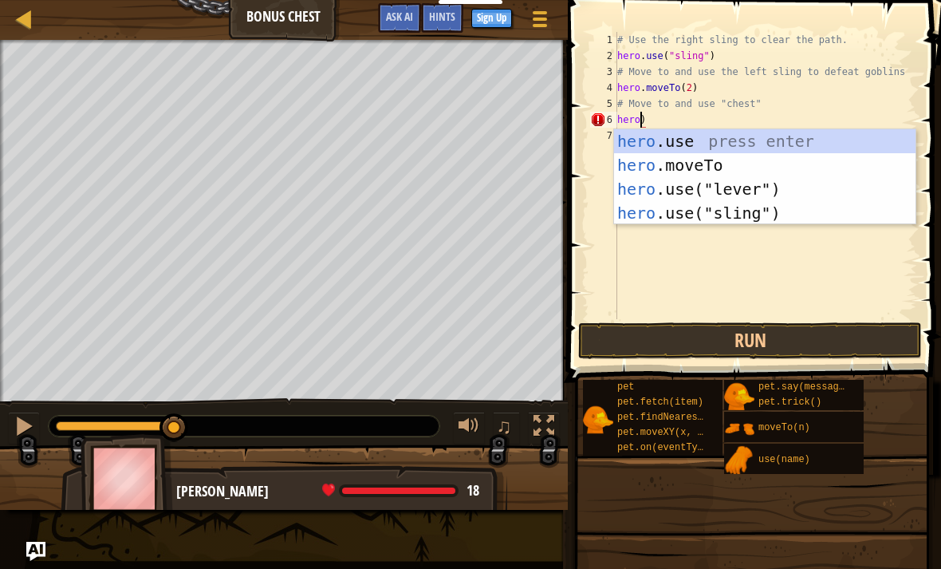
scroll to position [8, 2]
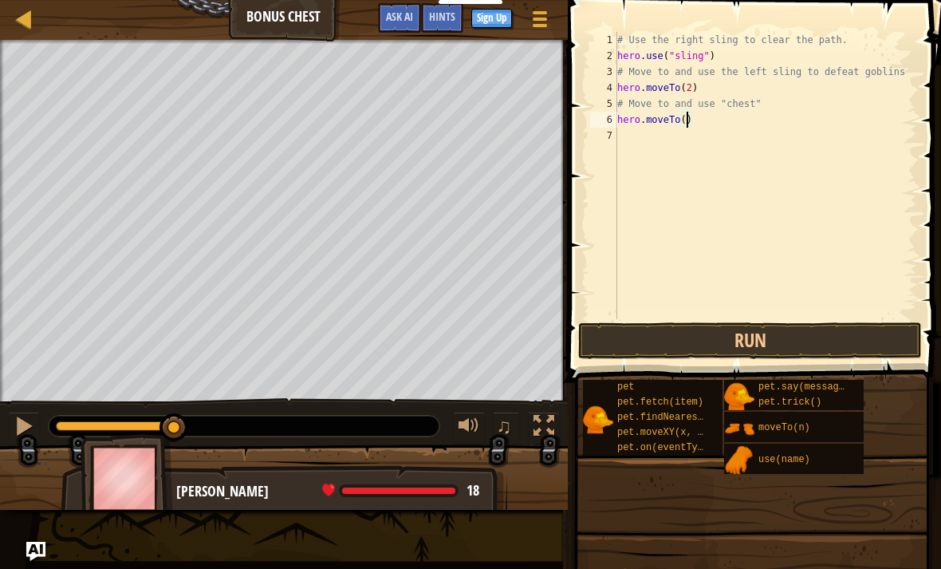
type textarea "hero.moveTo(3)"
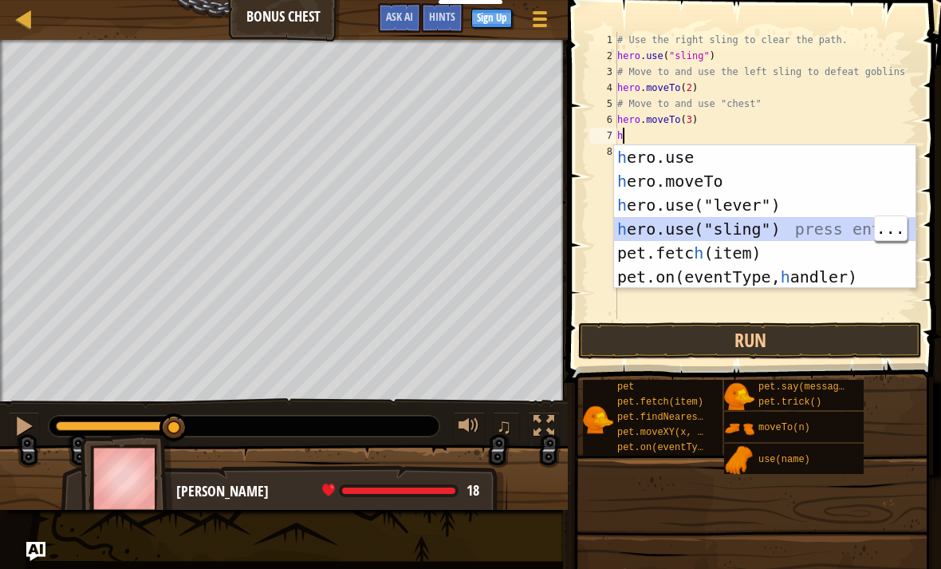
type textarea "hero.use("sling")"
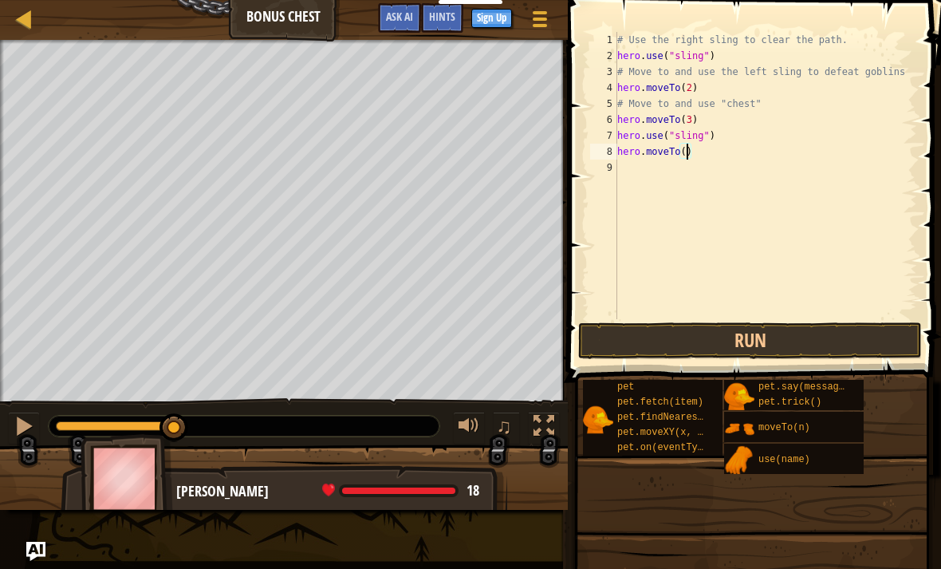
type textarea "hero.moveTo(2)"
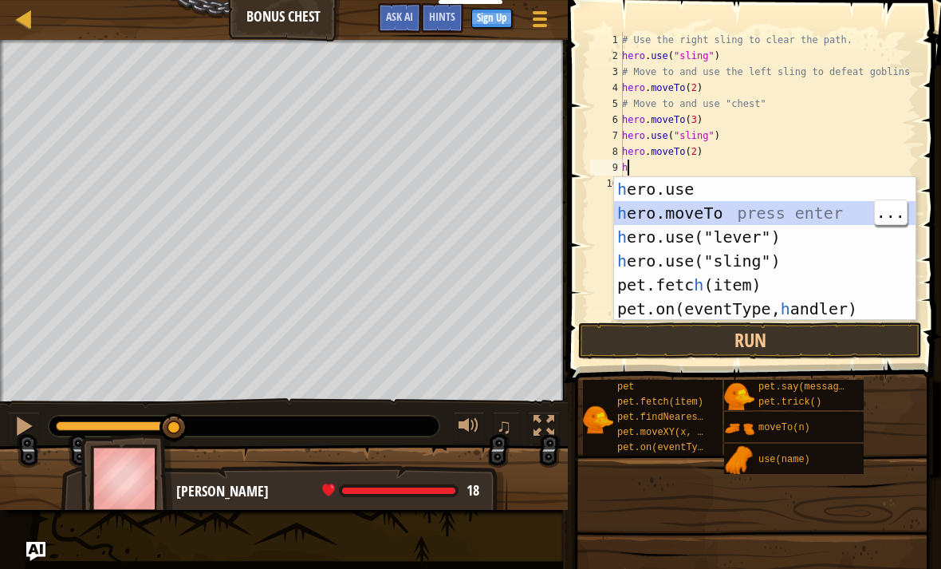
type textarea "hero.moveTo(2)"
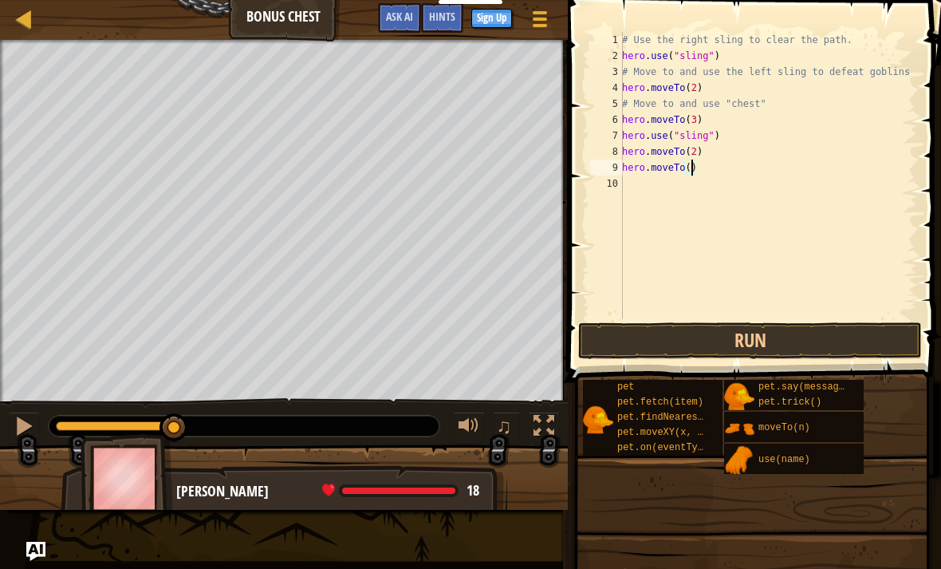
type textarea "hero.moveTo(4)"
type textarea "hero.moveTo(5)"
type textarea "hero.moveTo(6)"
click at [807, 341] on button "Run" at bounding box center [750, 340] width 344 height 37
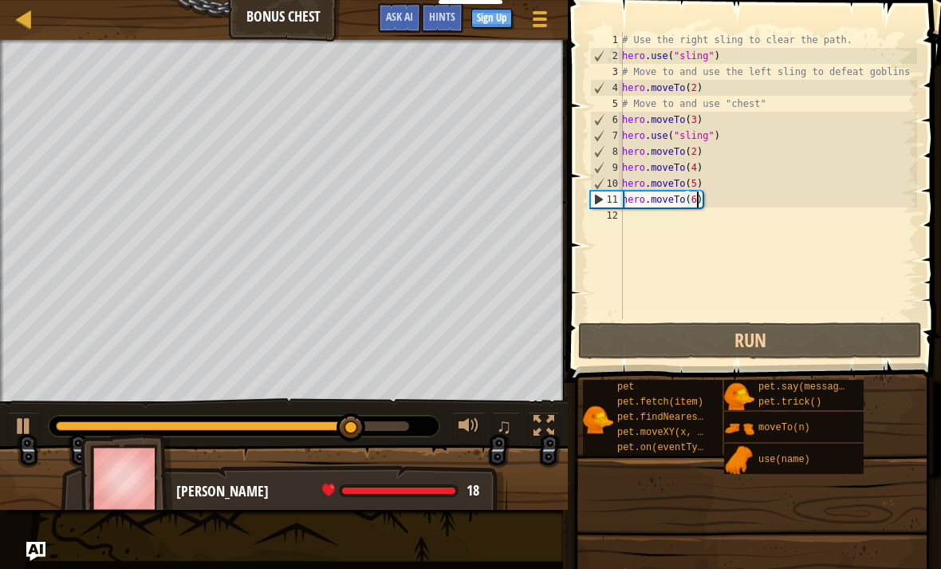
click at [636, 224] on div "# Use the right sling to clear the path. hero . use ( "sling" ) # Move to and u…" at bounding box center [768, 191] width 298 height 319
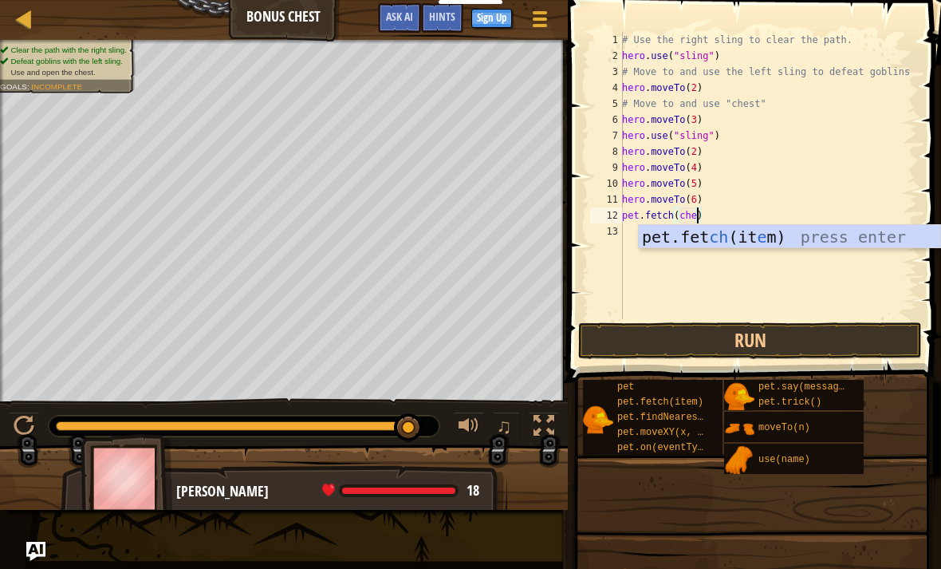
scroll to position [8, 6]
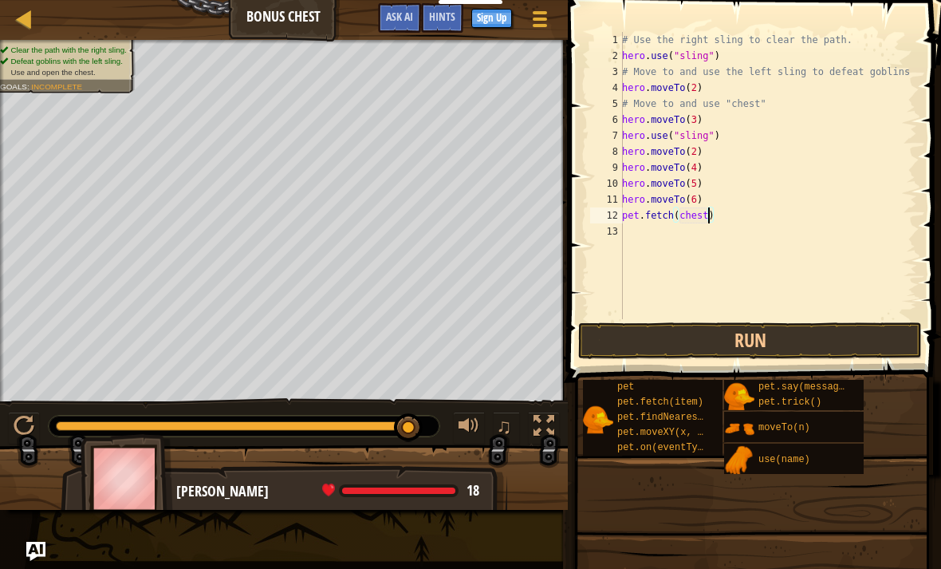
click at [816, 355] on button "Run" at bounding box center [750, 340] width 344 height 37
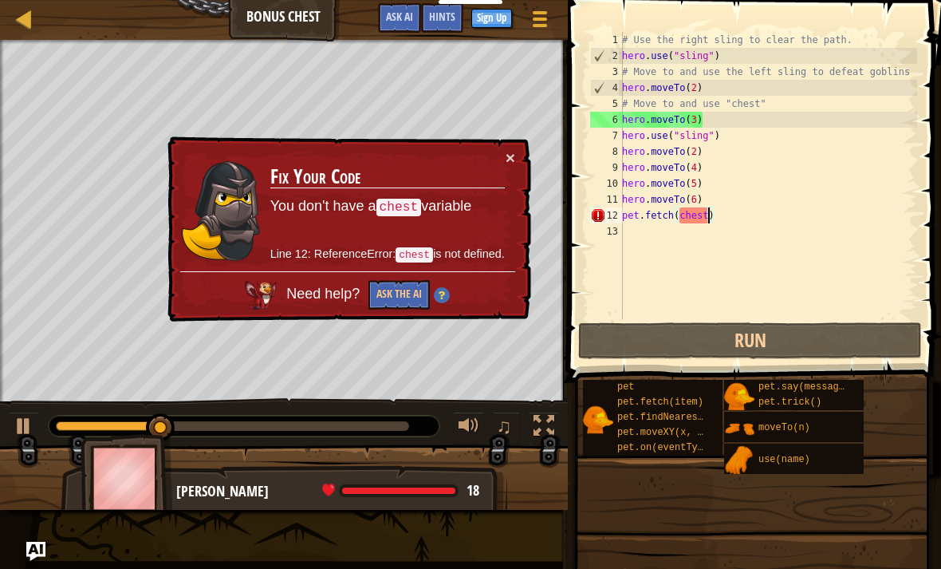
click at [502, 153] on td "Fix Your Code You don't have a chest variable Line 12: ReferenceError: chest is…" at bounding box center [388, 210] width 236 height 122
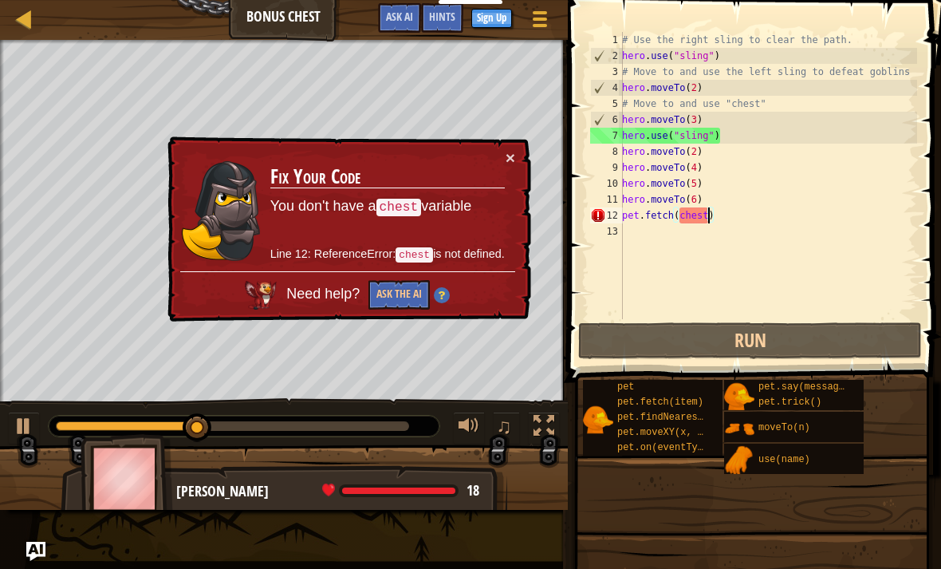
click at [509, 166] on button "×" at bounding box center [511, 157] width 10 height 17
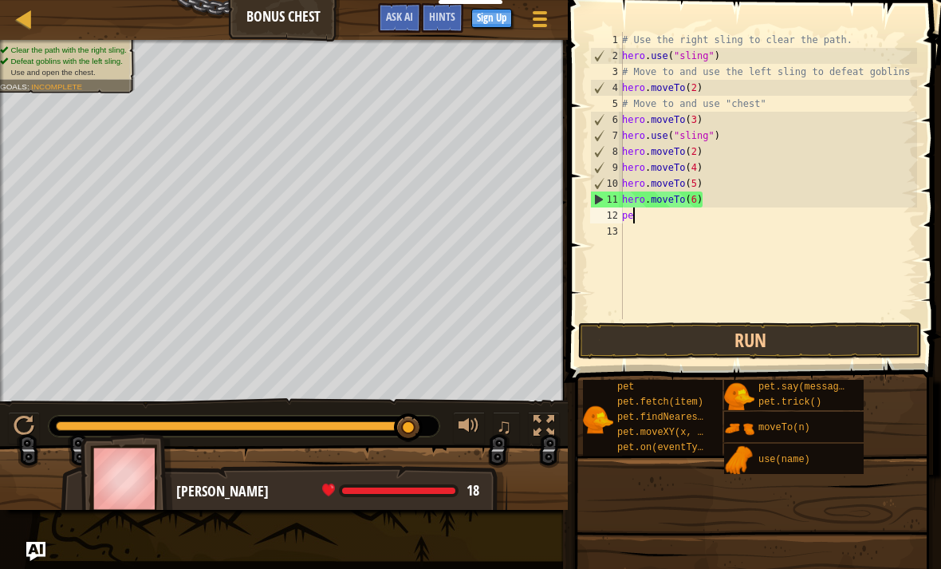
scroll to position [8, 0]
type textarea "p"
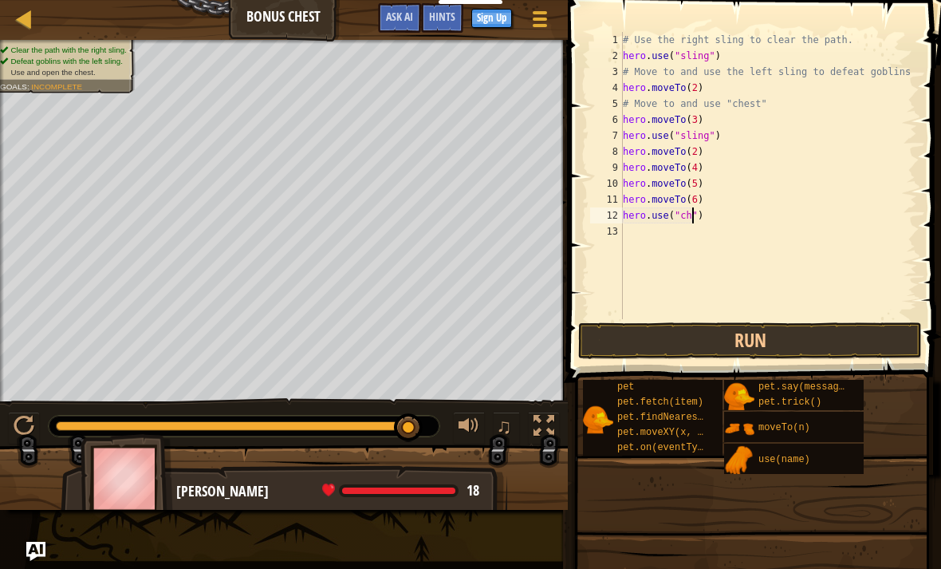
scroll to position [8, 6]
type textarea "hero.use("chest")"
click at [807, 325] on button "Run" at bounding box center [750, 340] width 344 height 37
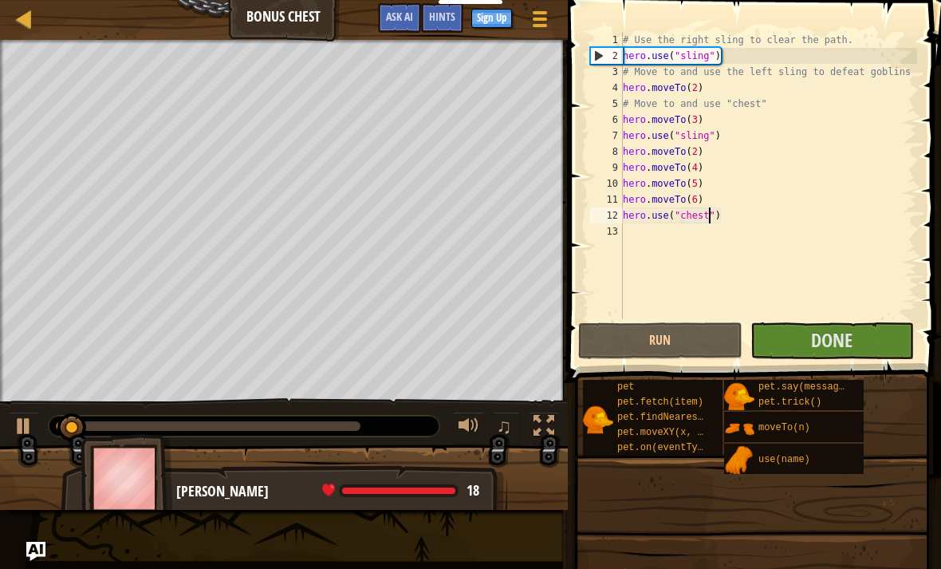
click at [856, 349] on button "Done" at bounding box center [833, 340] width 164 height 37
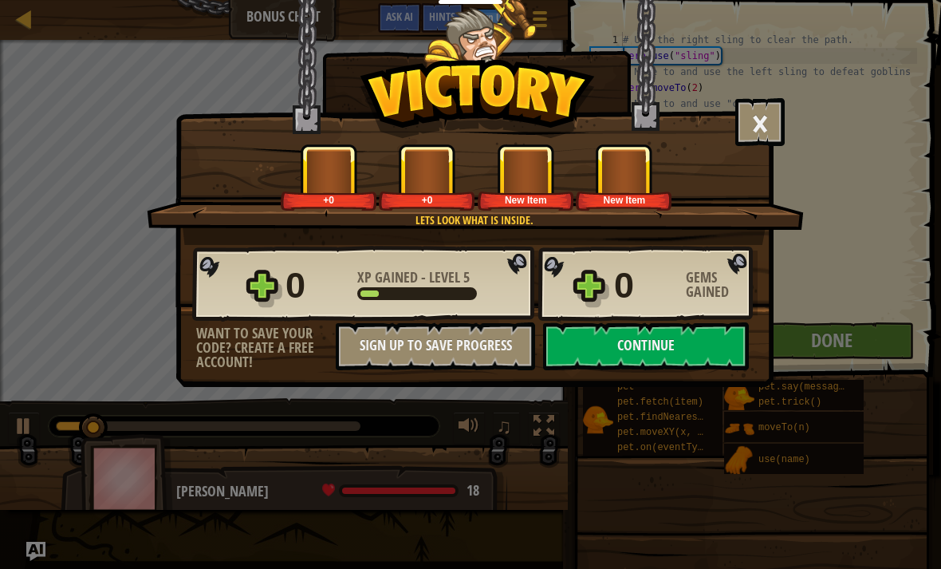
click at [707, 351] on button "Continue" at bounding box center [646, 346] width 206 height 48
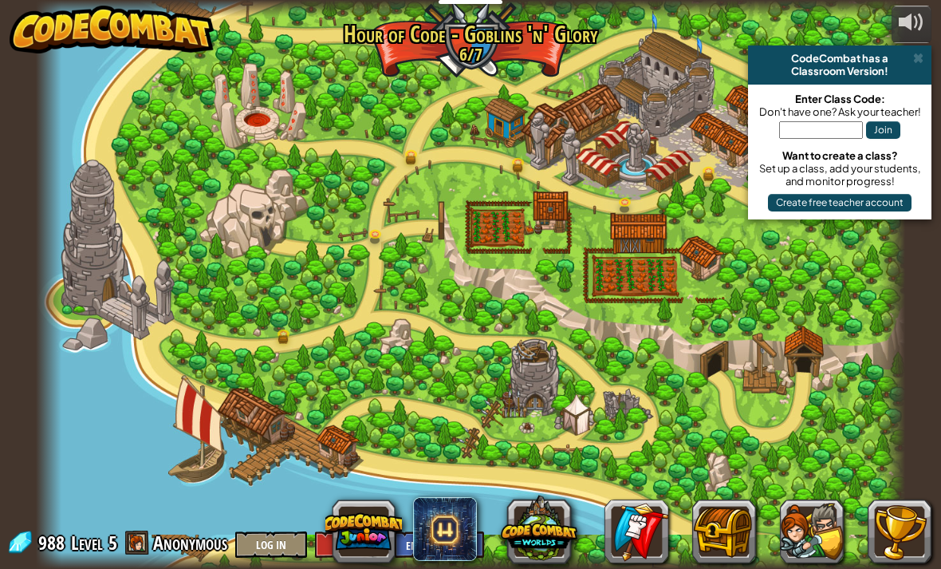
click at [912, 74] on div "Classroom Version!" at bounding box center [840, 71] width 171 height 13
click at [912, 73] on div "Classroom Version!" at bounding box center [840, 71] width 171 height 13
click at [922, 55] on span at bounding box center [918, 58] width 10 height 13
click at [921, 54] on div "powered by CodeCombat has a Classroom Version! Enter Class Code: Don't have one…" at bounding box center [470, 284] width 941 height 569
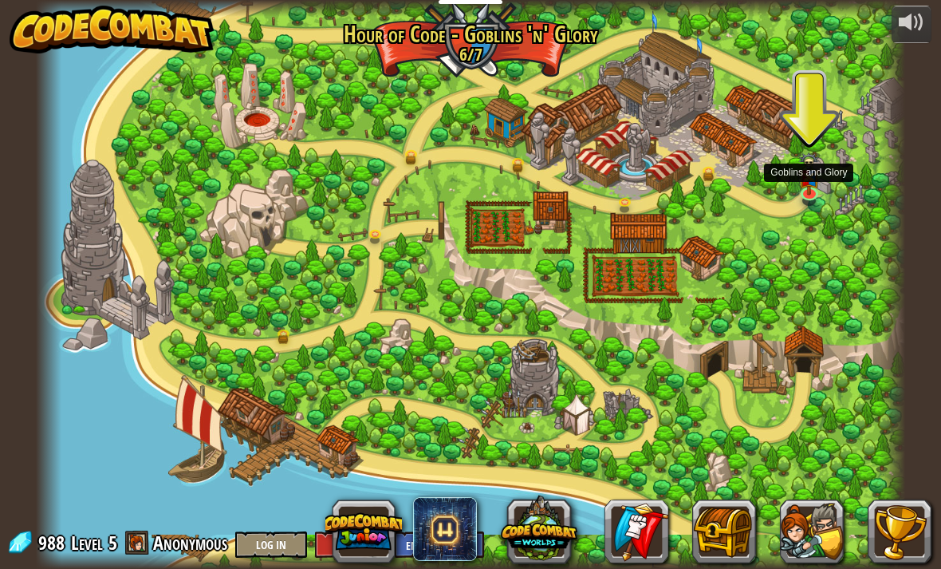
click at [805, 198] on link at bounding box center [811, 195] width 32 height 24
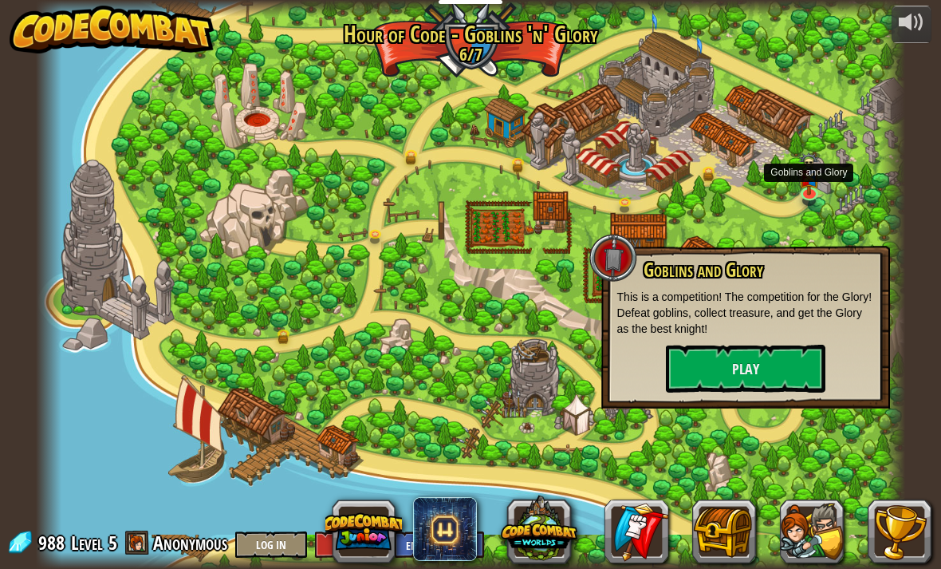
click at [769, 361] on button "Play" at bounding box center [746, 369] width 160 height 48
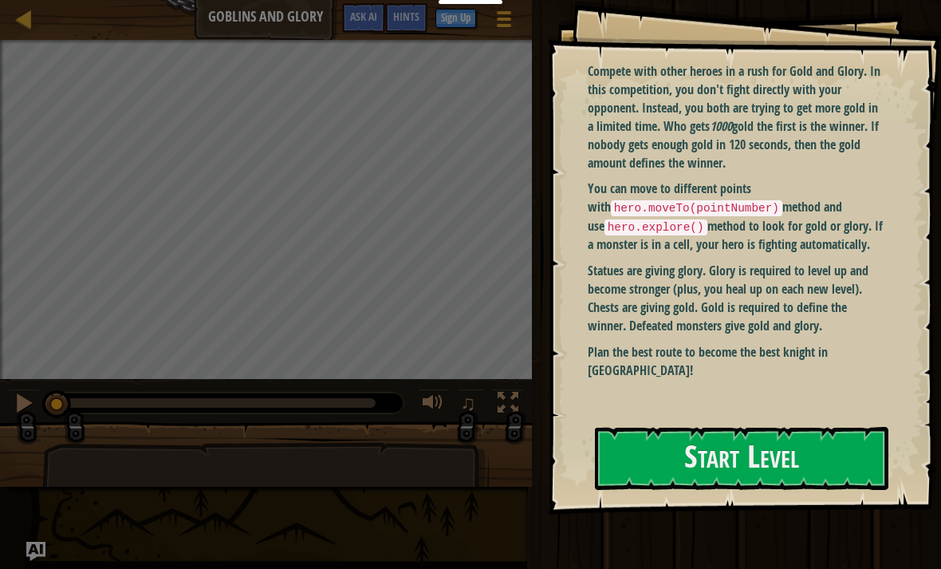
click at [764, 288] on p "Statues are giving glory. Glory is required to level up and become stronger (pl…" at bounding box center [737, 298] width 298 height 73
click at [772, 447] on button "Start Level" at bounding box center [742, 458] width 294 height 63
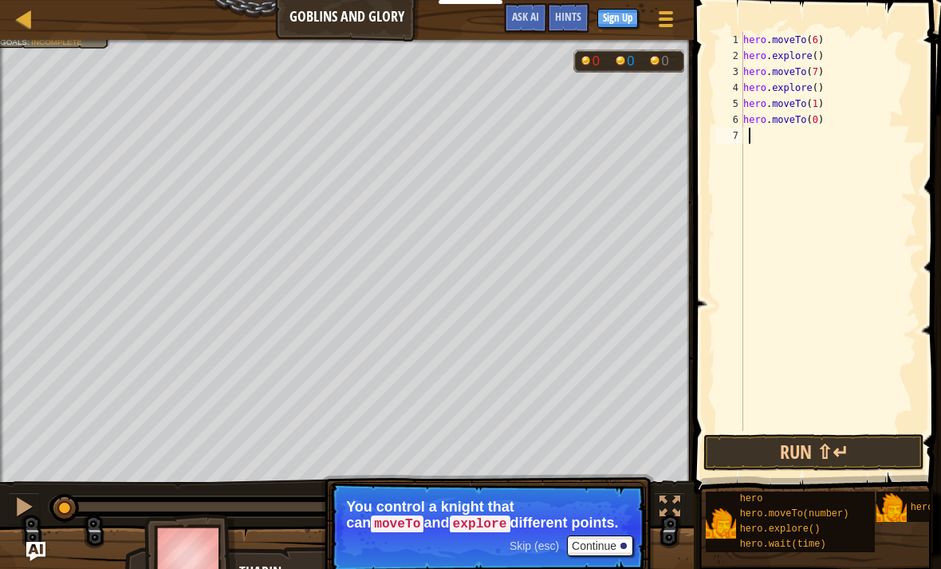
click at [813, 450] on button "Run ⇧↵" at bounding box center [813, 452] width 221 height 37
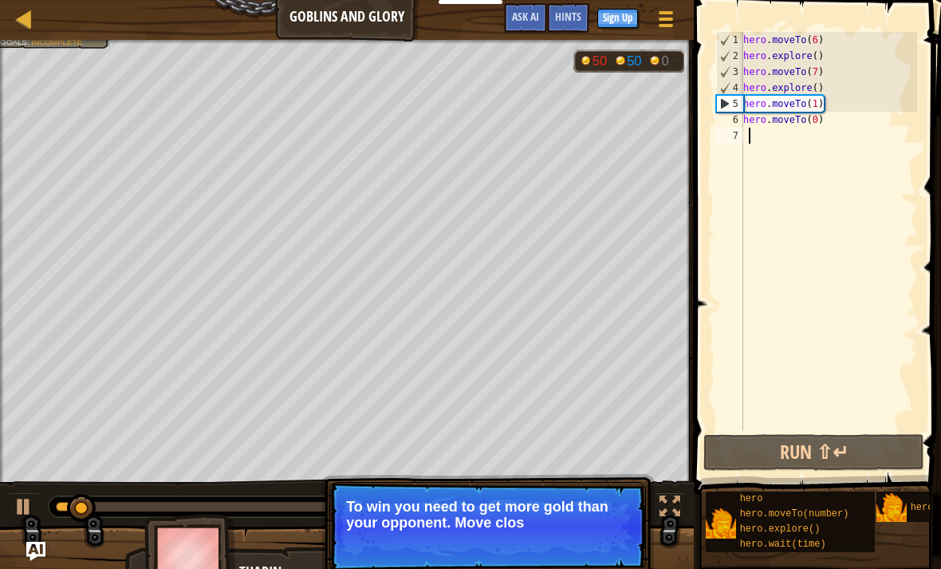
click at [853, 451] on button "Run ⇧↵" at bounding box center [813, 452] width 221 height 37
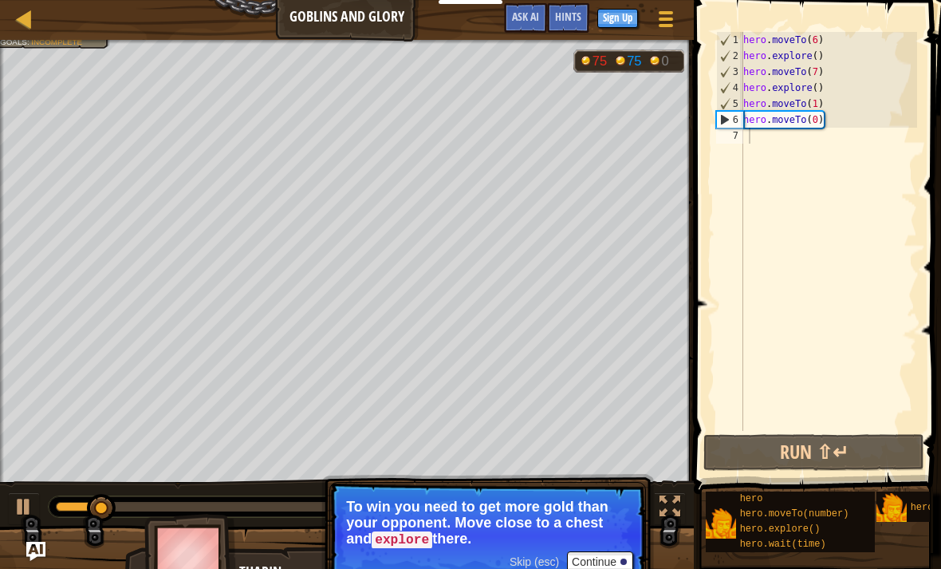
click at [782, 447] on button "Run ⇧↵" at bounding box center [813, 452] width 221 height 37
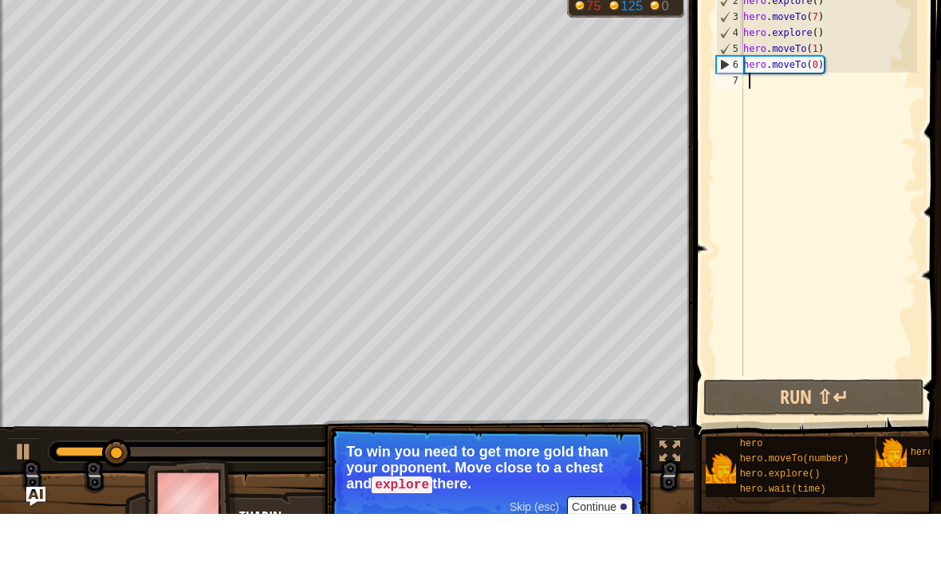
click at [613, 551] on button "Continue" at bounding box center [600, 561] width 66 height 21
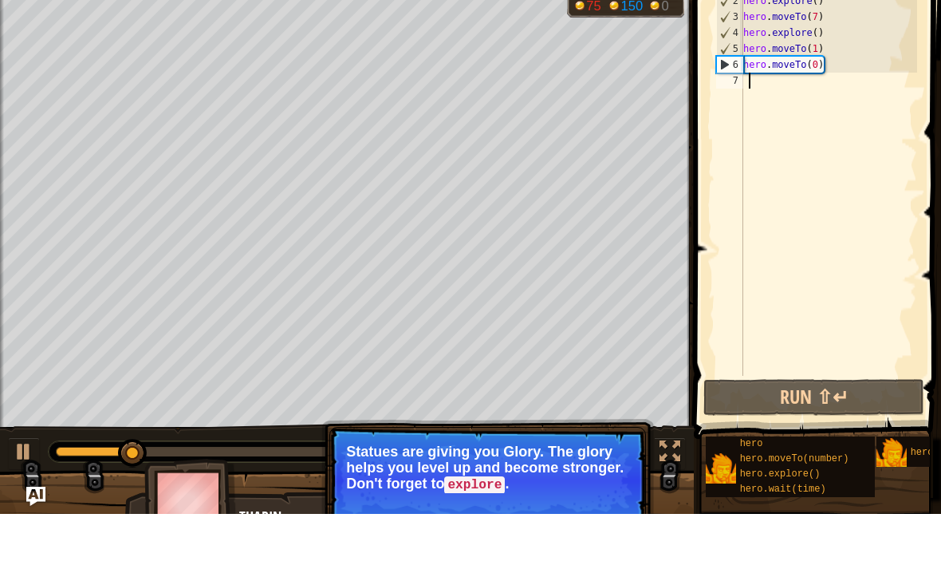
click at [0, 0] on button "Continue" at bounding box center [0, 0] width 0 height 0
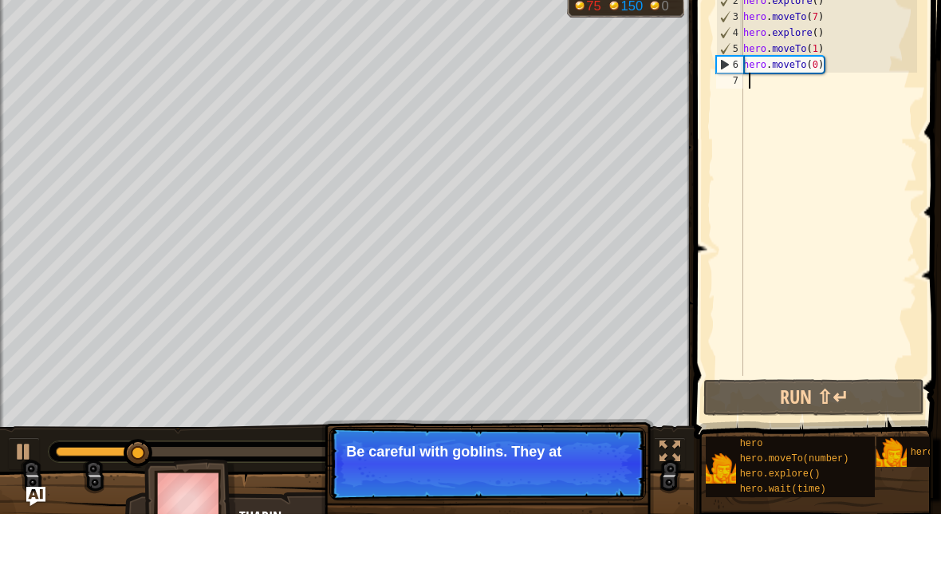
click at [629, 493] on p "Skip (esc) Continue Be careful with goblins. They at" at bounding box center [487, 518] width 317 height 73
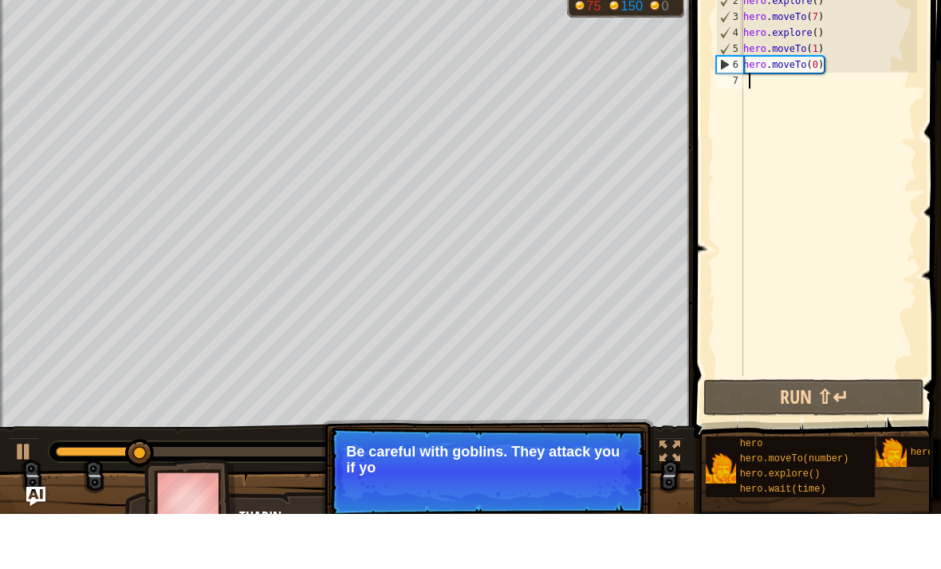
click at [626, 491] on p "Skip (esc) Continue Be careful with goblins. They attack you if yo" at bounding box center [487, 526] width 317 height 89
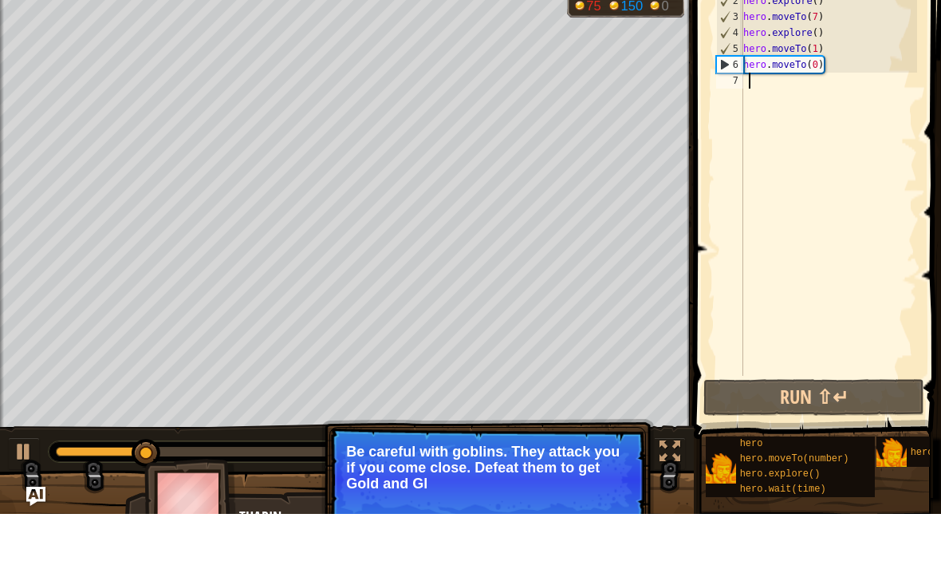
click at [627, 499] on p "Be careful with goblins. They attack you if you come close. Defeat them to get …" at bounding box center [487, 523] width 283 height 48
click at [620, 550] on button "Continue" at bounding box center [600, 560] width 66 height 21
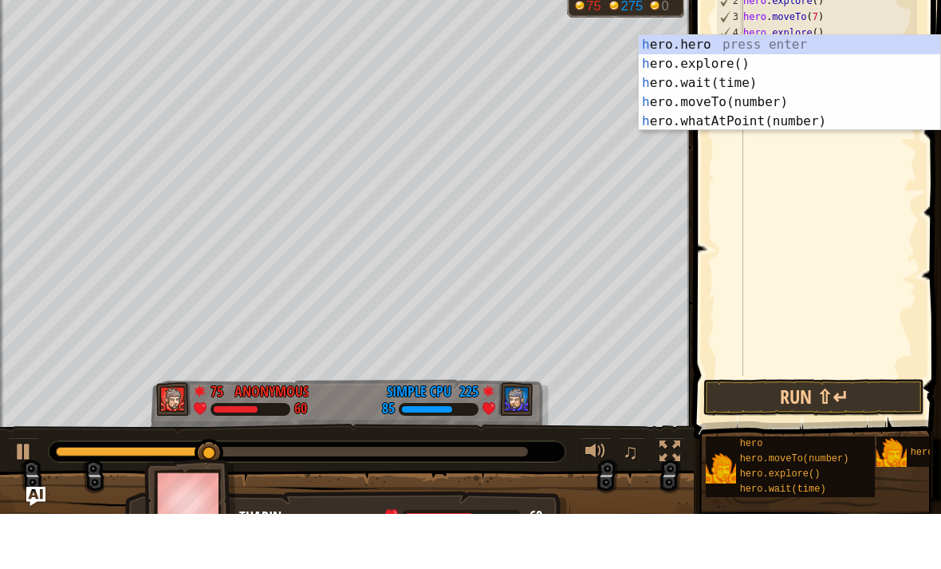
scroll to position [8, 0]
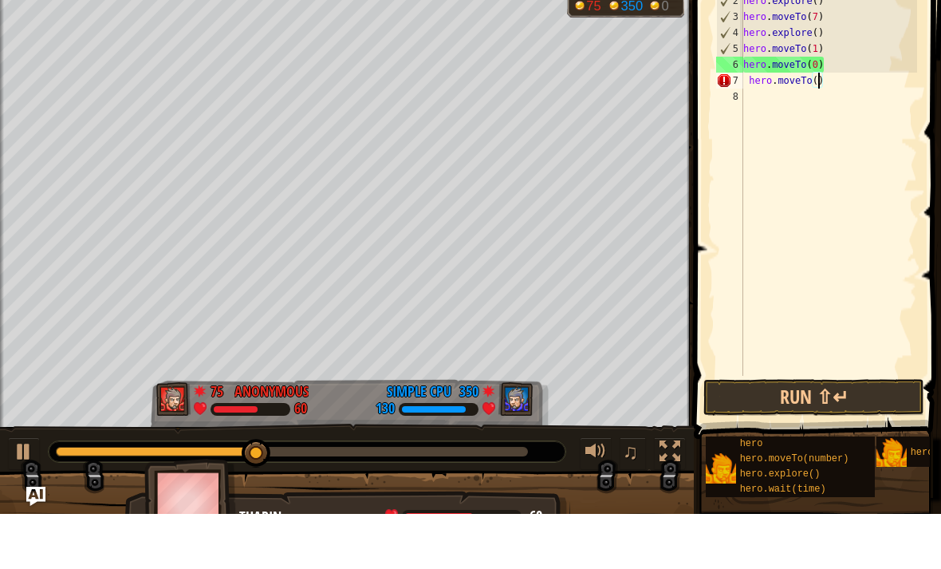
type textarea "hero.moveTo(2)"
click at [818, 84] on div "hero . moveTo ( 6 ) hero . explore ( ) hero . moveTo ( 7 ) hero . explore ( ) h…" at bounding box center [828, 247] width 177 height 431
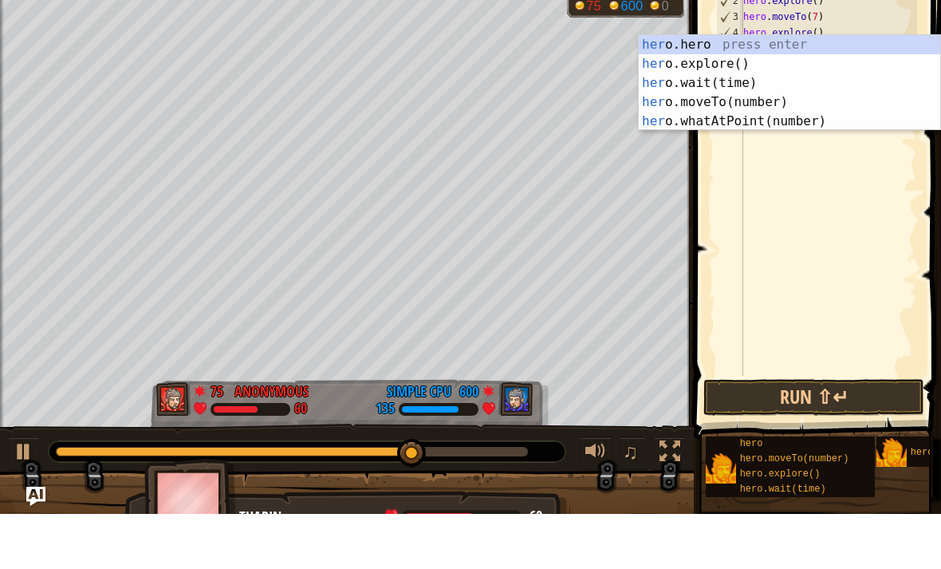
scroll to position [8, 2]
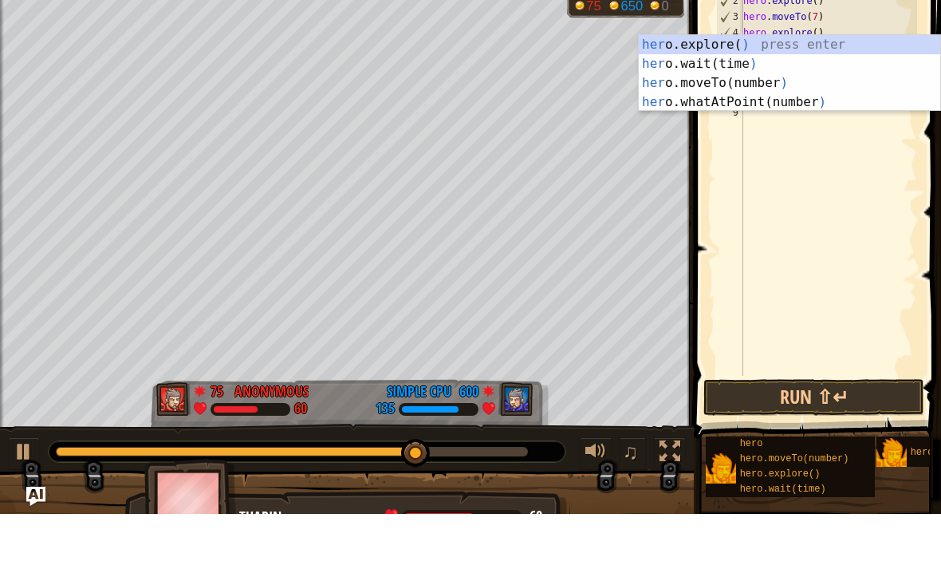
type textarea "h"
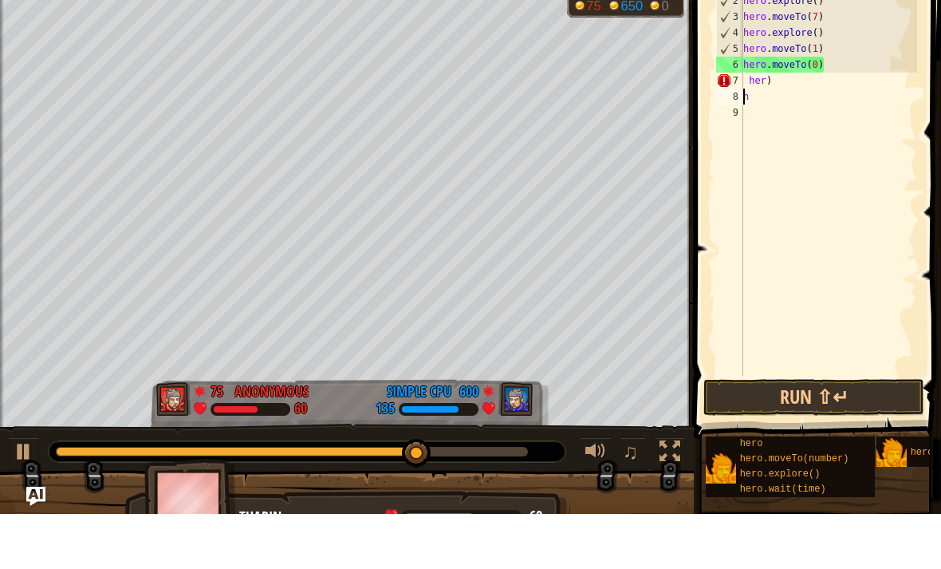
scroll to position [8, 0]
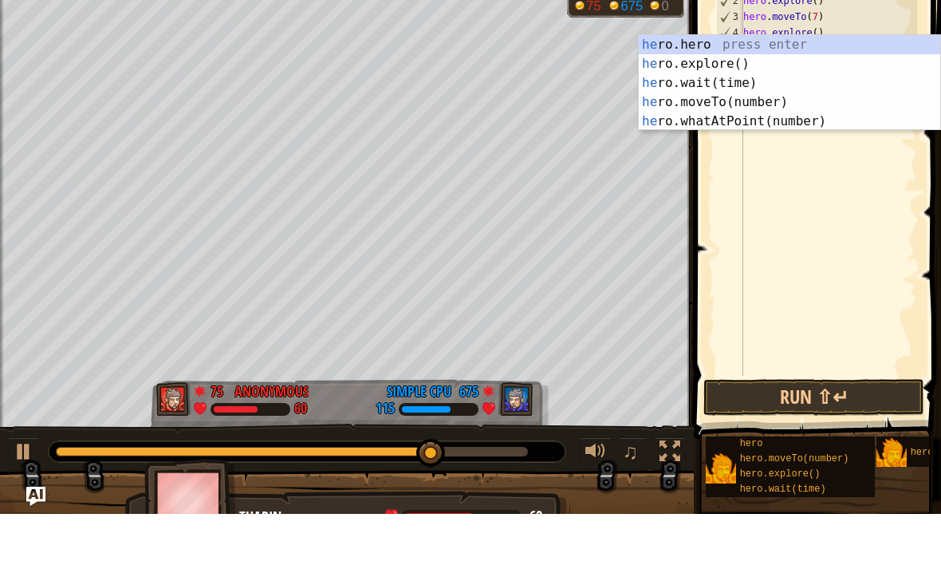
type textarea "h"
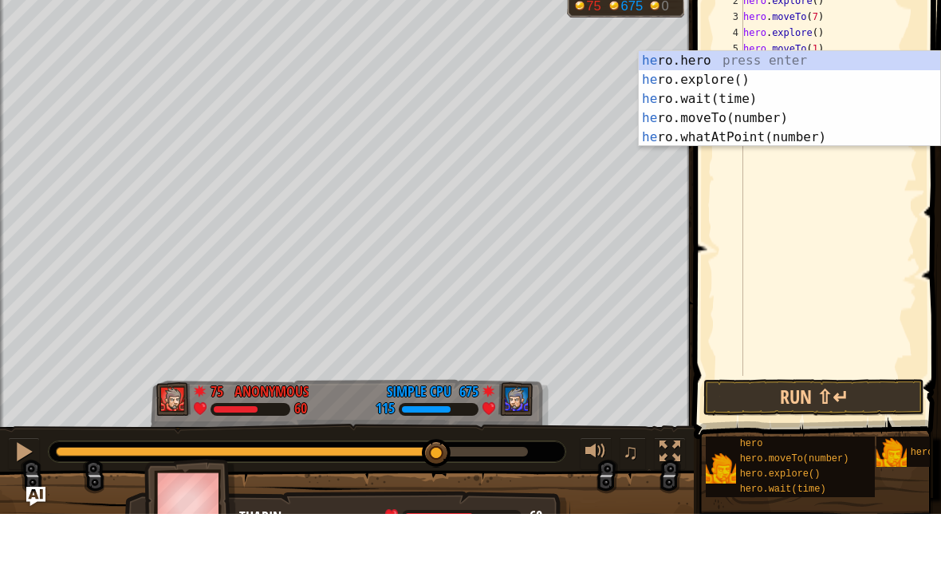
scroll to position [8, 1]
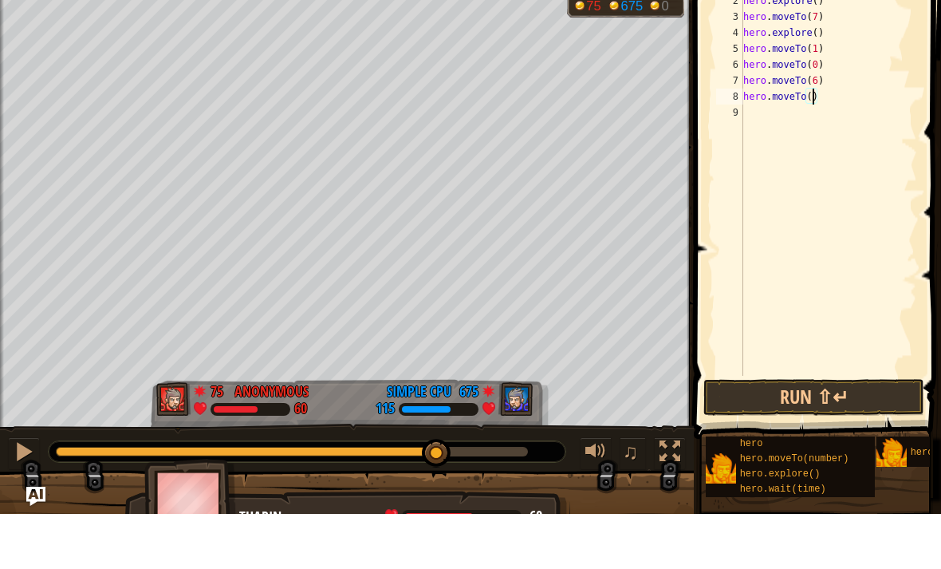
type textarea "hero.moveTo(7)"
type textarea "hero.moveTo(8)"
type textarea "hero.moveTo(9)"
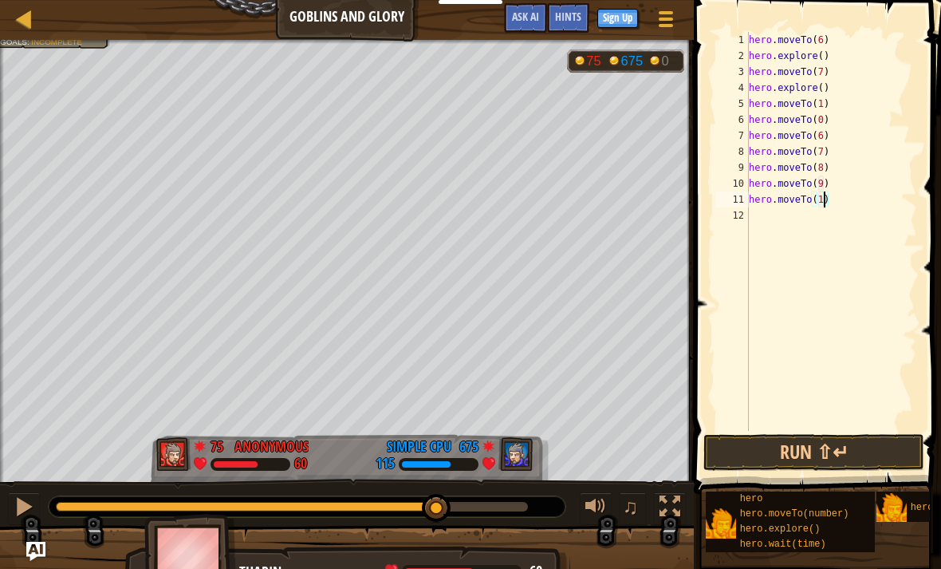
type textarea "hero.moveTo(10)"
type textarea "hero.moveTo(11)"
type textarea "hero.moveTo(17)"
type textarea "hero.moveTo(23)"
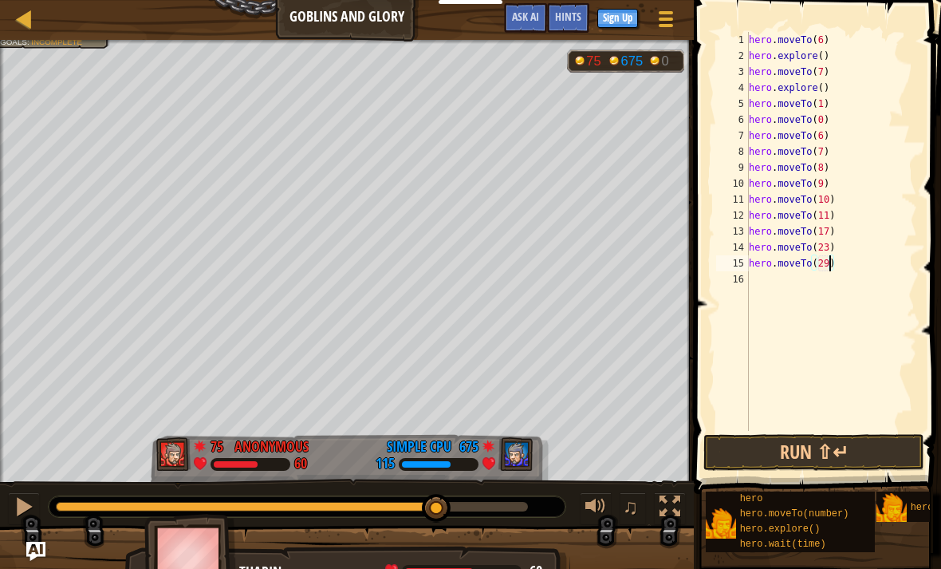
click at [838, 456] on button "Run ⇧↵" at bounding box center [813, 452] width 221 height 37
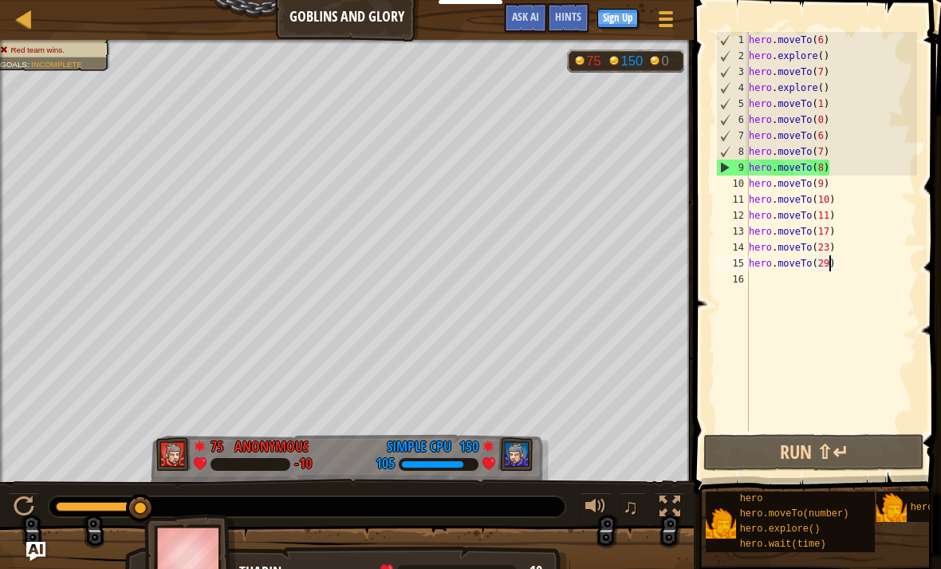
click at [832, 443] on button "Run ⇧↵" at bounding box center [813, 452] width 221 height 37
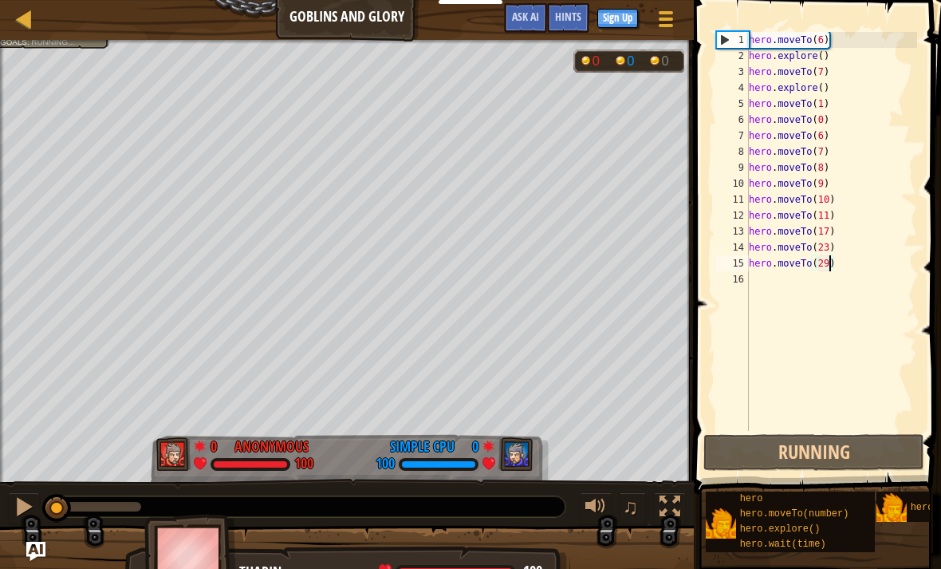
click at [843, 456] on button "Running" at bounding box center [813, 452] width 221 height 37
click at [877, 451] on button "Run ⇧↵" at bounding box center [813, 452] width 221 height 37
click at [875, 447] on button "Running" at bounding box center [813, 452] width 221 height 37
click at [874, 437] on button "Run ⇧↵" at bounding box center [813, 452] width 221 height 37
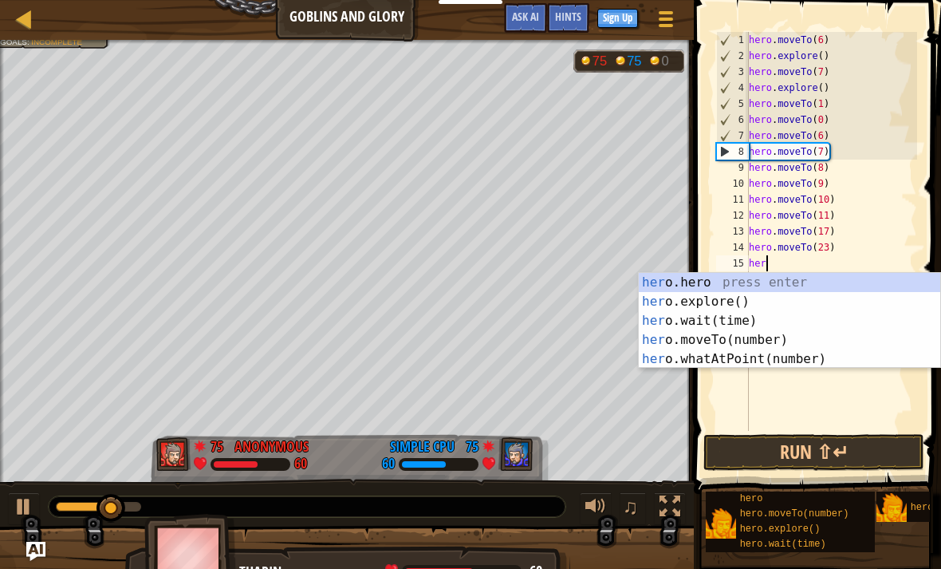
scroll to position [8, 0]
type textarea "h"
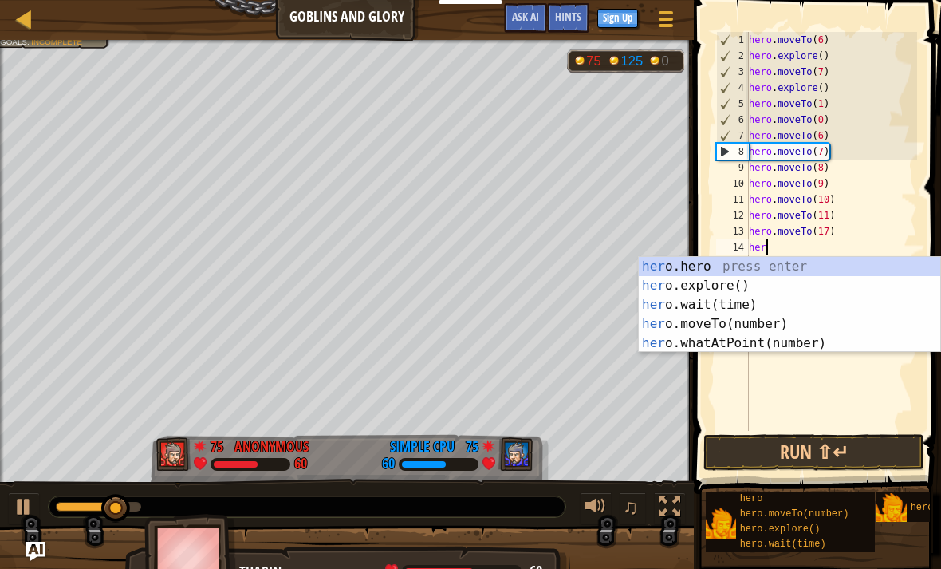
type textarea "h"
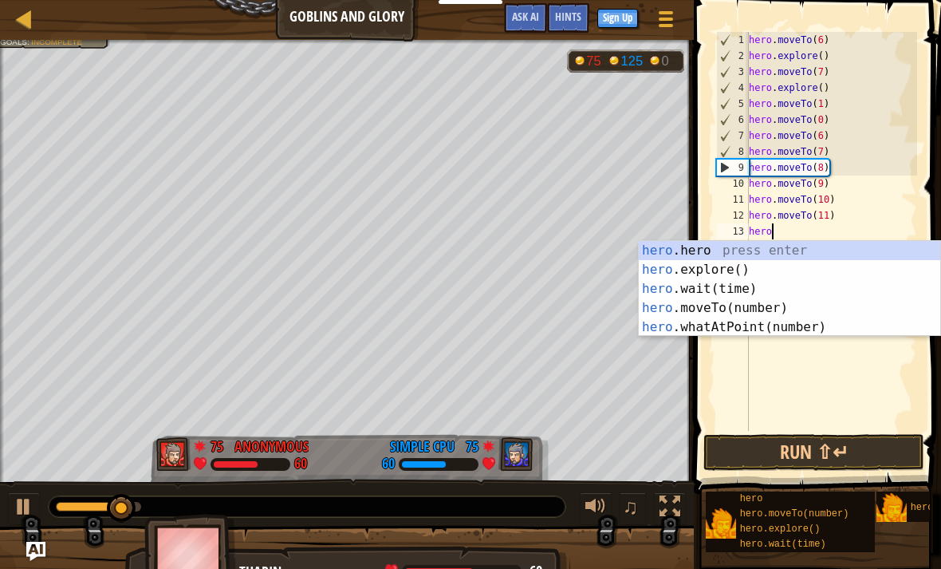
type textarea "h"
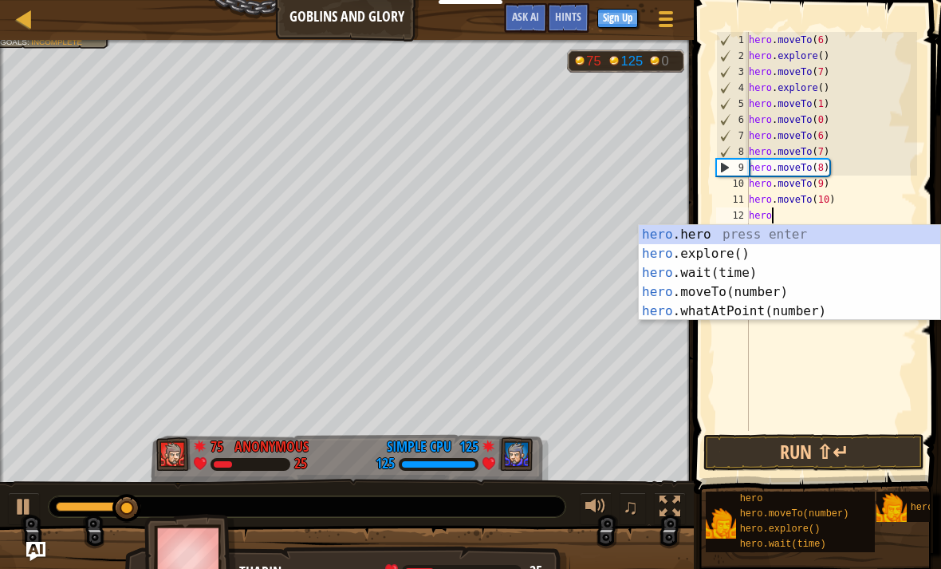
type textarea "h"
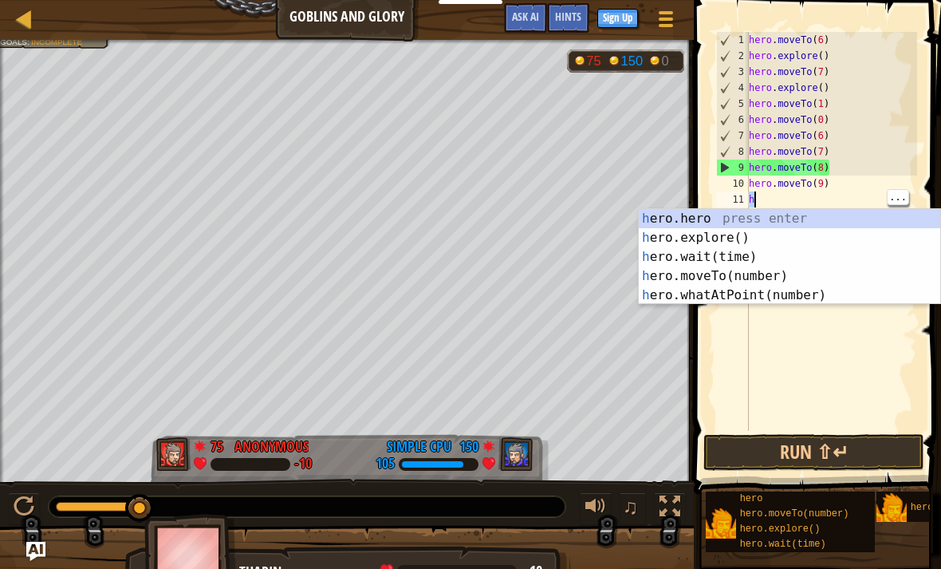
type textarea "hero.moveTo(9) h"
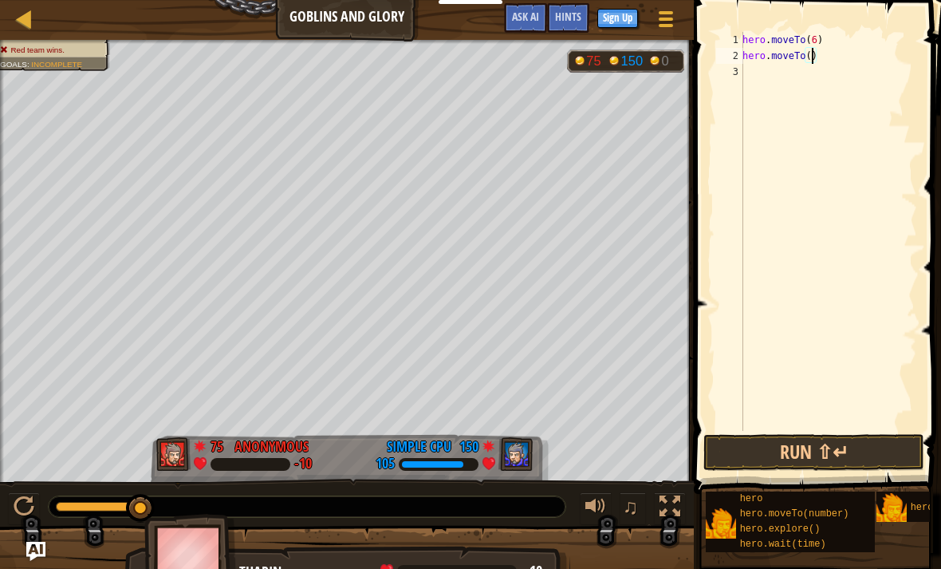
type textarea "hero.moveTo(12)"
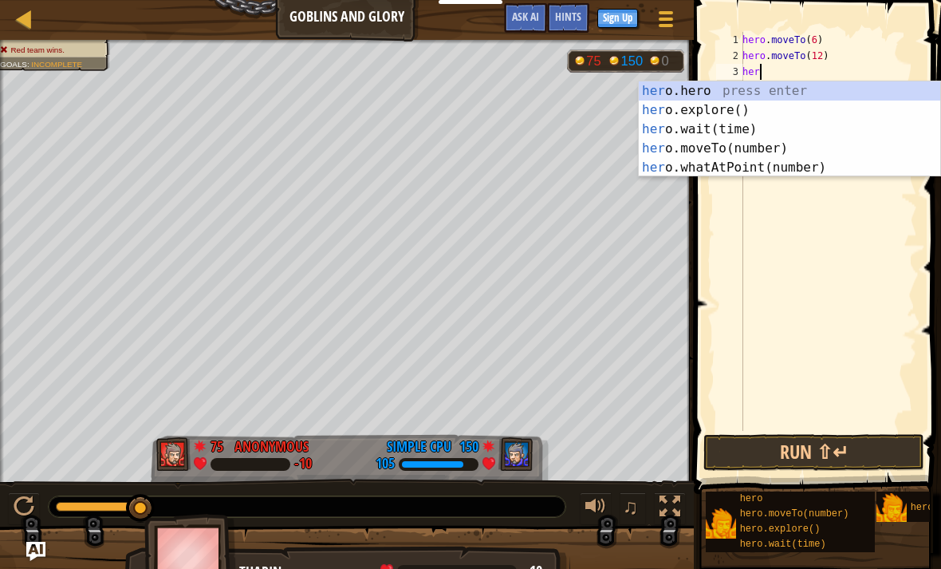
scroll to position [8, 1]
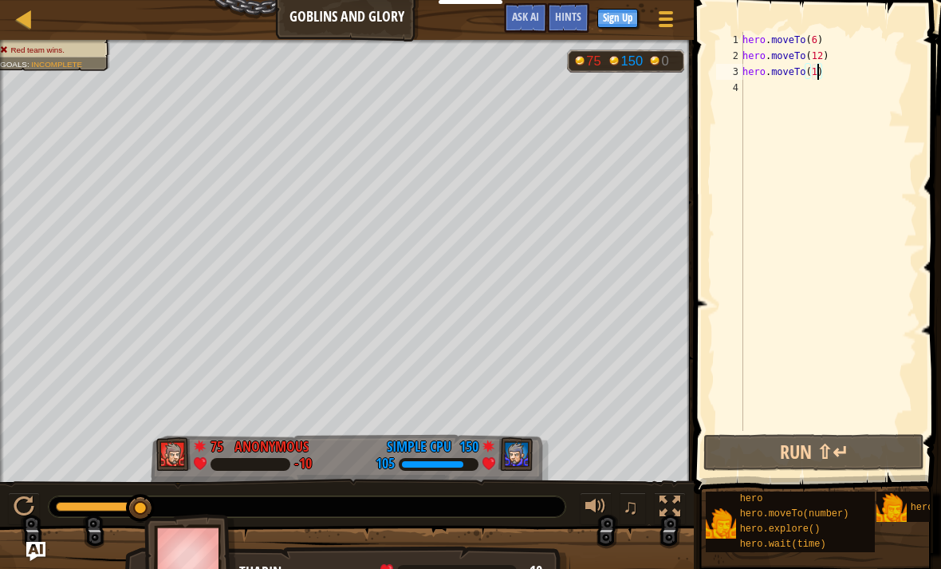
type textarea "hero.moveTo(18)"
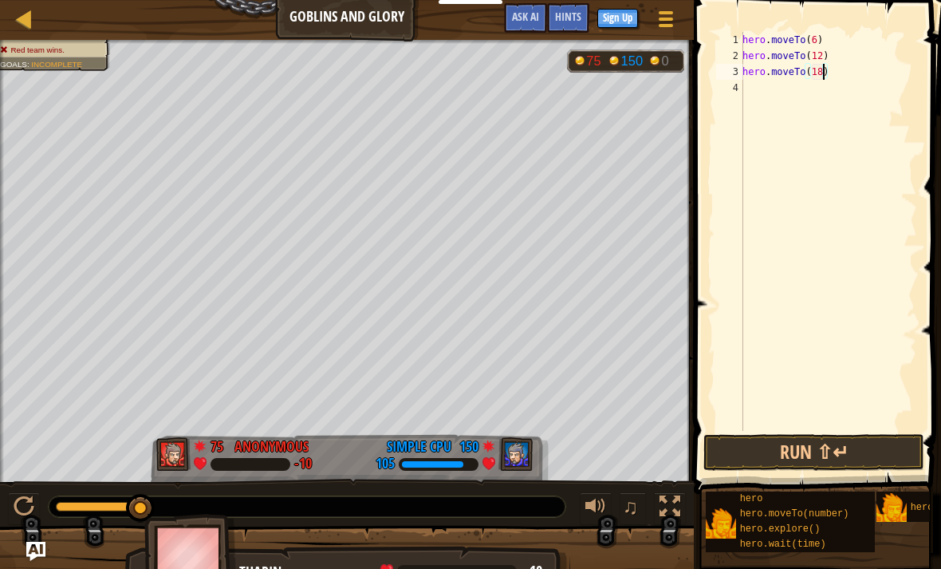
scroll to position [8, 0]
type textarea "hero.moveTo(24)"
type textarea "hero.moveTo(25)"
type textarea "hero.moveTo(26)"
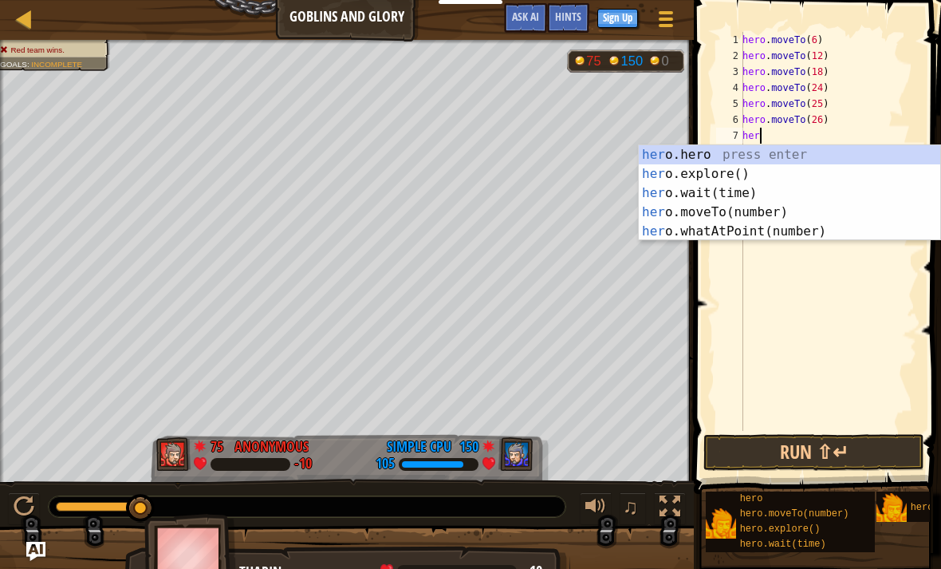
scroll to position [8, 1]
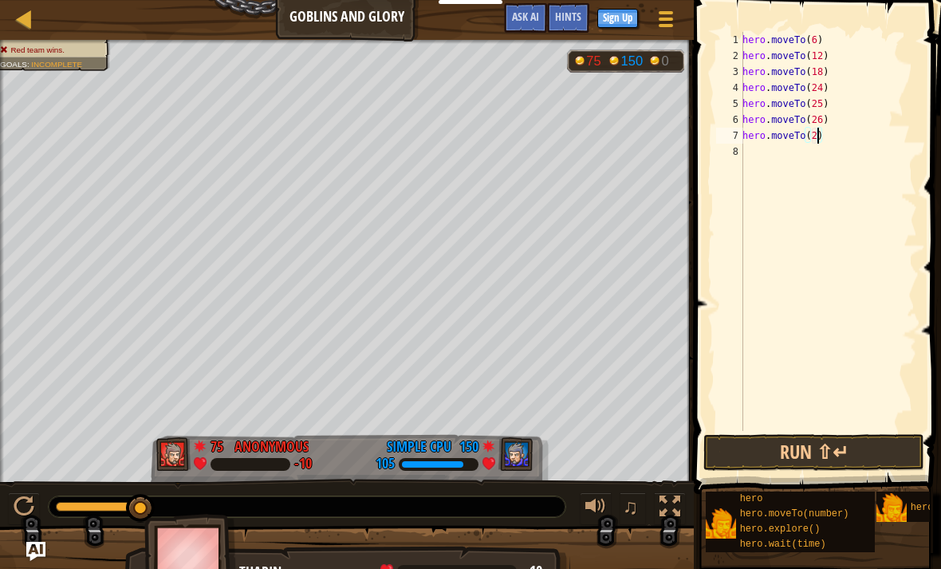
type textarea "hero.moveTo(27)"
type textarea "hero.moveTo(28)"
click at [848, 453] on button "Run ⇧↵" at bounding box center [813, 452] width 221 height 37
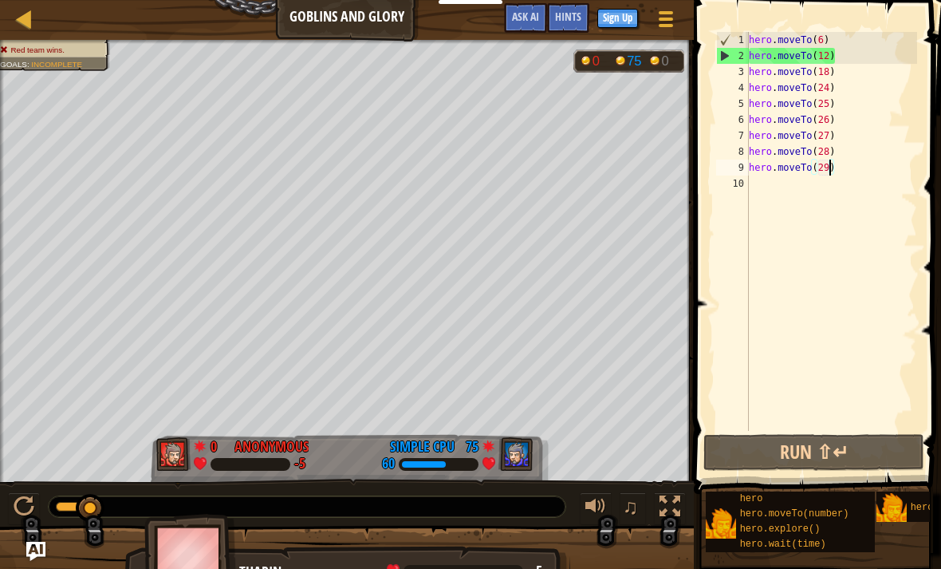
type textarea "hero.moveTo(6)"
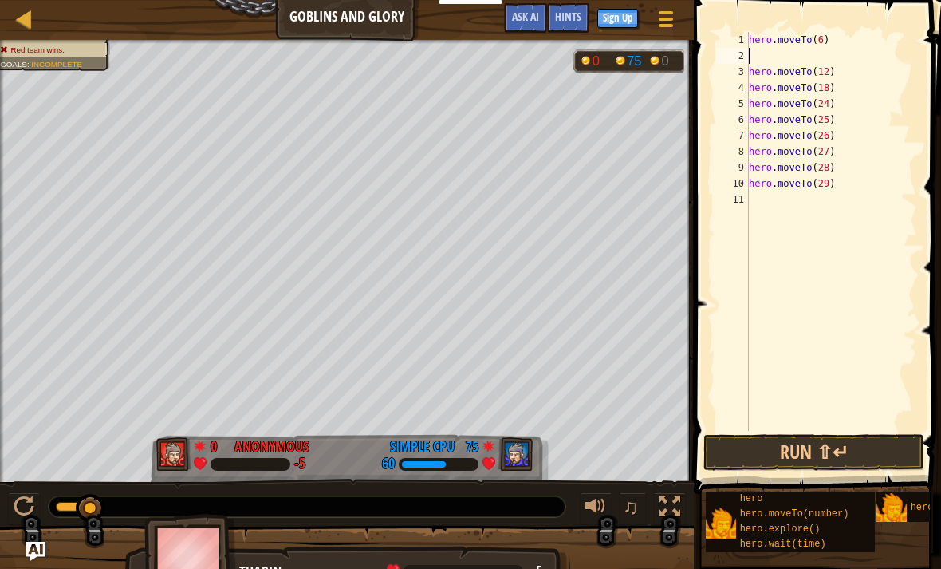
type textarea "h"
click at [783, 459] on button "Run ⇧↵" at bounding box center [813, 452] width 221 height 37
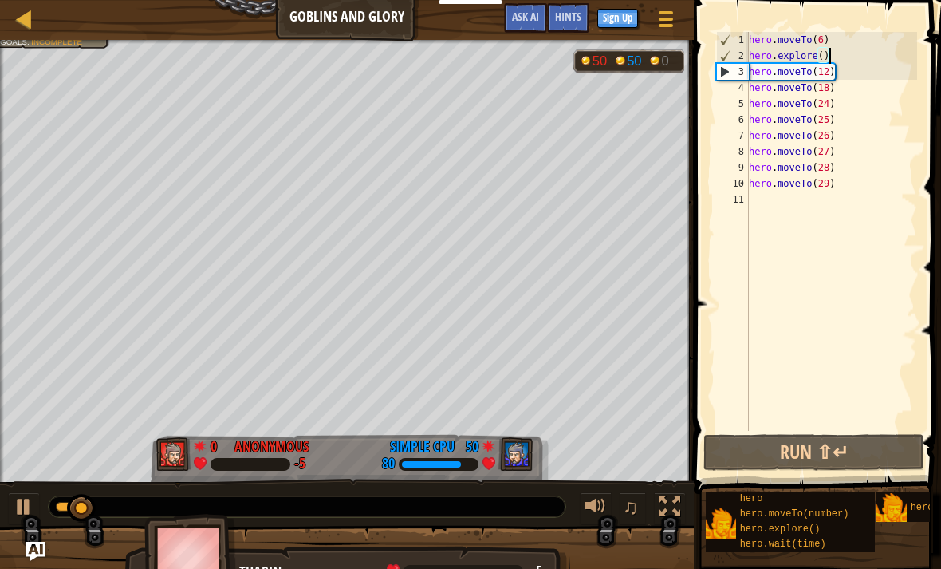
type textarea "hero.moveTo(18)"
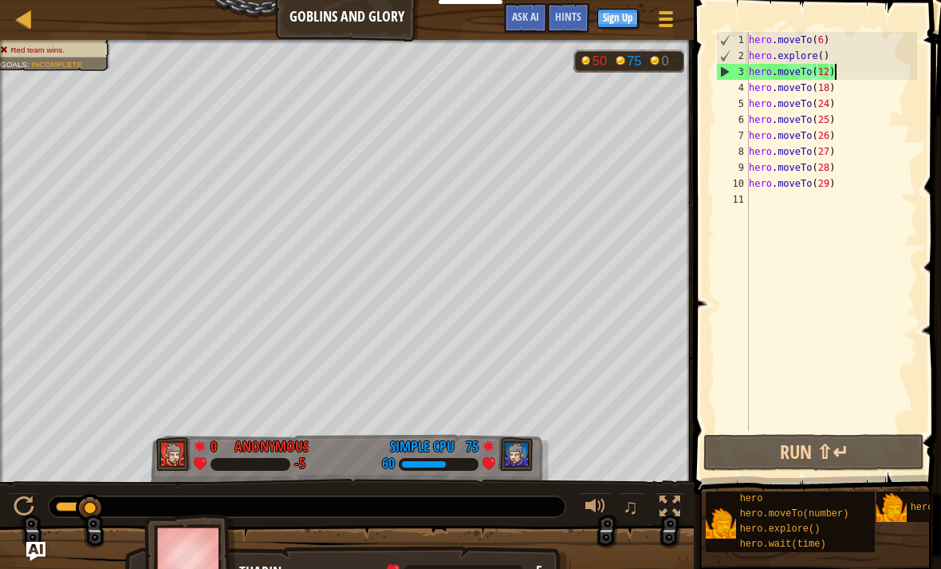
type textarea "hero.explore()"
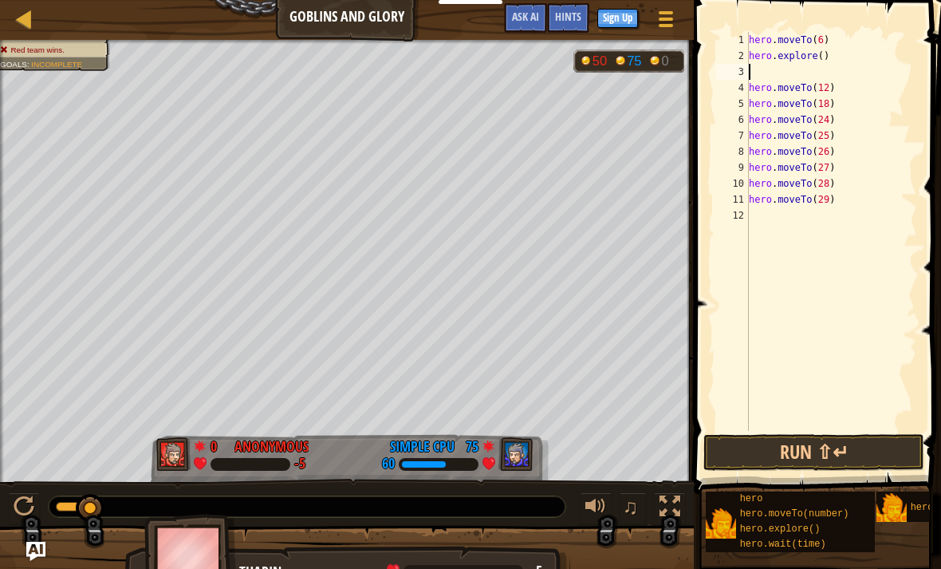
click at [814, 456] on button "Run ⇧↵" at bounding box center [813, 452] width 221 height 37
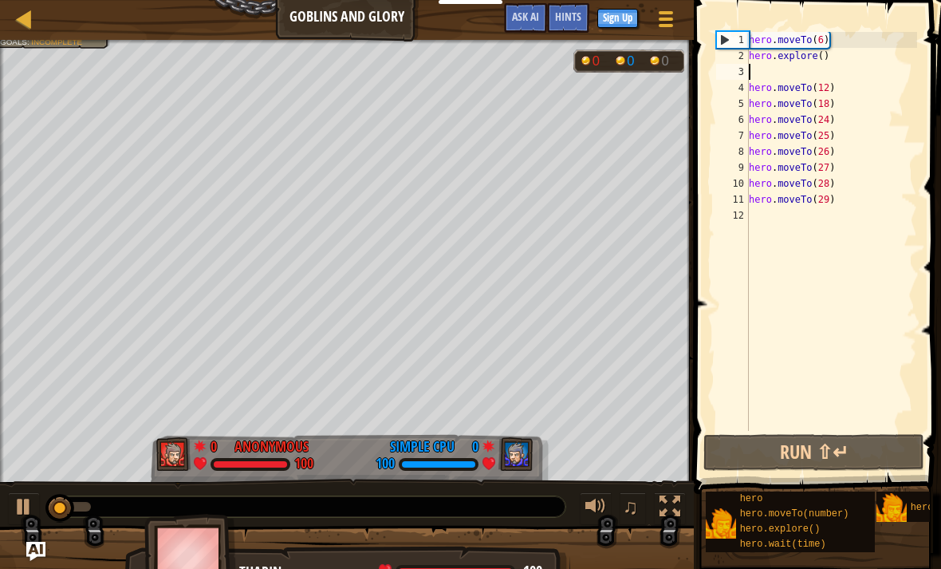
click at [823, 467] on button "Run ⇧↵" at bounding box center [813, 452] width 221 height 37
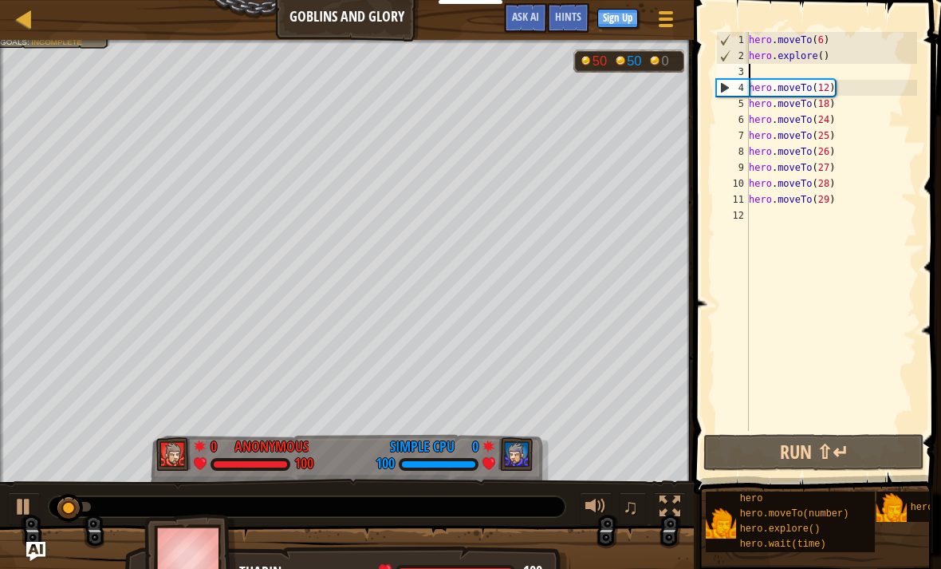
type textarea "hero.explore()"
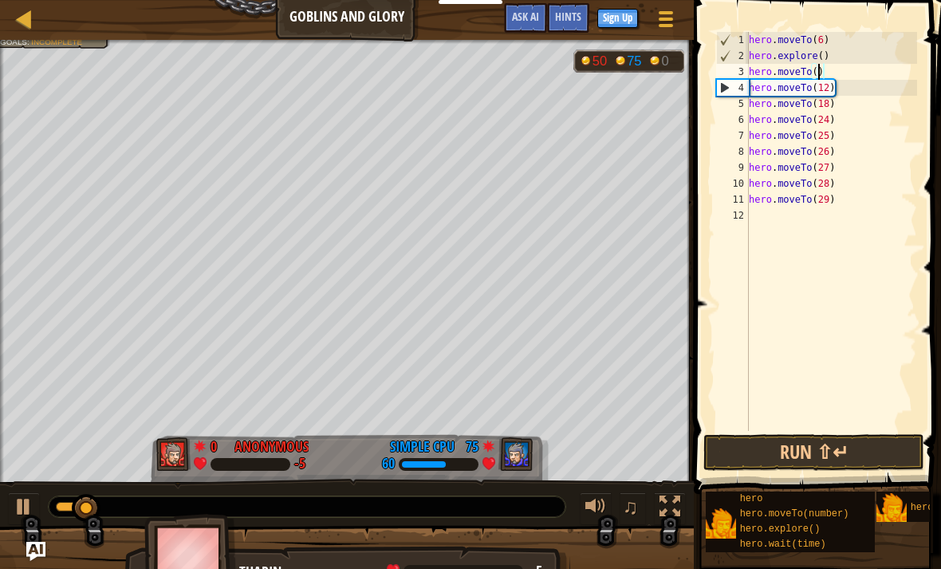
scroll to position [8, 6]
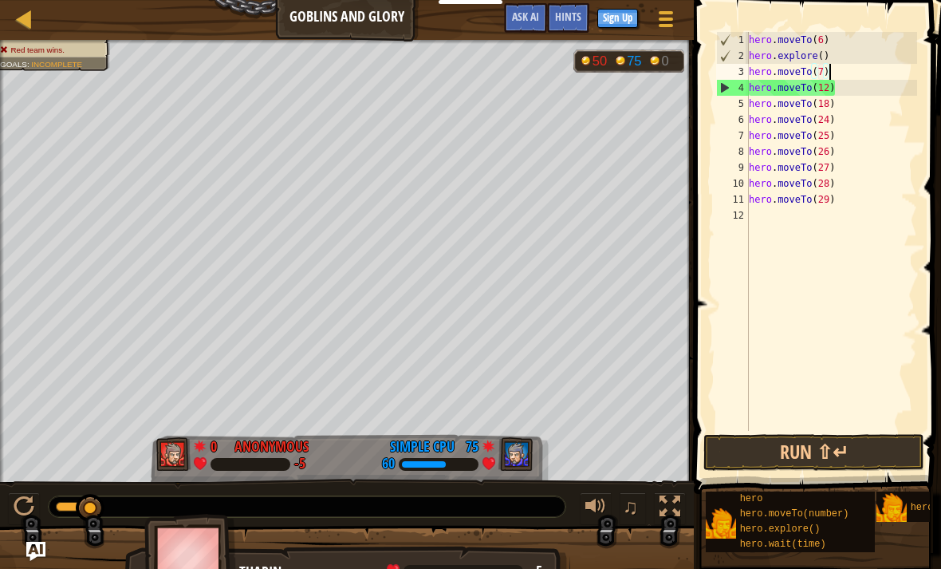
type textarea "hero.moveTo(7)"
click at [805, 447] on button "Run ⇧↵" at bounding box center [813, 452] width 221 height 37
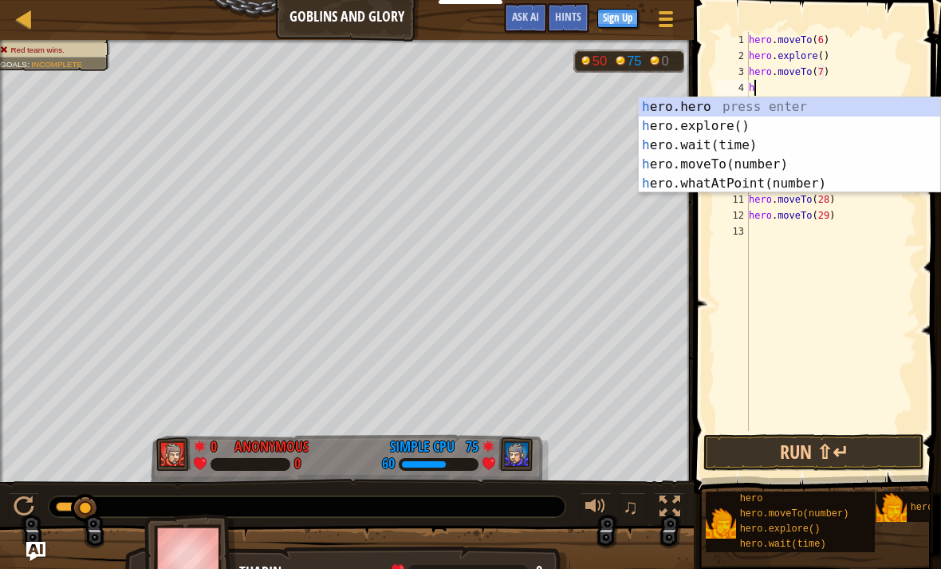
type textarea "he"
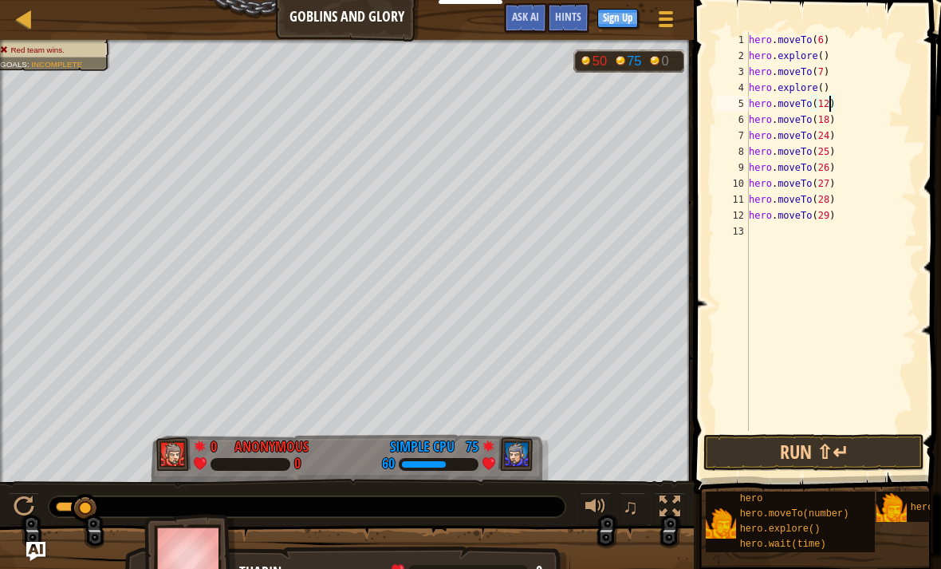
type textarea "hero.explore()"
type textarea "hero.moveTo(18)"
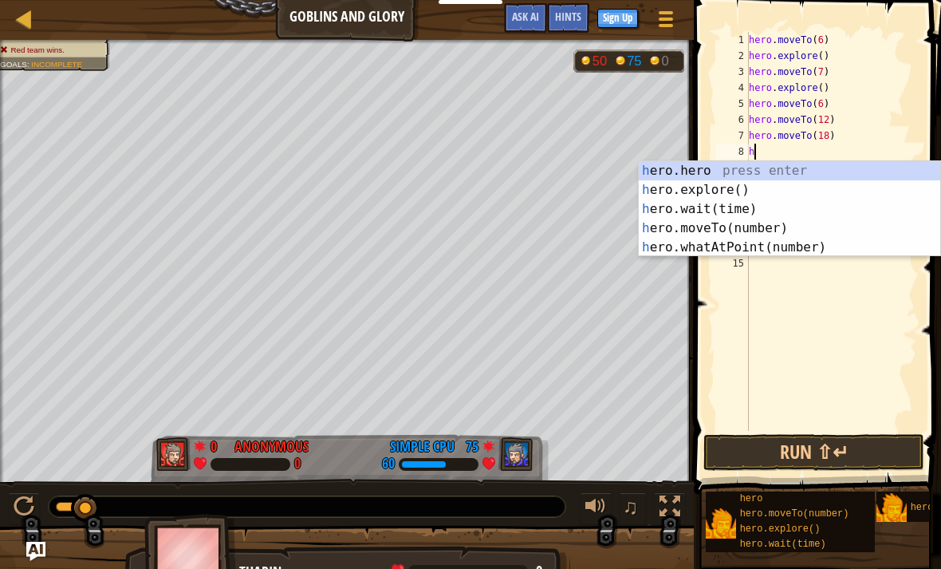
type textarea "he"
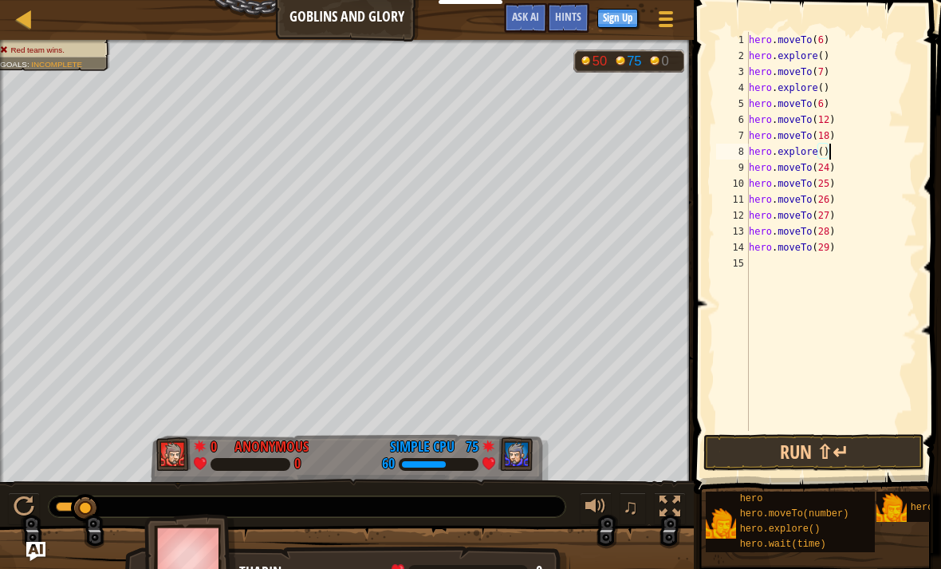
type textarea "hero.moveTo(24)"
type textarea "he"
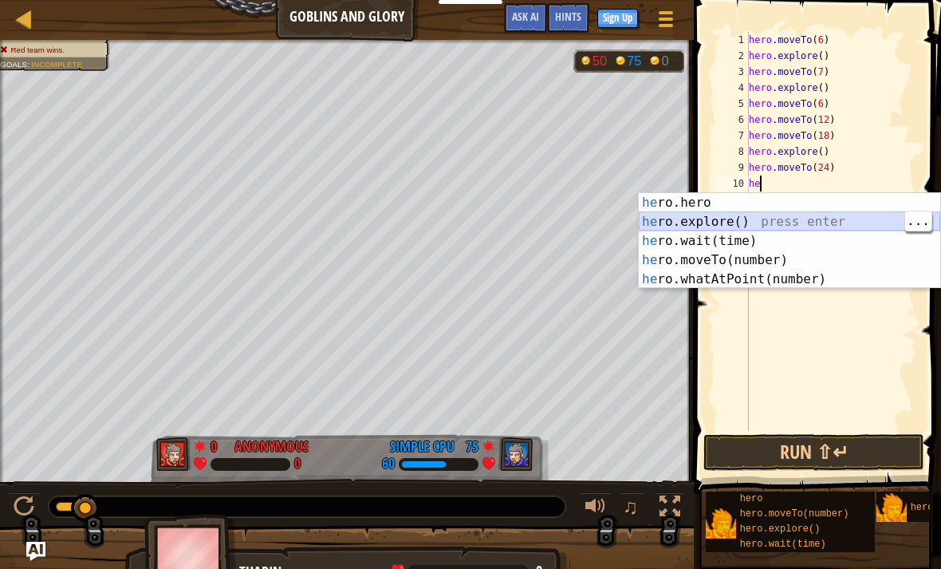
click at [755, 222] on div "he ro.hero press enter he ro.explore() press enter he ro.wait(time) press enter…" at bounding box center [789, 260] width 301 height 134
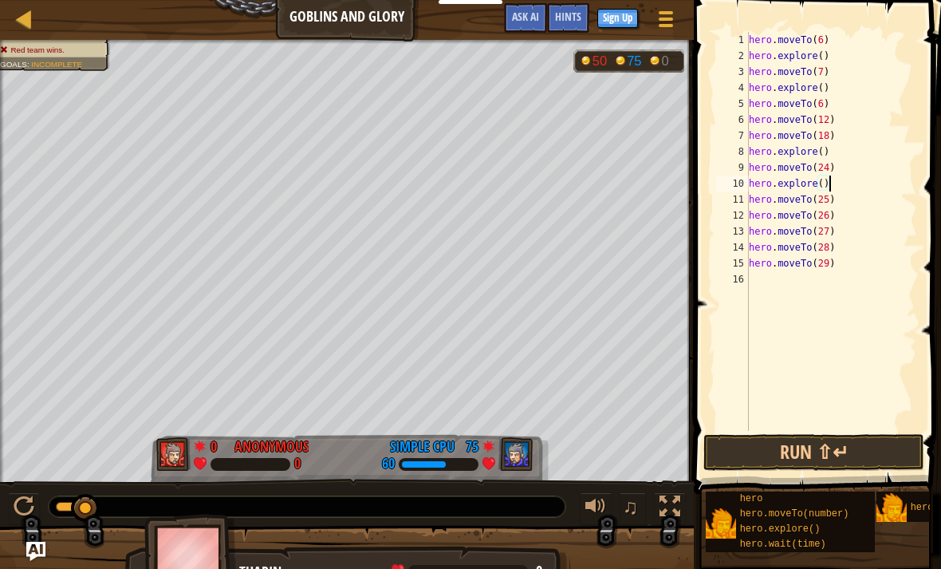
type textarea "hero.moveTo(25)"
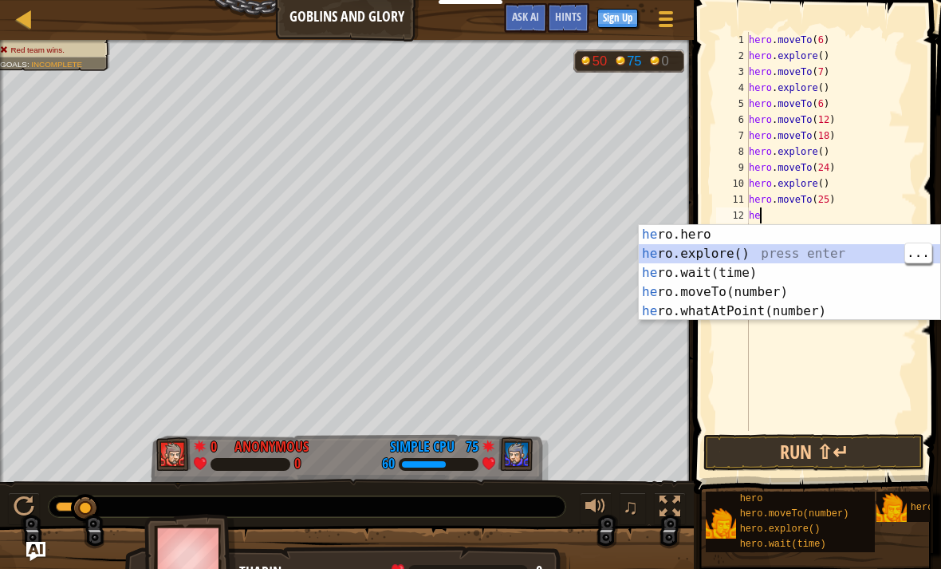
click at [770, 292] on div "he ro.hero press enter he ro.explore() press enter he ro.wait(time) press enter…" at bounding box center [789, 292] width 301 height 134
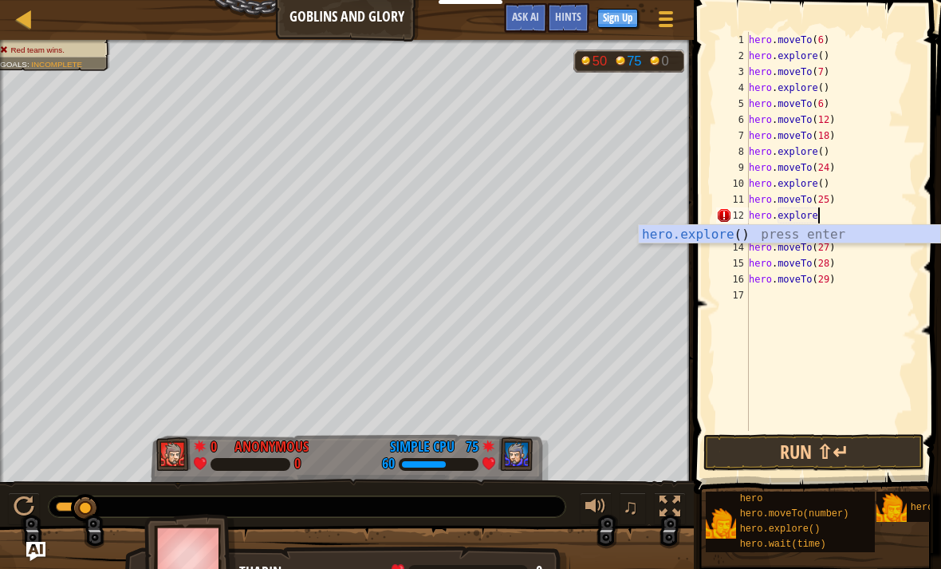
scroll to position [8, 5]
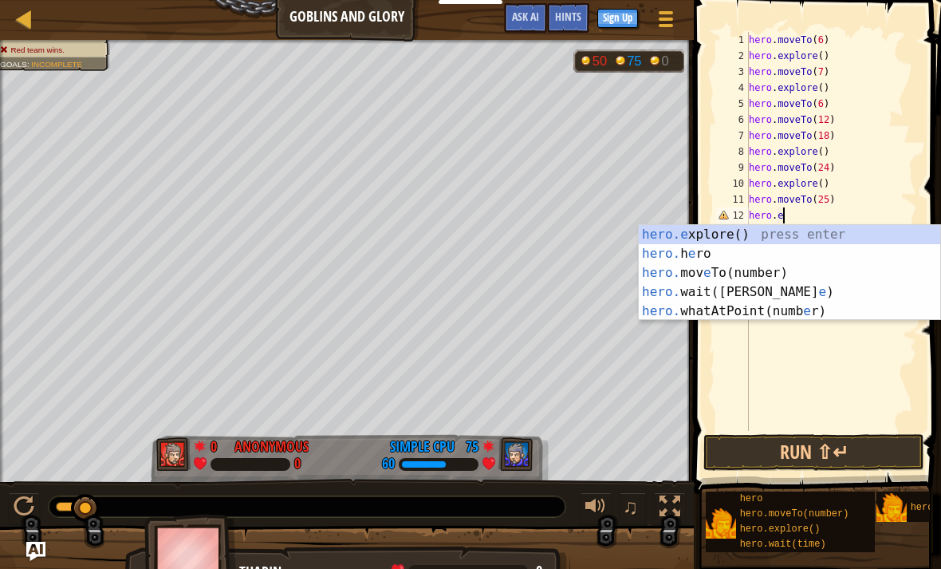
type textarea "hero"
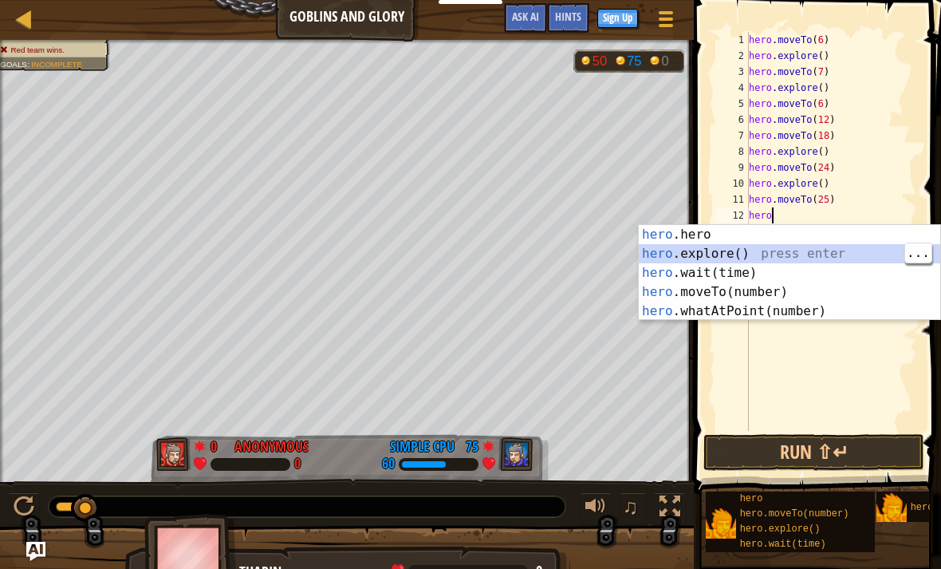
scroll to position [8, 0]
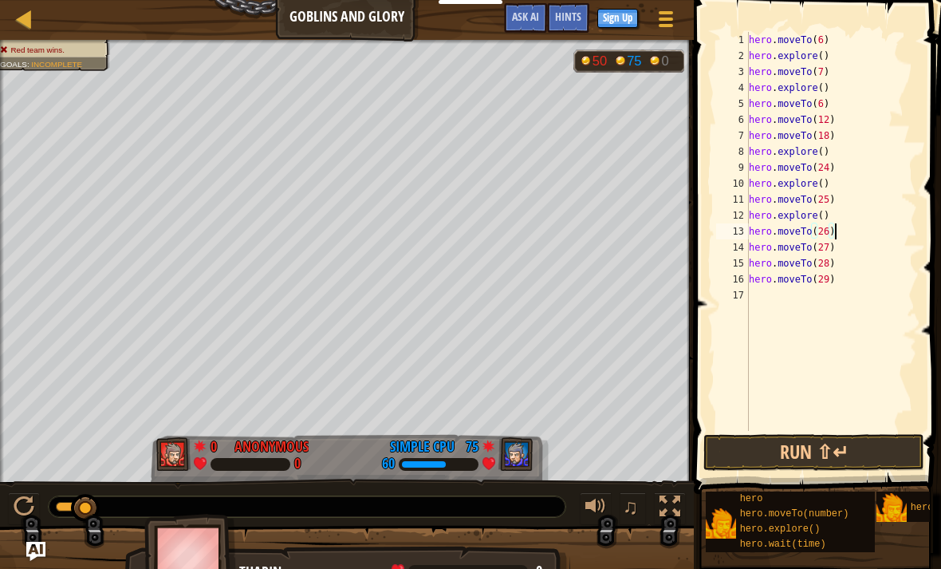
type textarea "hero.moveTo(27)"
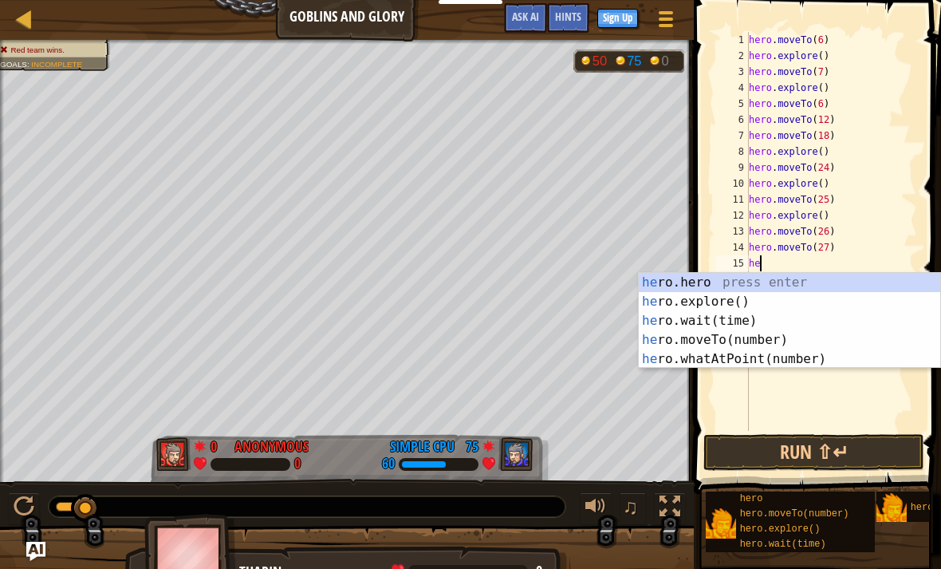
type textarea "hero"
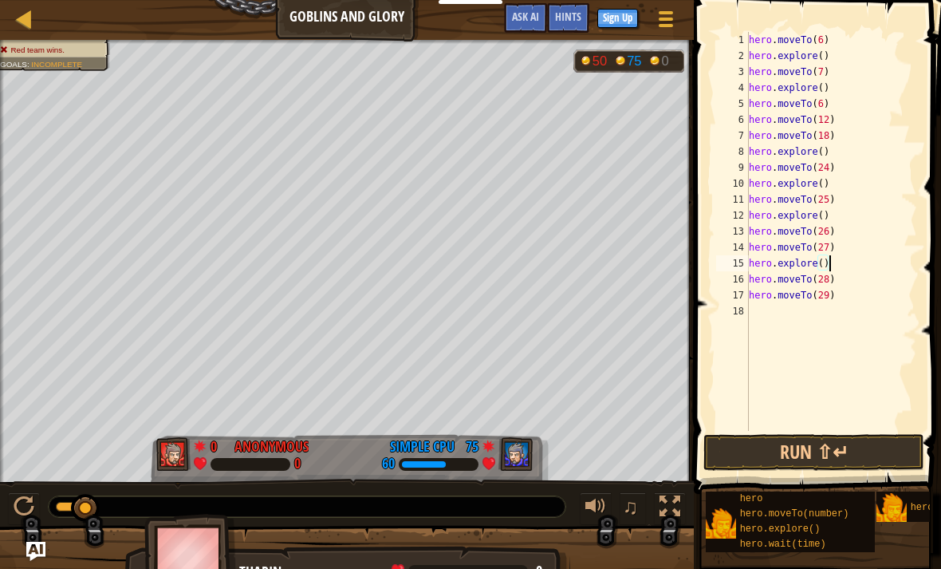
click at [846, 445] on button "Run ⇧↵" at bounding box center [813, 452] width 221 height 37
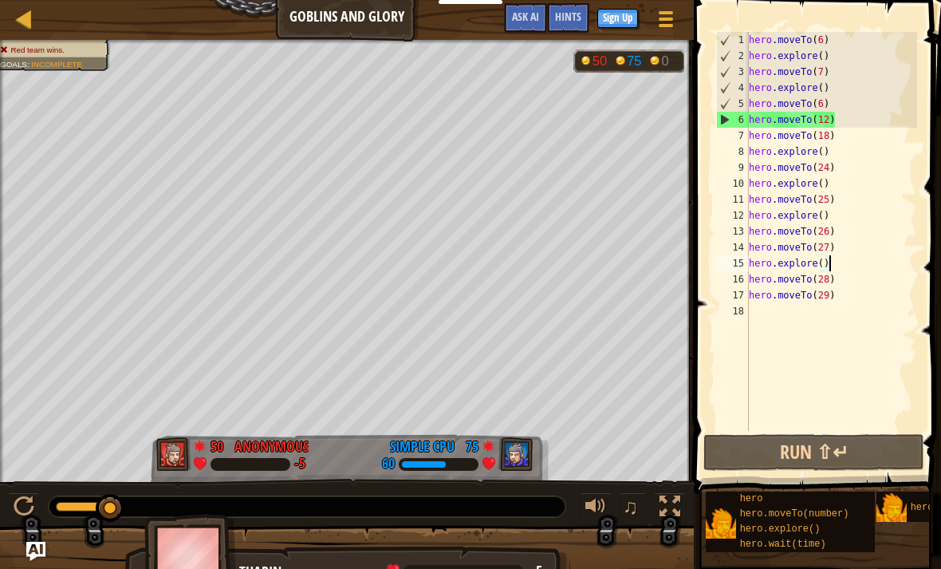
type textarea "hero.moveTo(6)"
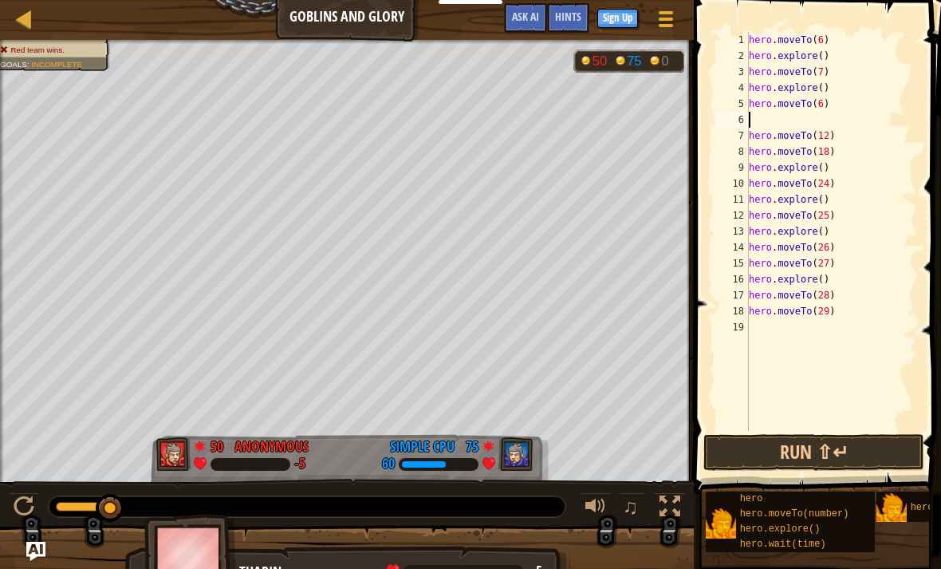
type textarea "h"
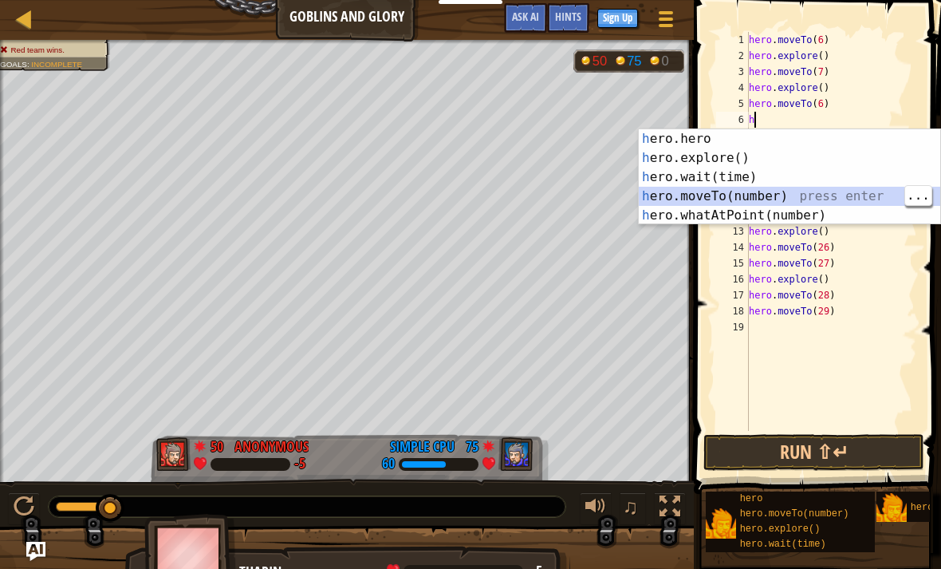
click at [764, 159] on div "h ero.hero press enter h ero.explore() press enter h ero.wait(time) press enter…" at bounding box center [789, 196] width 301 height 134
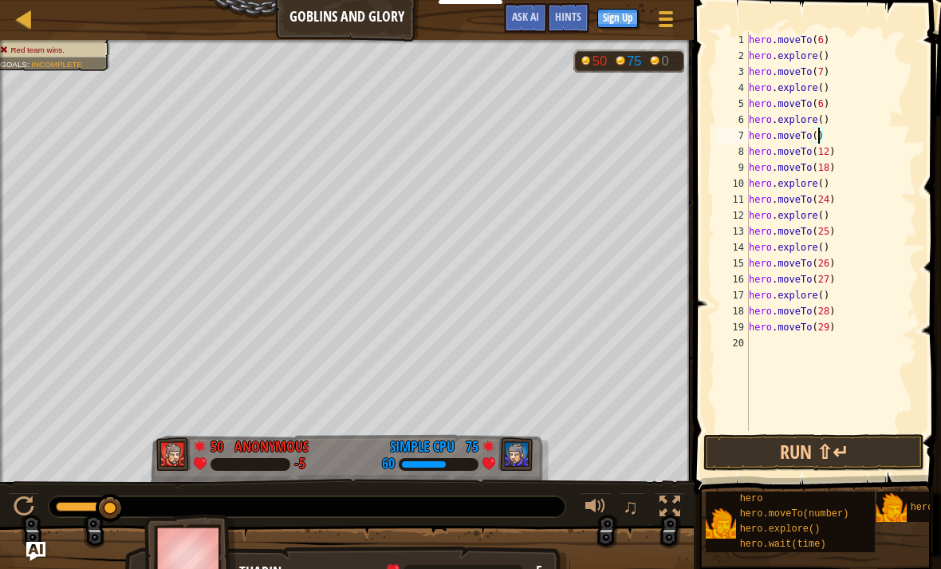
type textarea "hero.moveTo(7)"
type textarea "e"
type textarea "hero.moveTo(12)"
type textarea "hero.moveTo(6)"
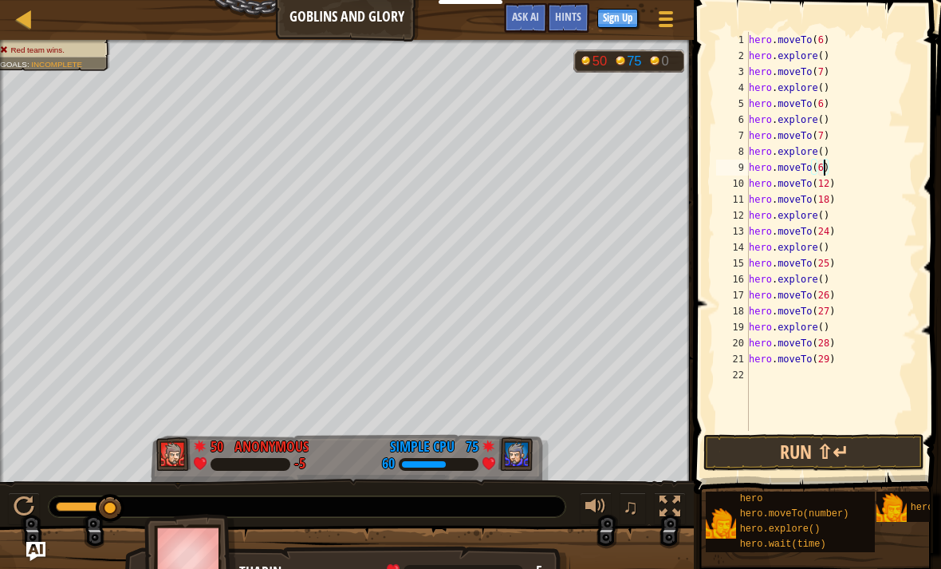
click at [810, 463] on button "Run ⇧↵" at bounding box center [813, 452] width 221 height 37
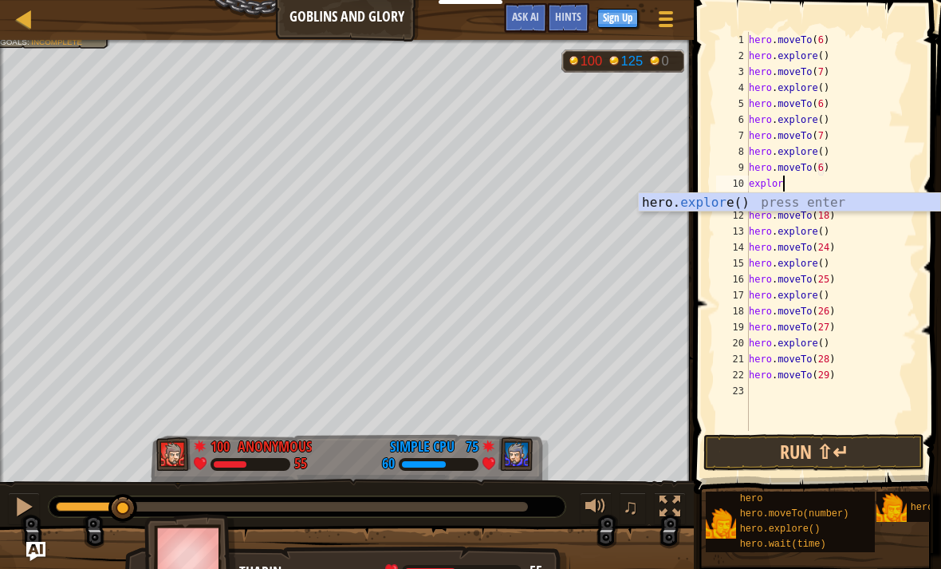
scroll to position [8, 2]
type textarea "explore"
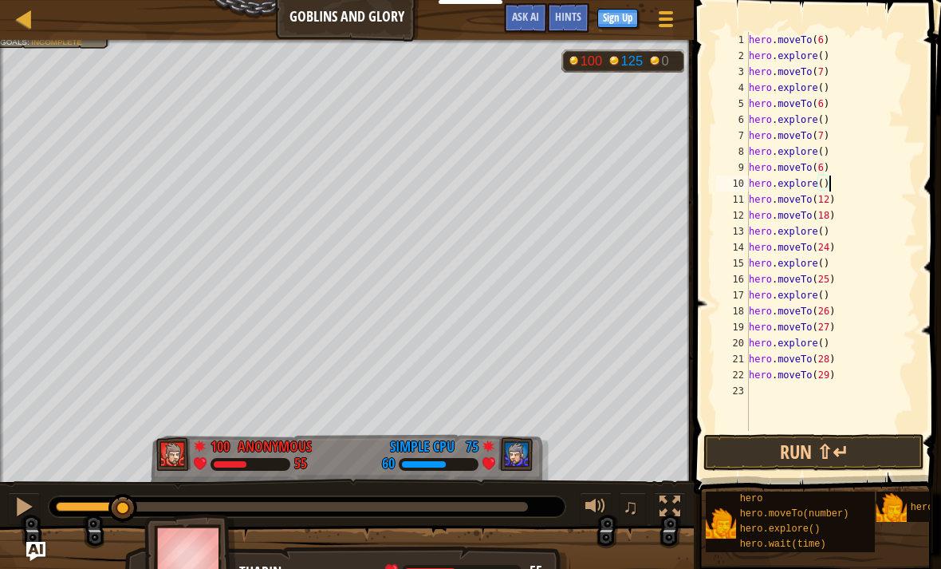
click at [798, 445] on button "Run ⇧↵" at bounding box center [813, 452] width 221 height 37
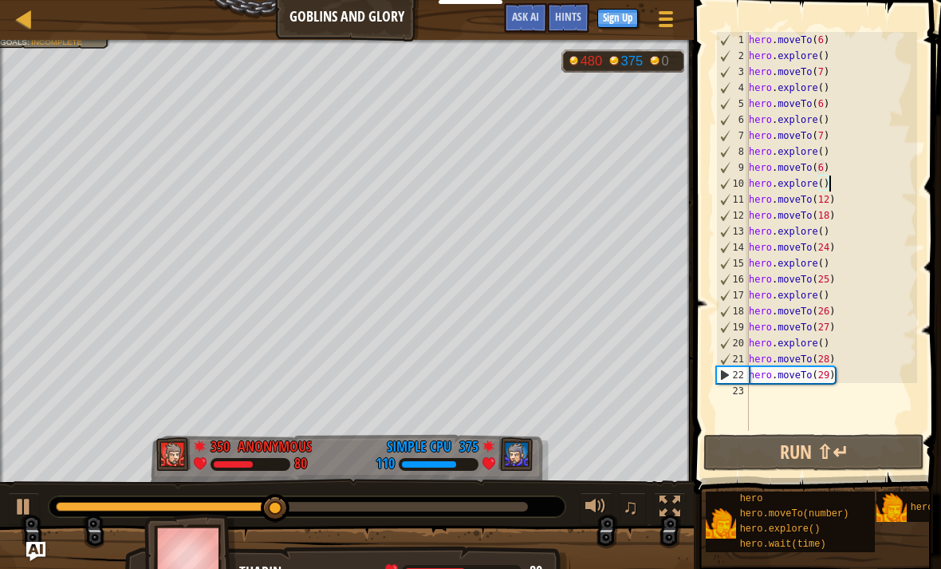
type textarea "hero.moveTo(29)"
click at [835, 373] on div "hero . moveTo ( 6 ) hero . explore ( ) hero . moveTo ( 7 ) hero . explore ( ) h…" at bounding box center [831, 247] width 171 height 431
type textarea "h"
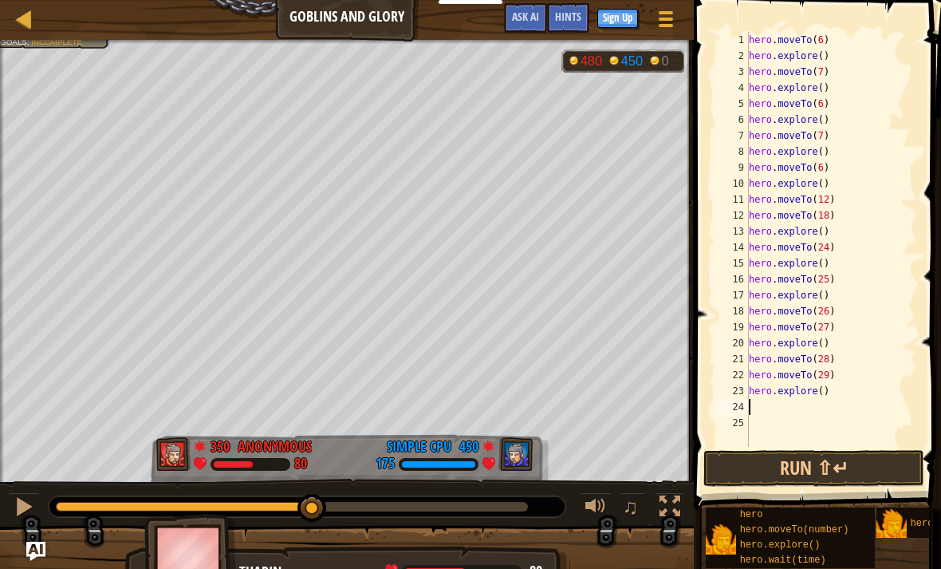
type textarea "hero.explore()"
click at [799, 471] on button "Run ⇧↵" at bounding box center [813, 468] width 221 height 37
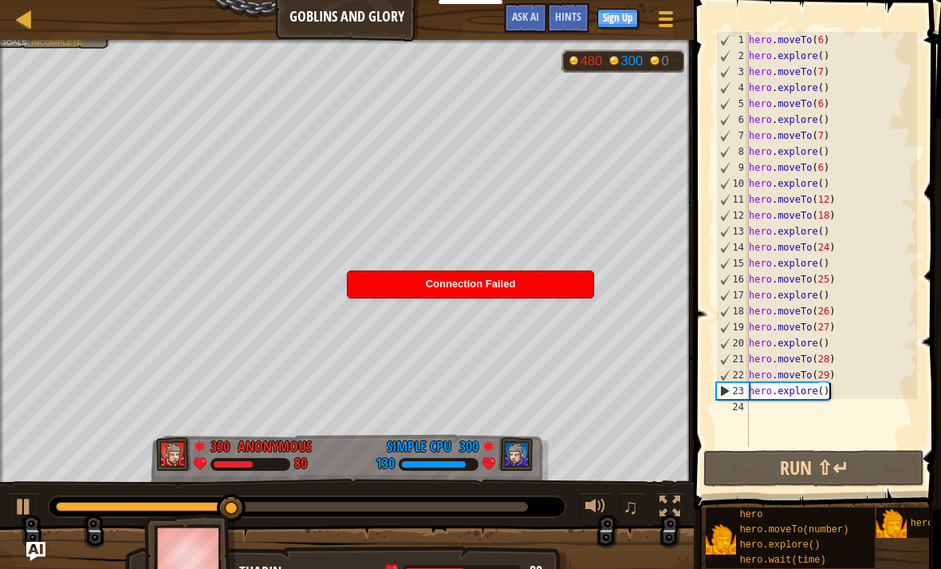
click at [849, 465] on button "Run ⇧↵" at bounding box center [813, 468] width 221 height 37
